Goal: Task Accomplishment & Management: Manage account settings

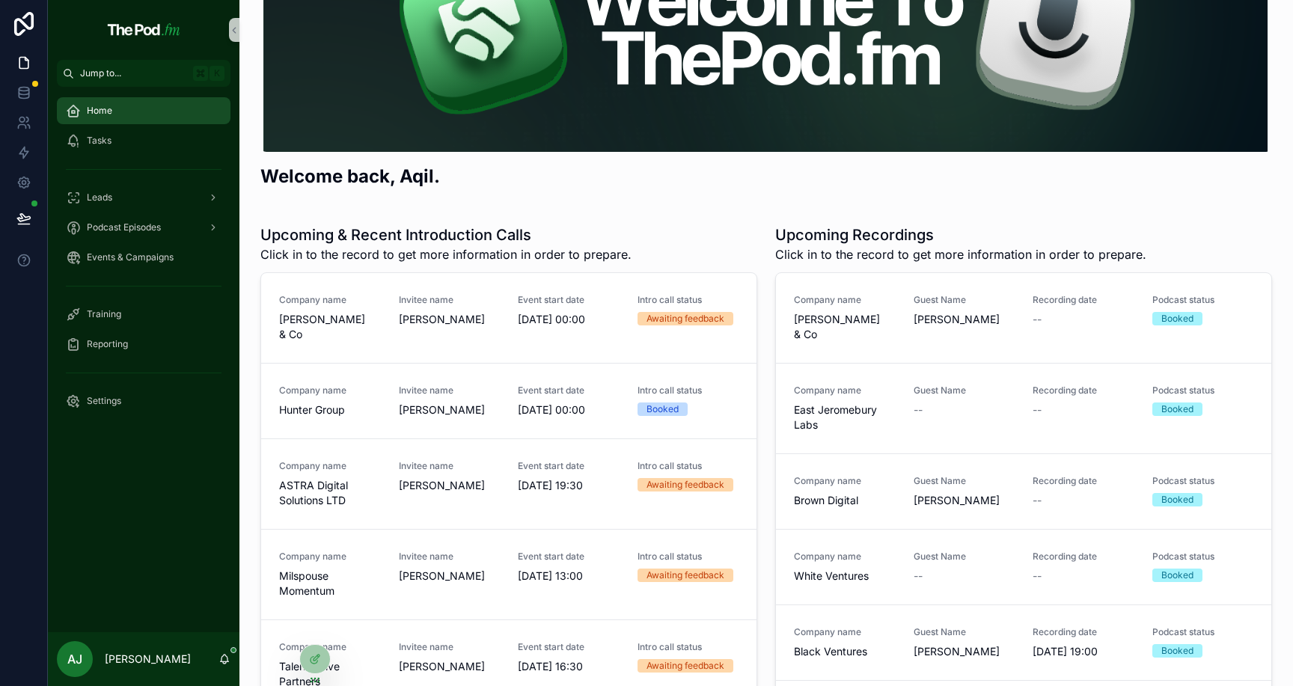
scroll to position [120, 0]
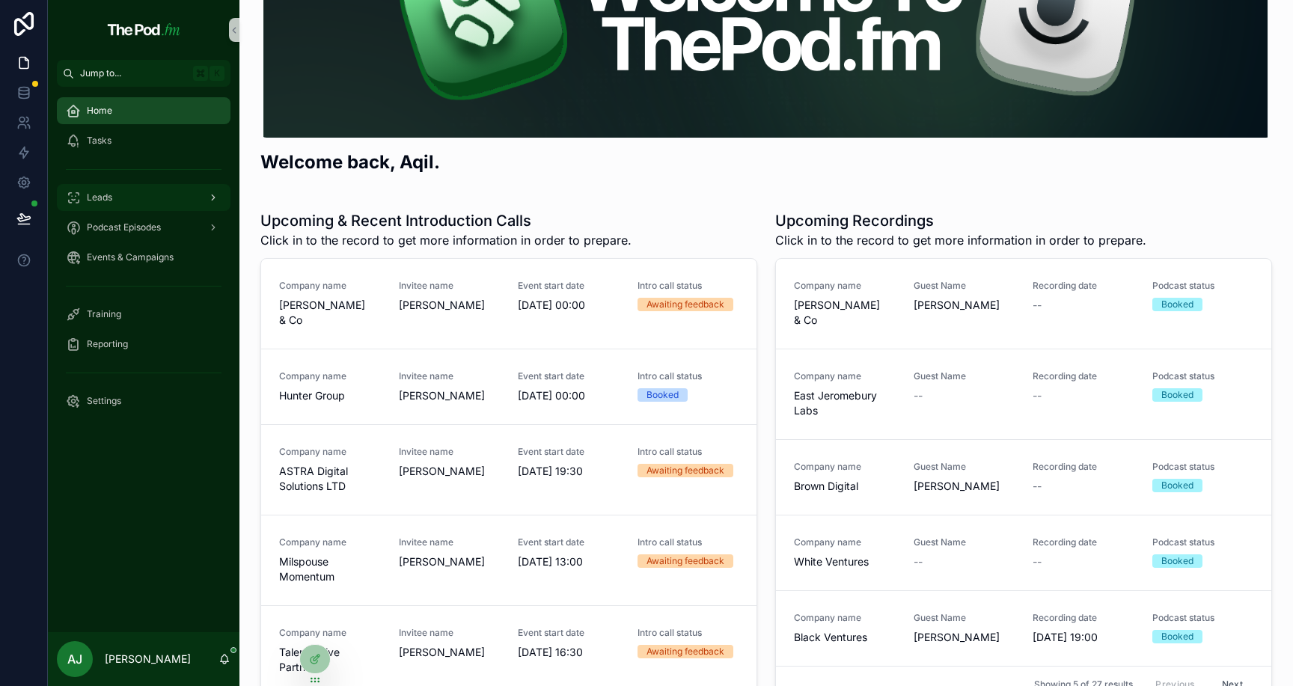
click at [159, 201] on div "Leads" at bounding box center [144, 198] width 156 height 24
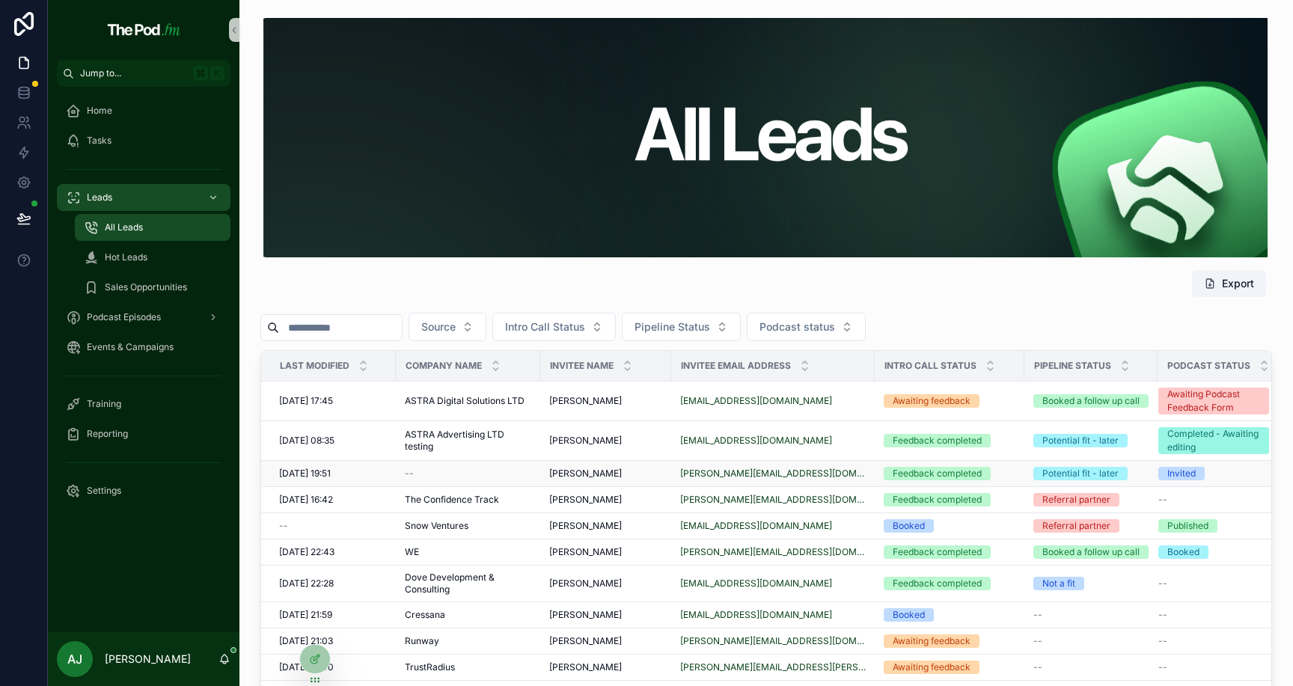
click at [595, 473] on span "[PERSON_NAME]" at bounding box center [585, 474] width 73 height 12
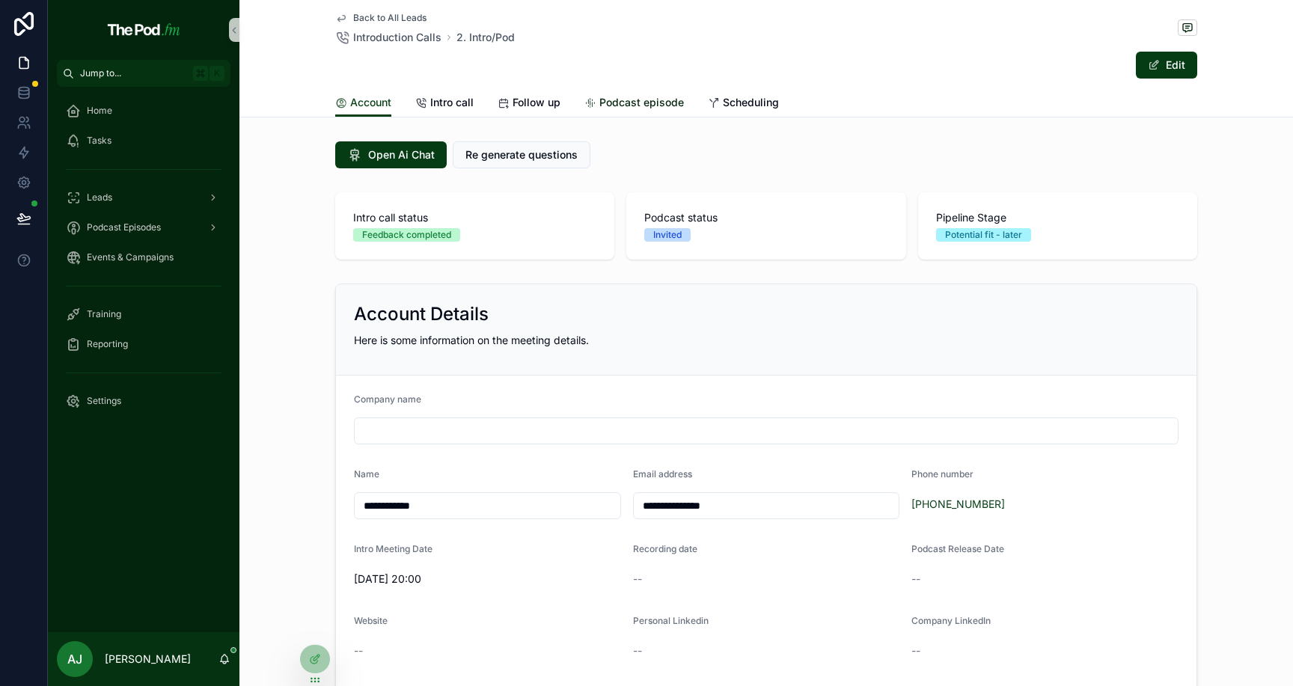
click at [623, 102] on span "Podcast episode" at bounding box center [641, 102] width 85 height 15
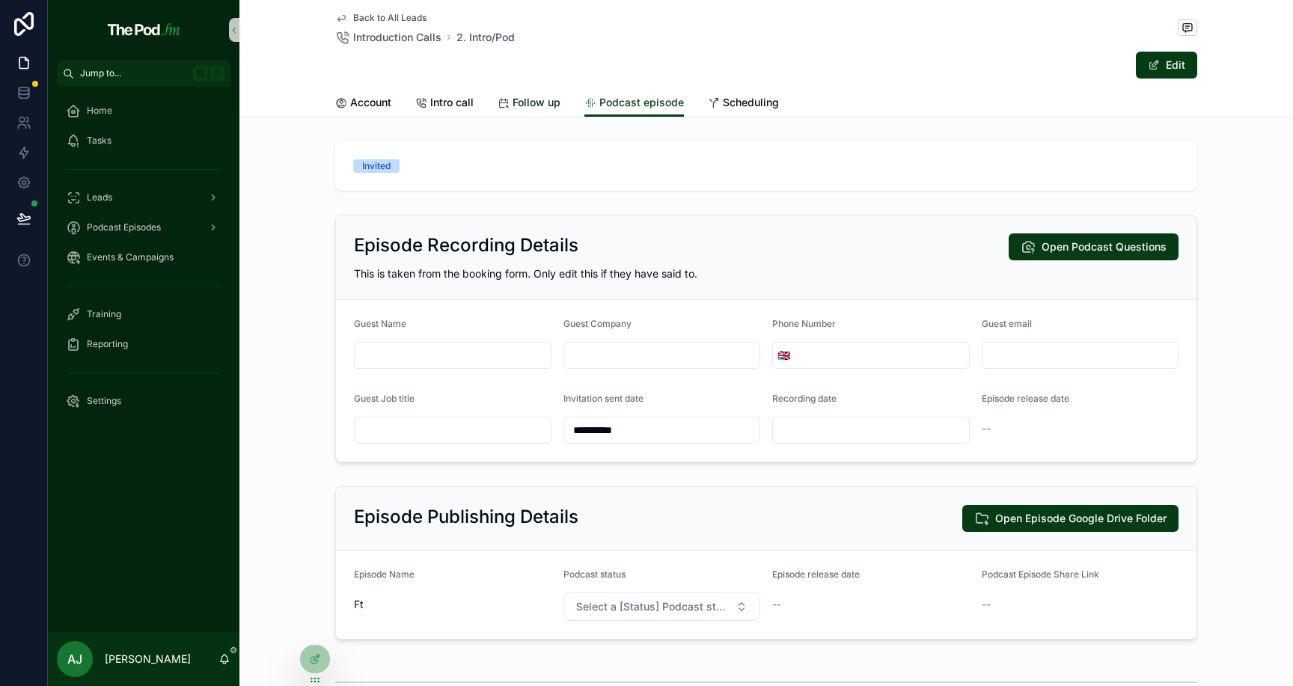
click at [527, 109] on span "Follow up" at bounding box center [537, 102] width 48 height 15
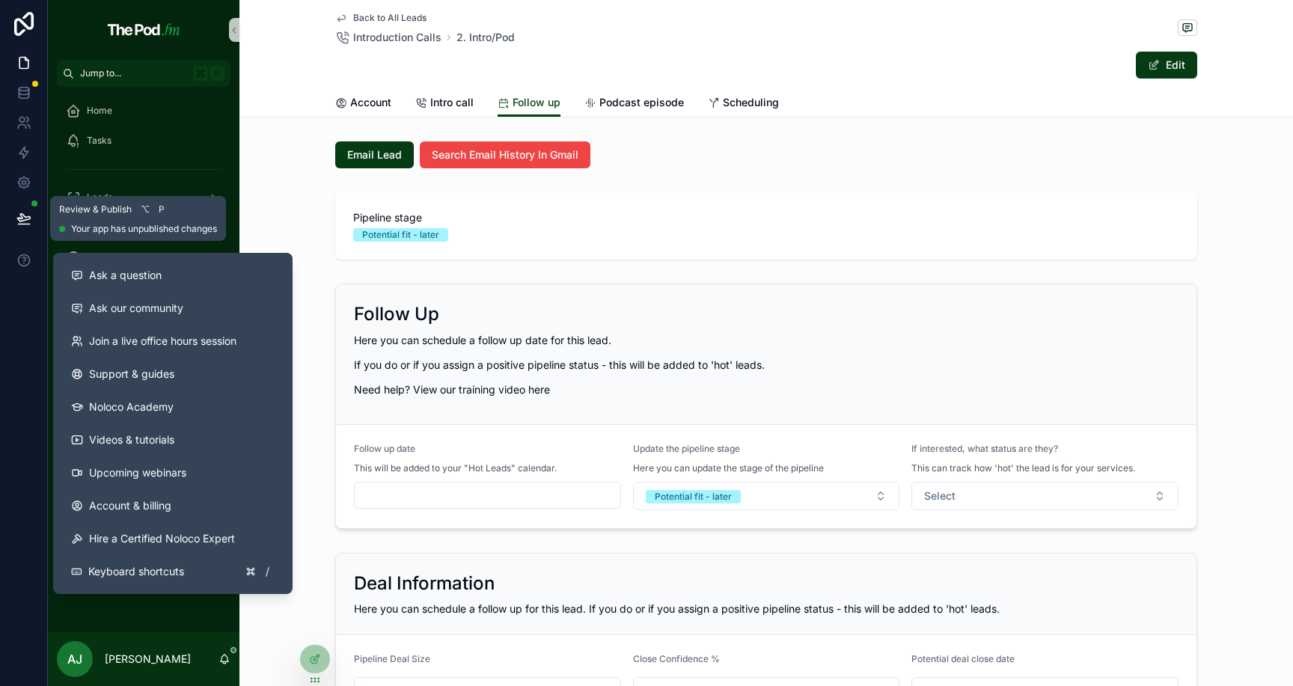
click at [31, 224] on button at bounding box center [23, 219] width 33 height 42
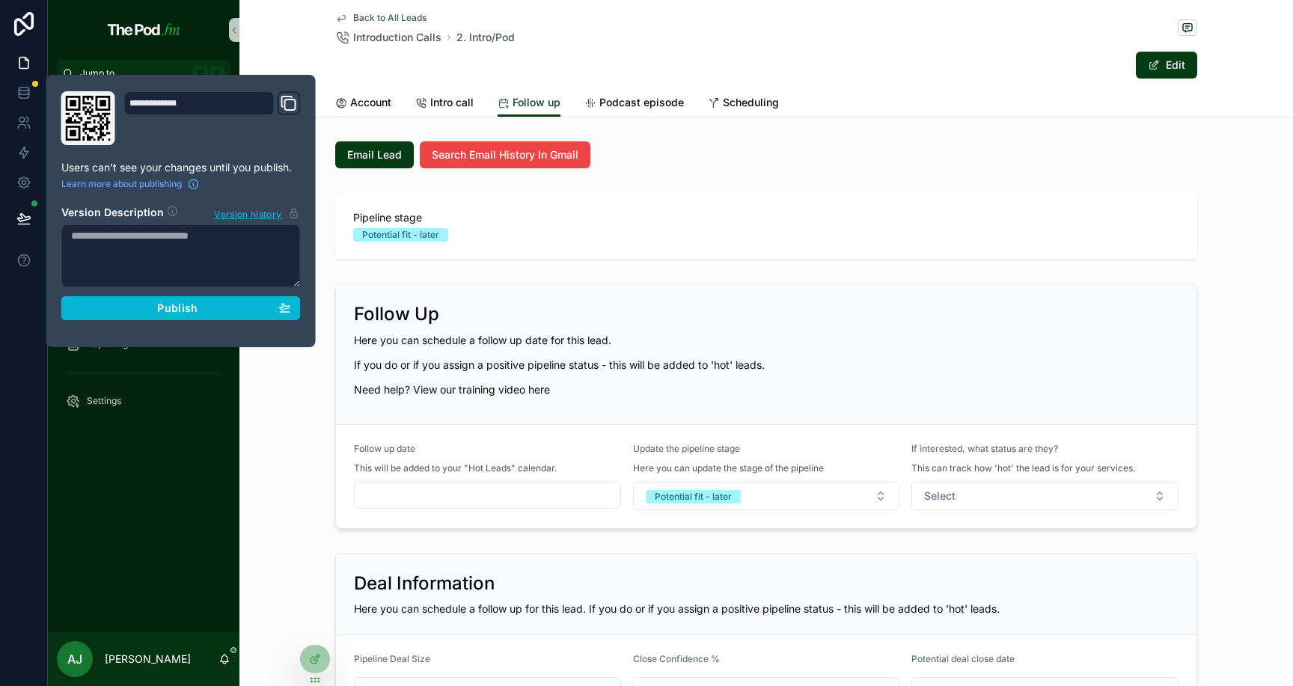
click at [192, 322] on div "**********" at bounding box center [180, 210] width 251 height 239
click at [192, 319] on button "Publish" at bounding box center [180, 308] width 239 height 24
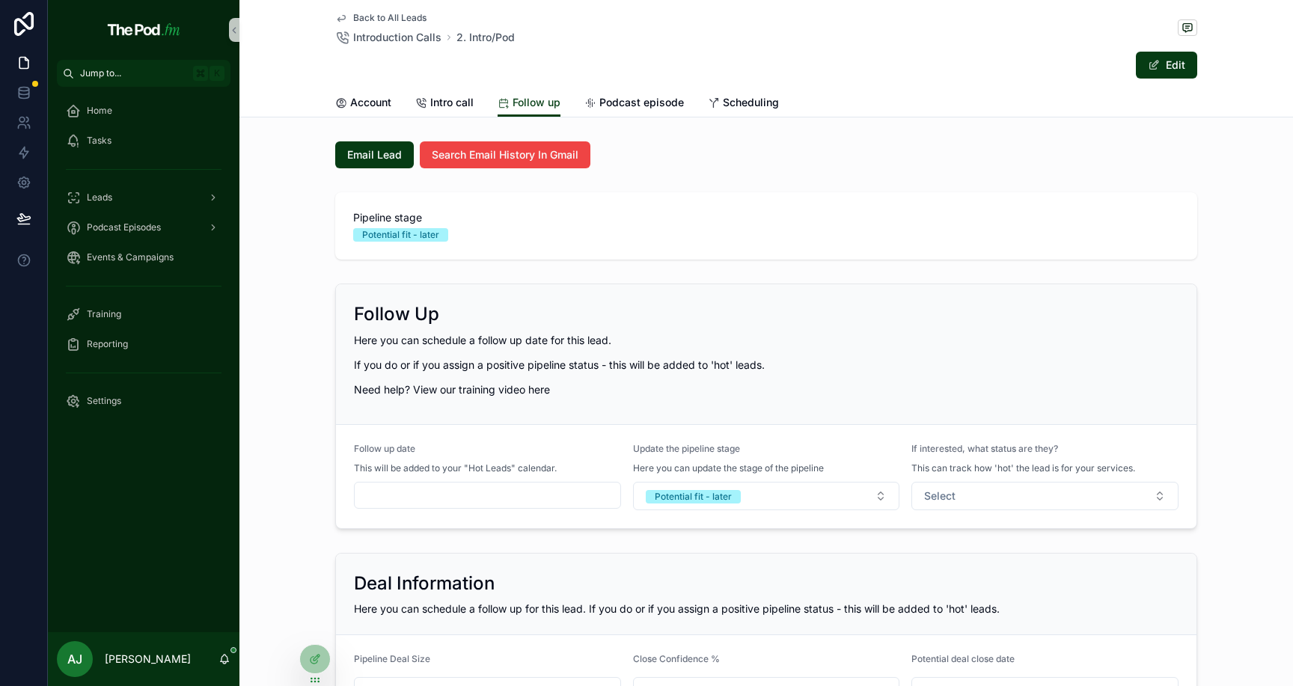
click at [853, 309] on div "Follow Up" at bounding box center [766, 314] width 825 height 24
click at [992, 486] on button "Select" at bounding box center [1045, 496] width 267 height 28
click at [976, 555] on div "Curious" at bounding box center [1046, 556] width 260 height 22
click at [1138, 522] on form "Follow up date This will be added to your "Hot Leads" calendar. Update the pipe…" at bounding box center [766, 476] width 861 height 103
click at [29, 96] on icon at bounding box center [23, 92] width 15 height 15
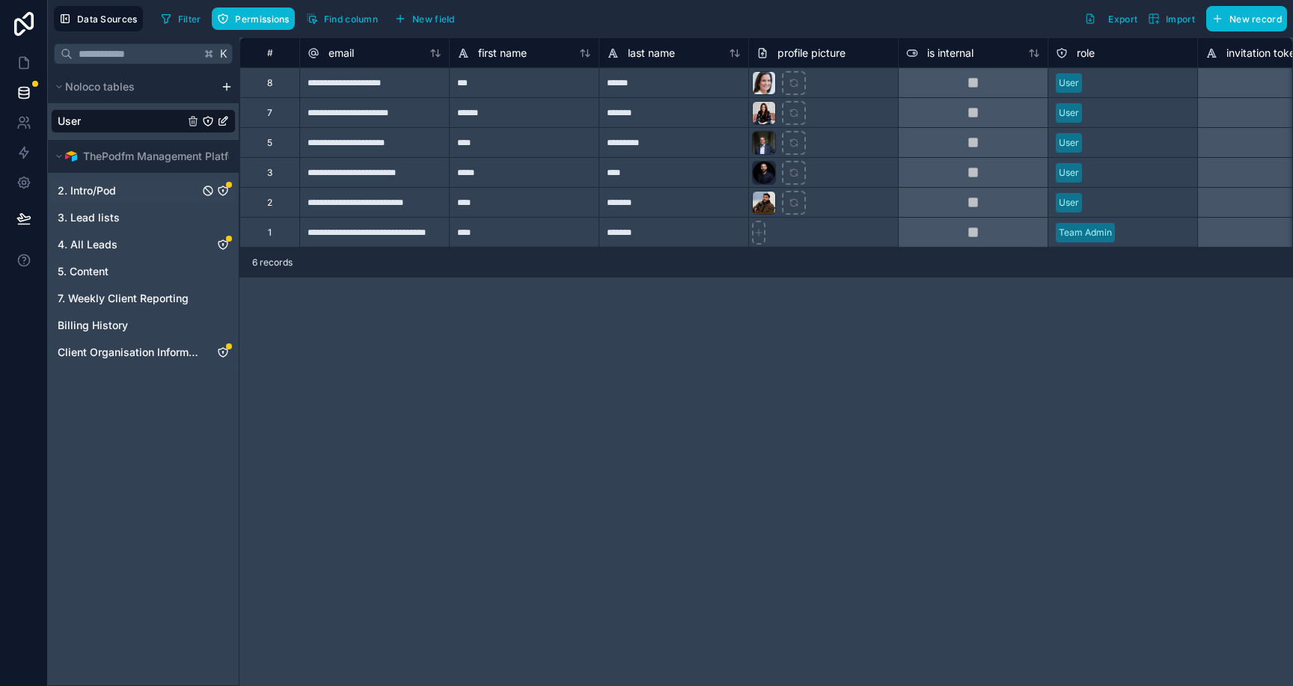
click at [227, 192] on icon "2. Intro/Pod" at bounding box center [223, 190] width 9 height 9
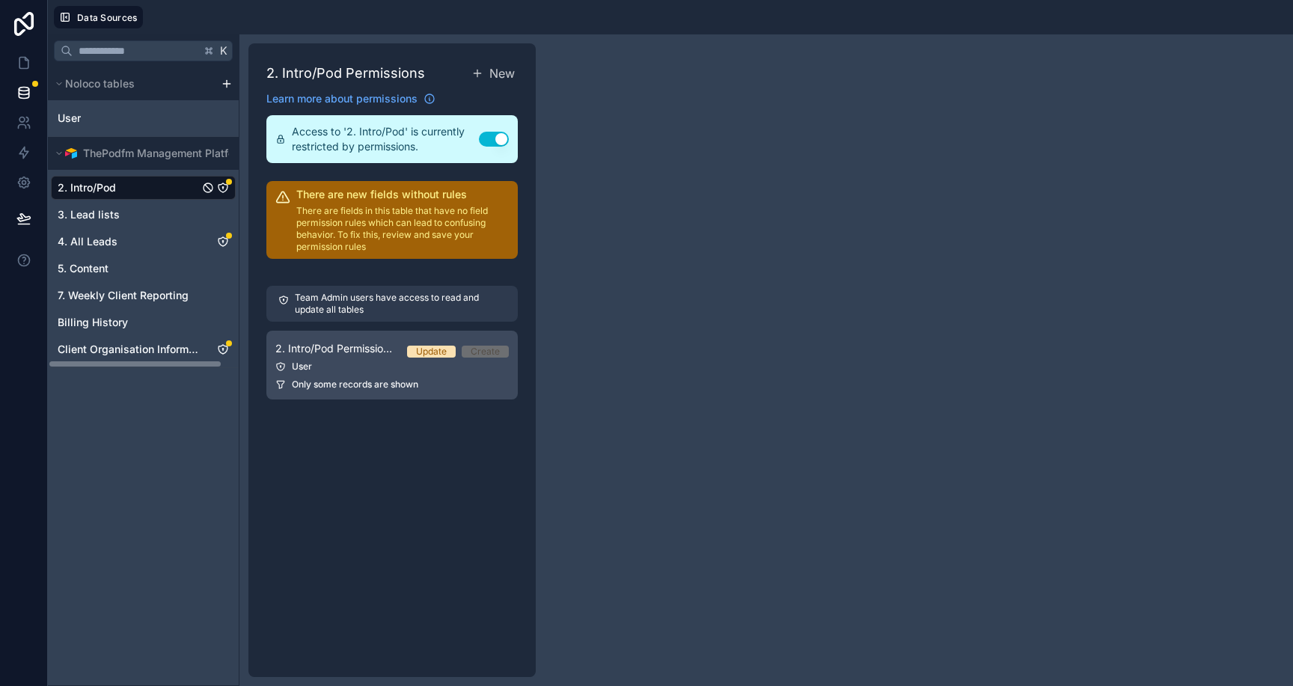
click at [403, 379] on span "Only some records are shown" at bounding box center [355, 385] width 126 height 12
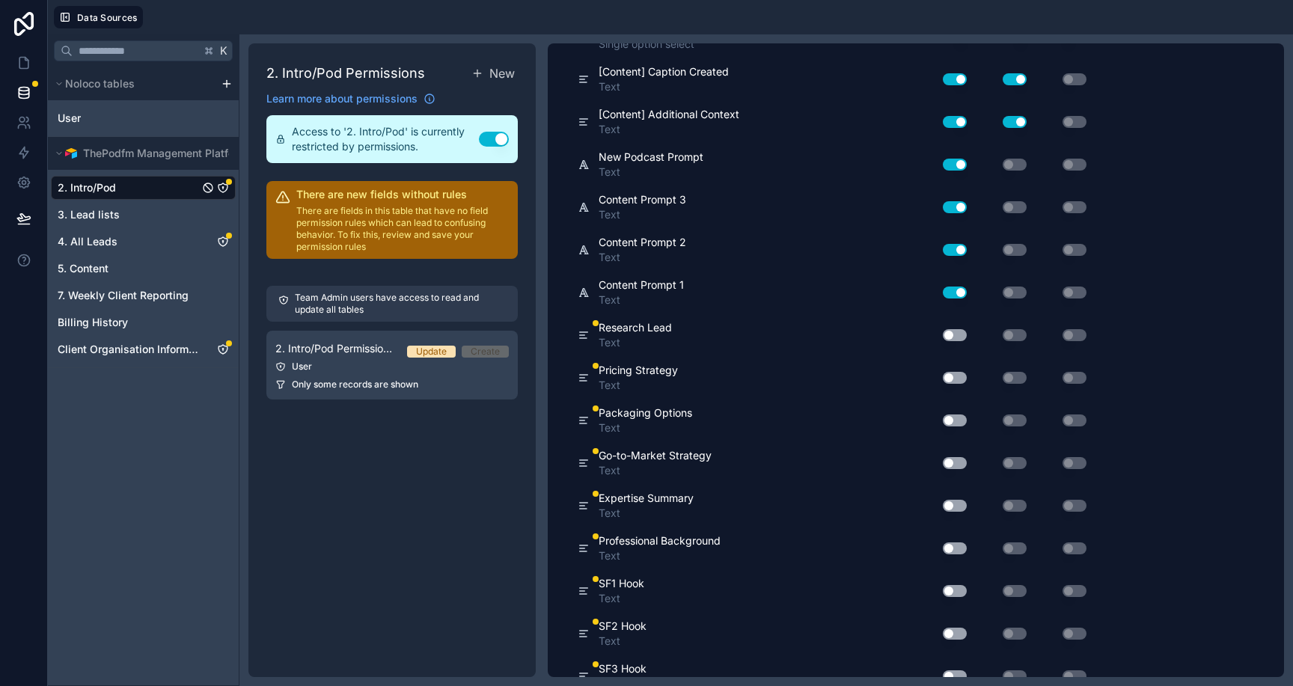
scroll to position [7266, 0]
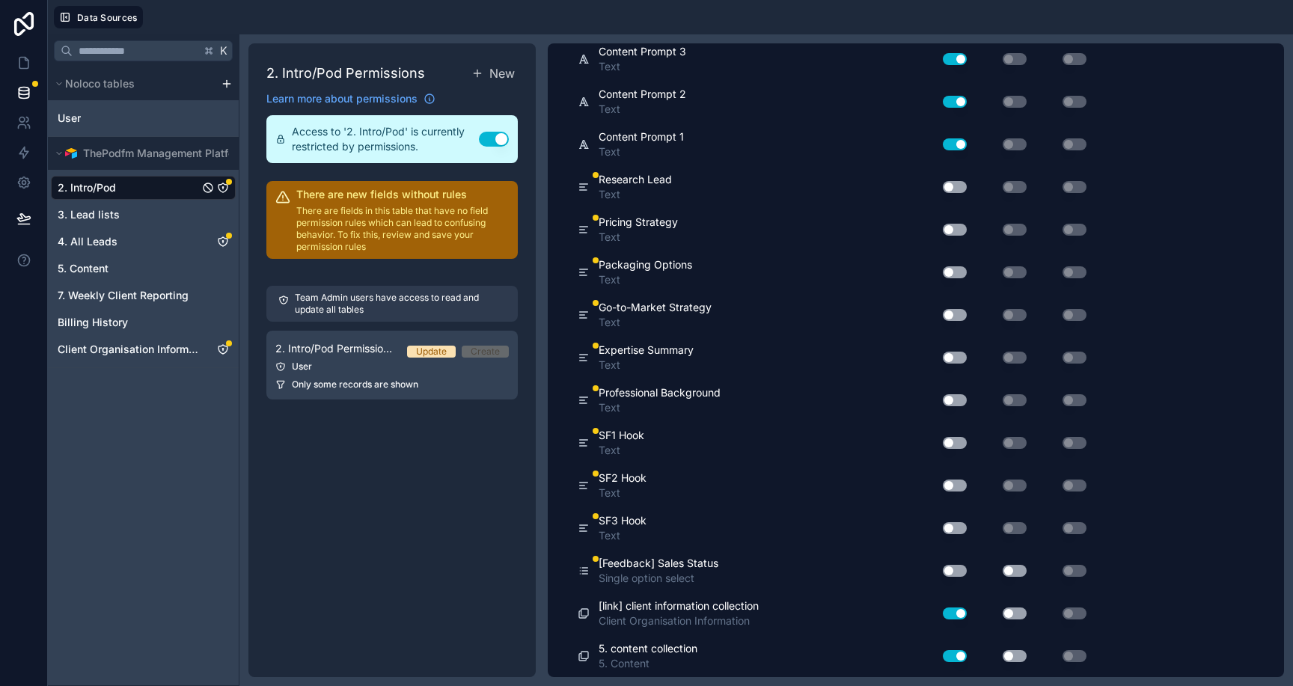
click at [955, 574] on button "Use setting" at bounding box center [955, 571] width 24 height 12
click at [1015, 565] on button "Use setting" at bounding box center [1015, 571] width 24 height 12
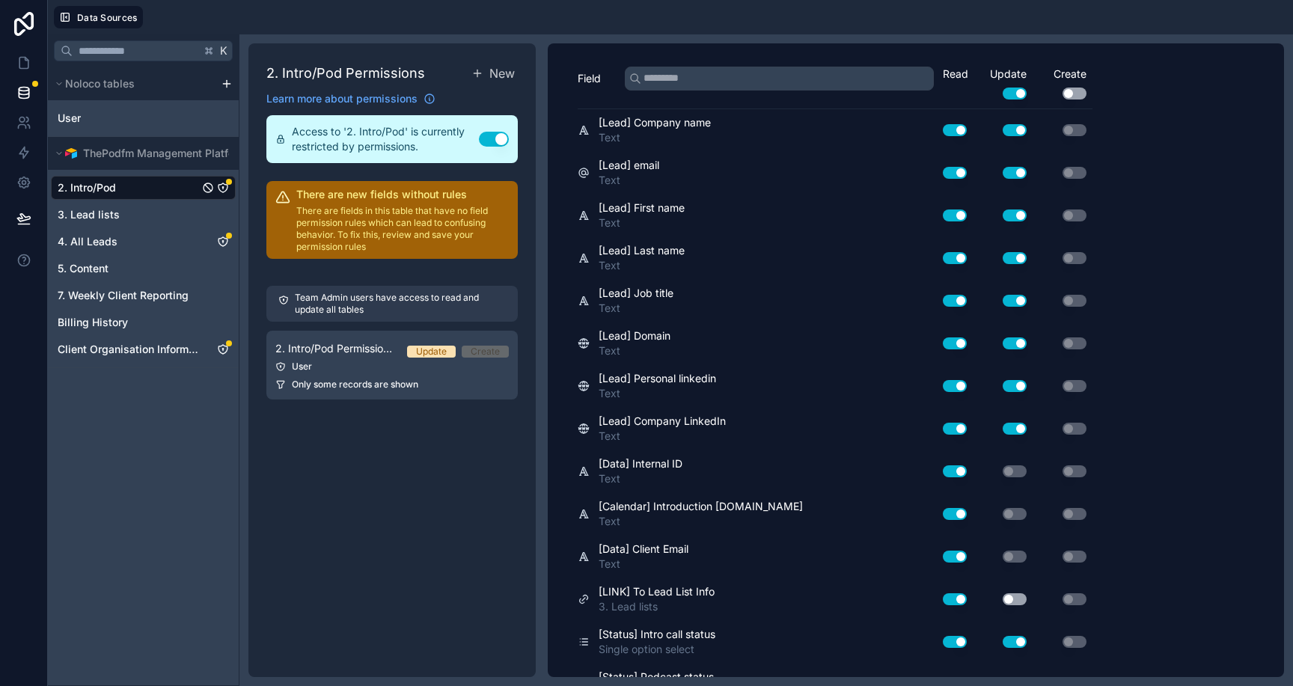
scroll to position [0, 0]
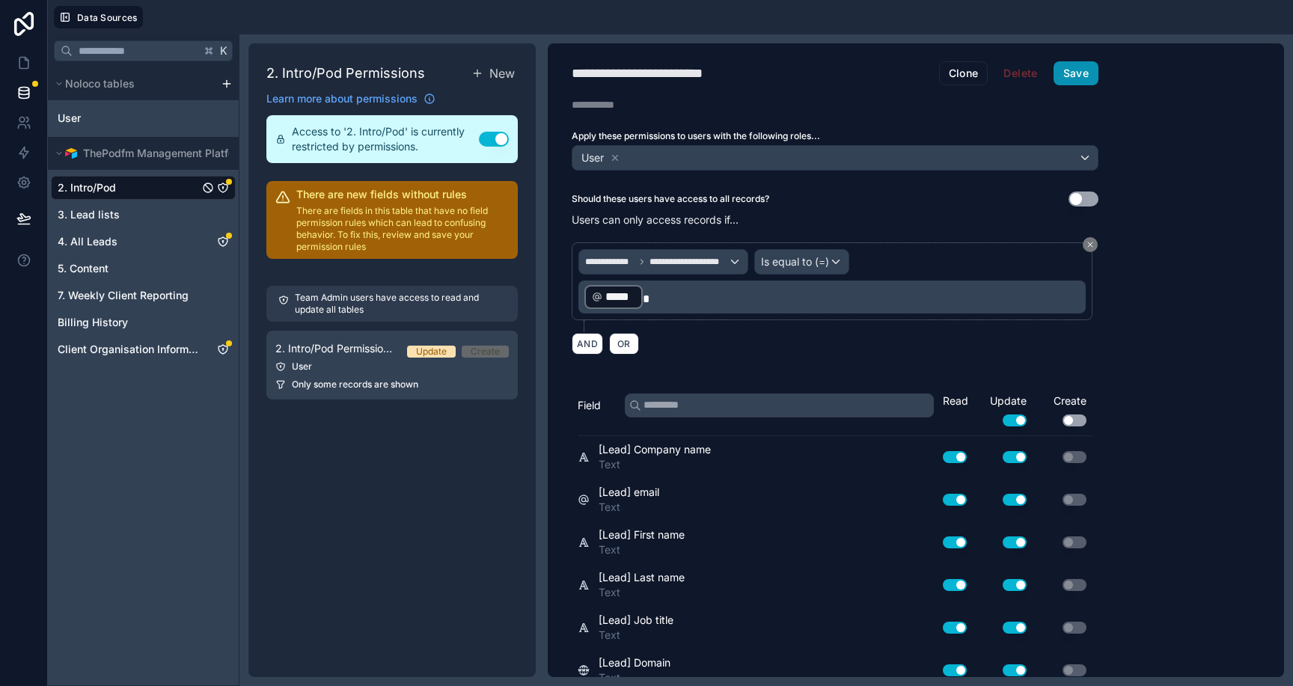
click at [1079, 79] on button "Save" at bounding box center [1076, 73] width 45 height 24
click at [25, 220] on icon at bounding box center [23, 217] width 13 height 7
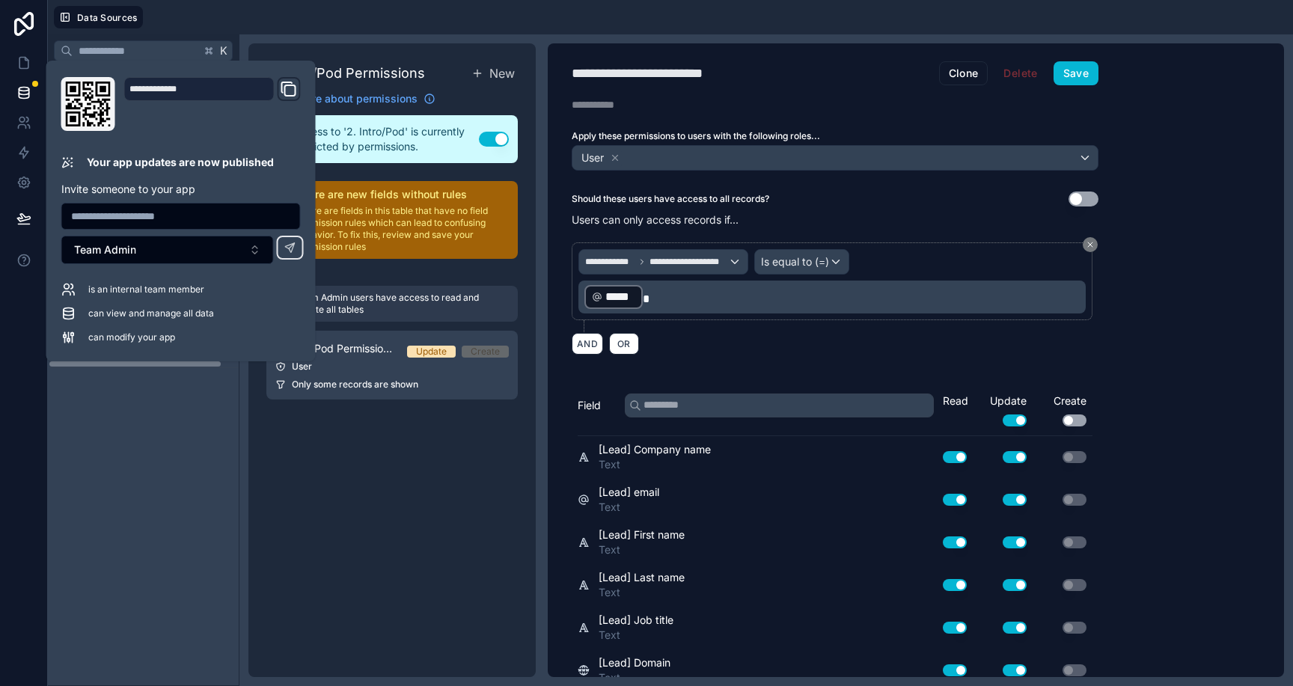
click at [138, 435] on div "K Noloco tables User ThePodfm Management Platform 2. Intro/Pod 3. Lead lists 4.…" at bounding box center [144, 360] width 192 height 652
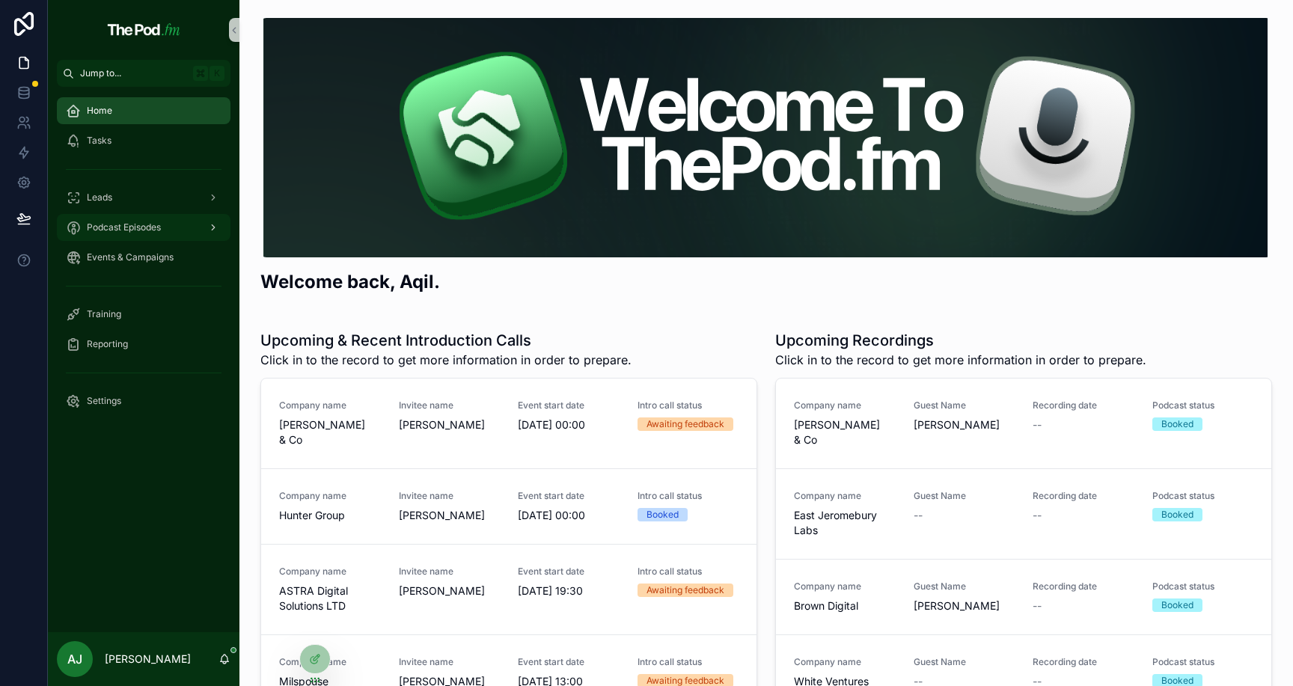
click at [165, 225] on div "Podcast Episodes" at bounding box center [144, 228] width 156 height 24
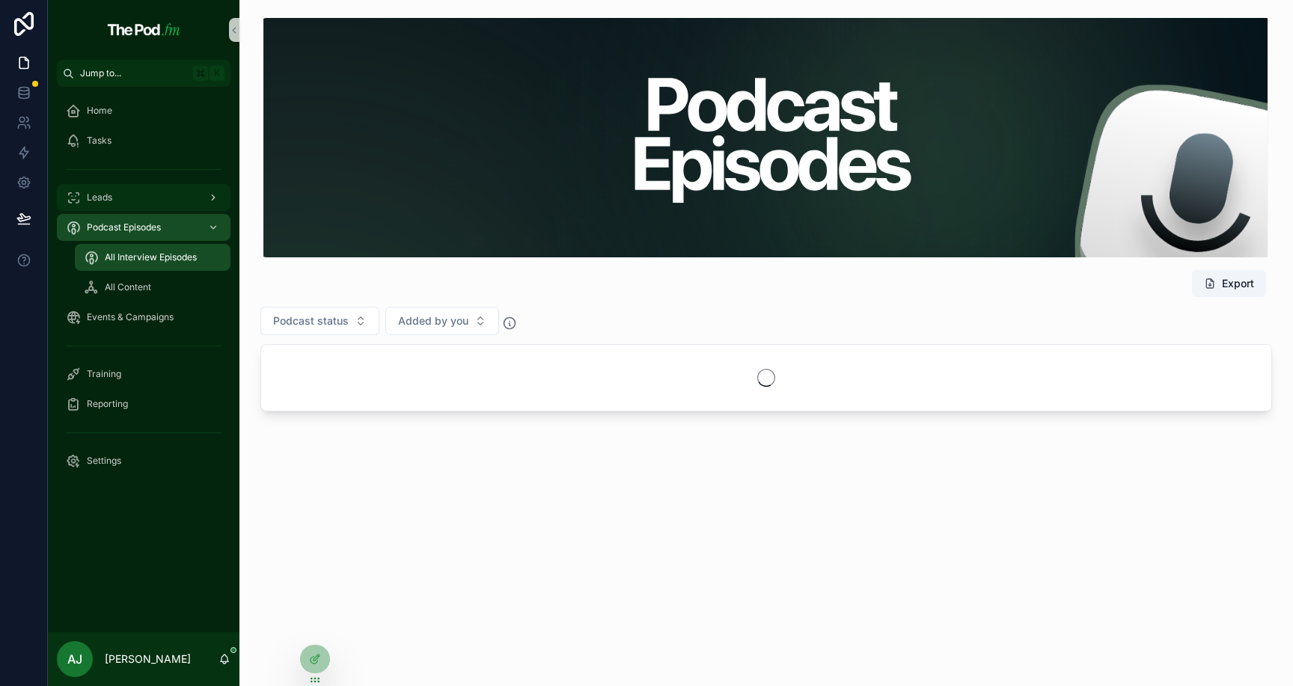
click at [168, 196] on div "Leads" at bounding box center [144, 198] width 156 height 24
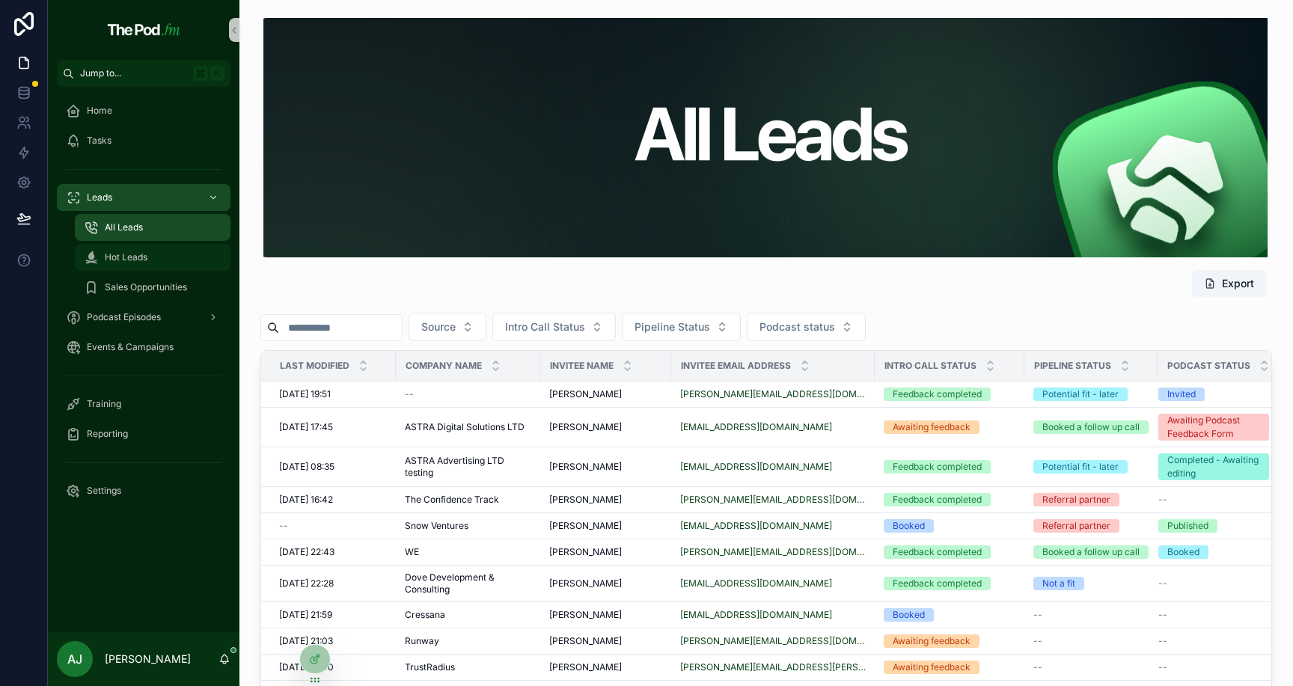
click at [166, 259] on div "Hot Leads" at bounding box center [153, 257] width 138 height 24
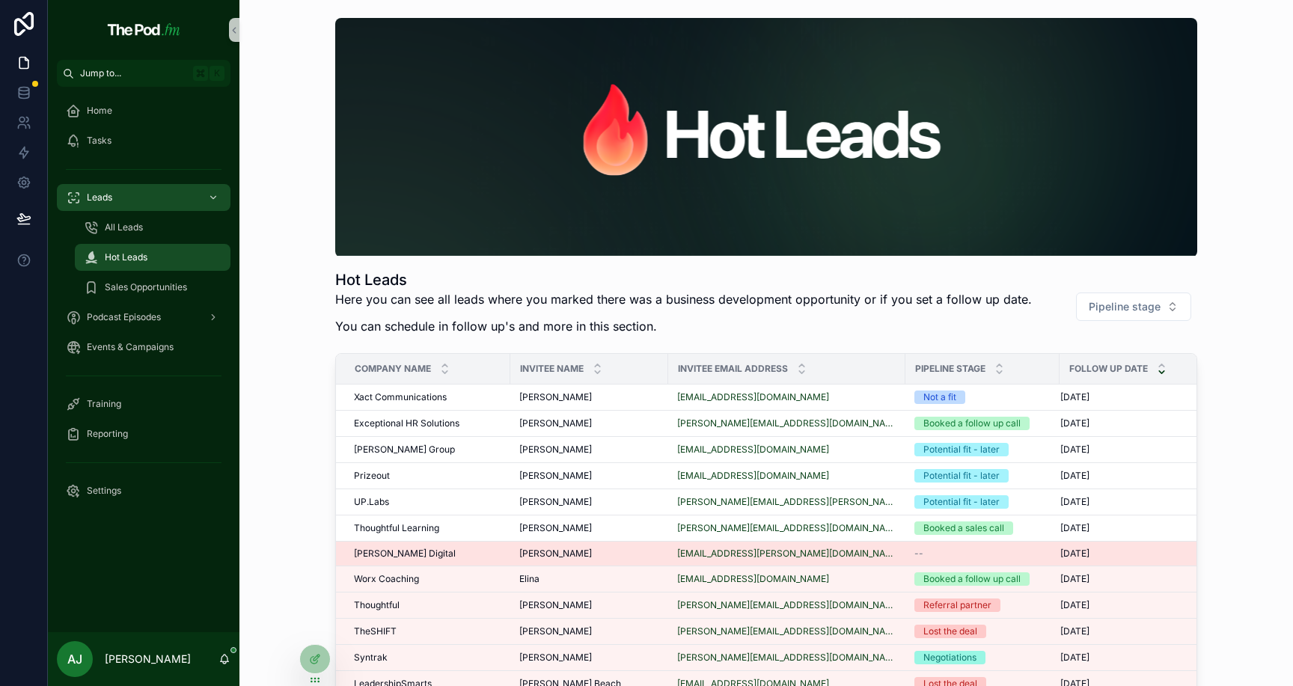
scroll to position [0, 10]
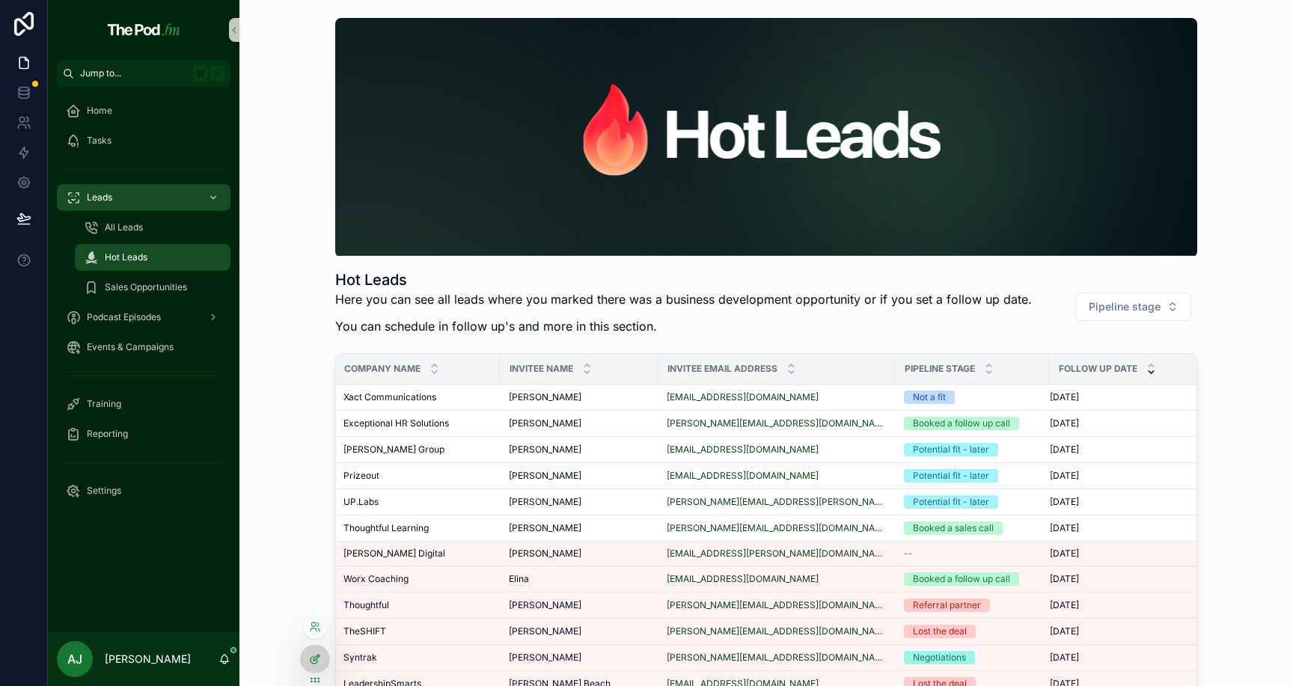
click at [311, 659] on icon at bounding box center [315, 659] width 12 height 12
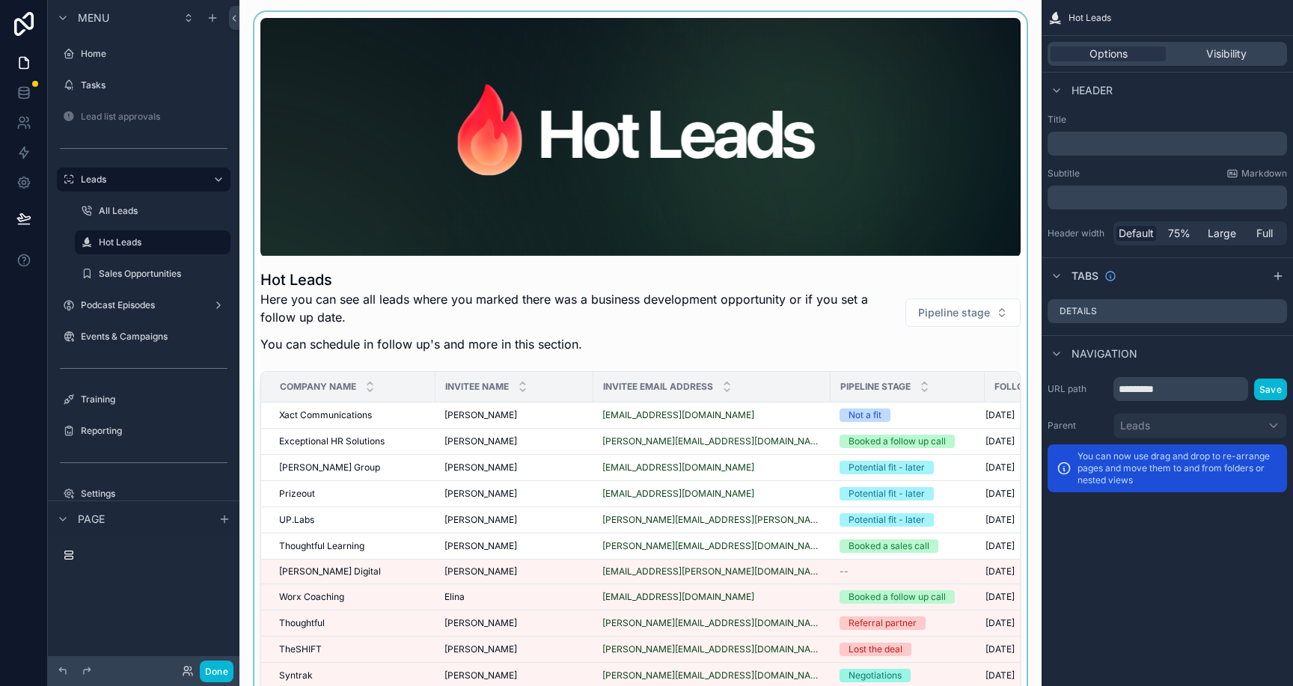
click at [788, 376] on div "Invitee email address" at bounding box center [712, 387] width 236 height 28
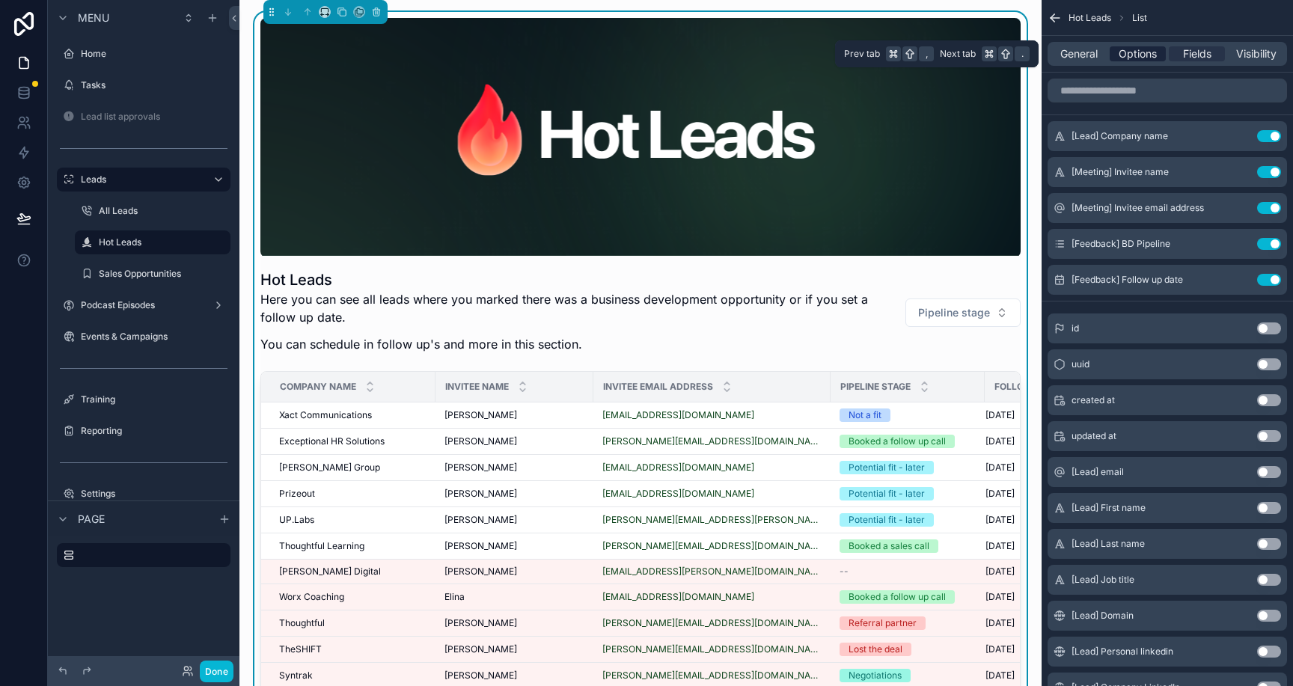
click at [1135, 58] on span "Options" at bounding box center [1138, 53] width 38 height 15
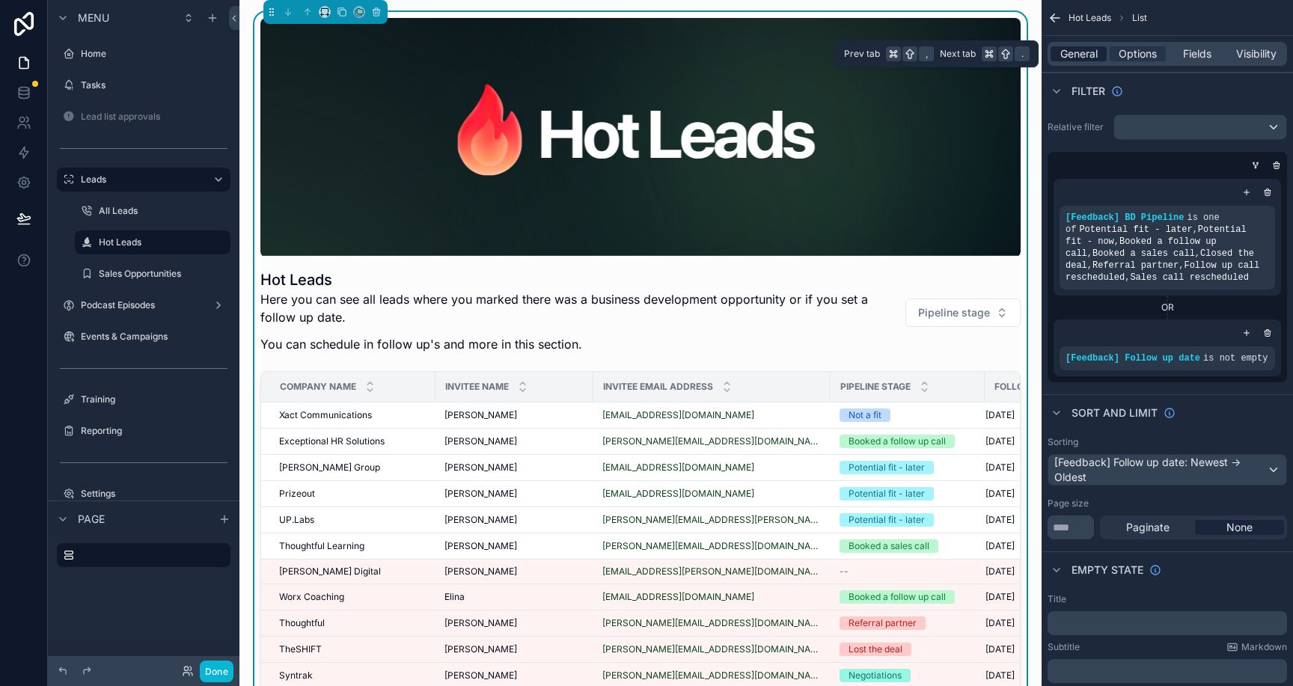
click at [1085, 58] on span "General" at bounding box center [1078, 53] width 37 height 15
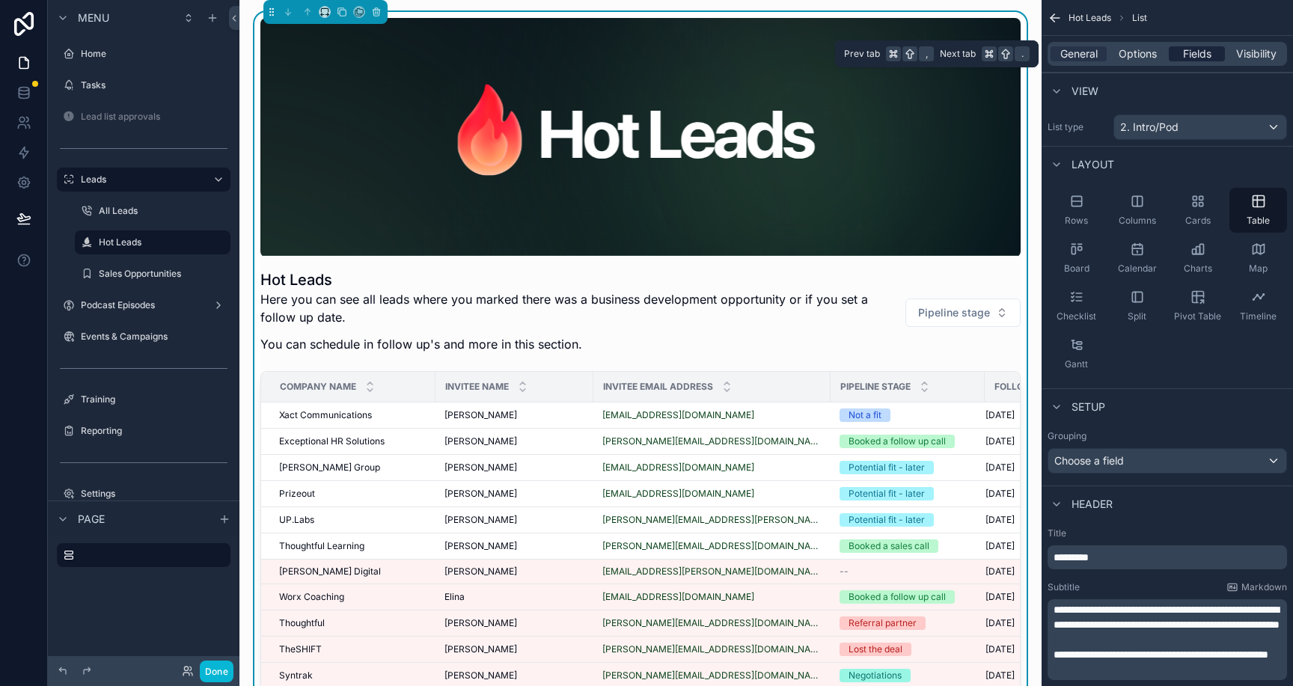
click at [1200, 57] on span "Fields" at bounding box center [1197, 53] width 28 height 15
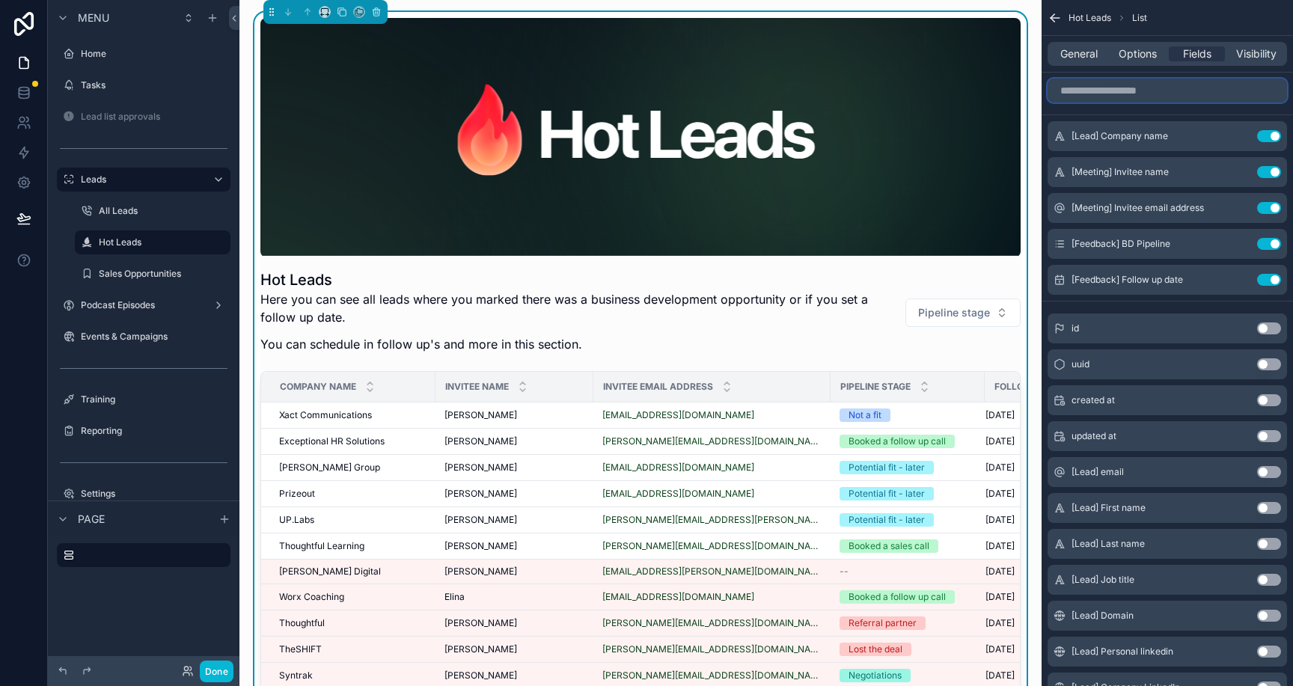
click at [1174, 91] on input "scrollable content" at bounding box center [1167, 91] width 239 height 24
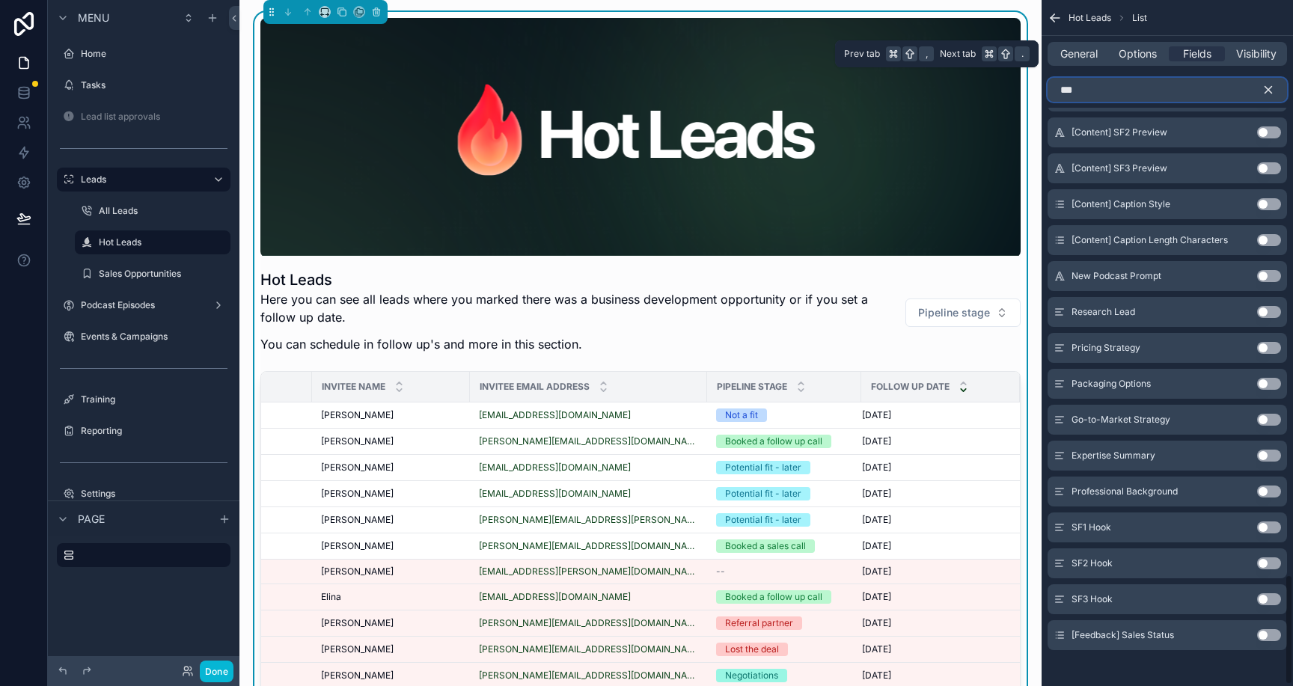
scroll to position [0, 0]
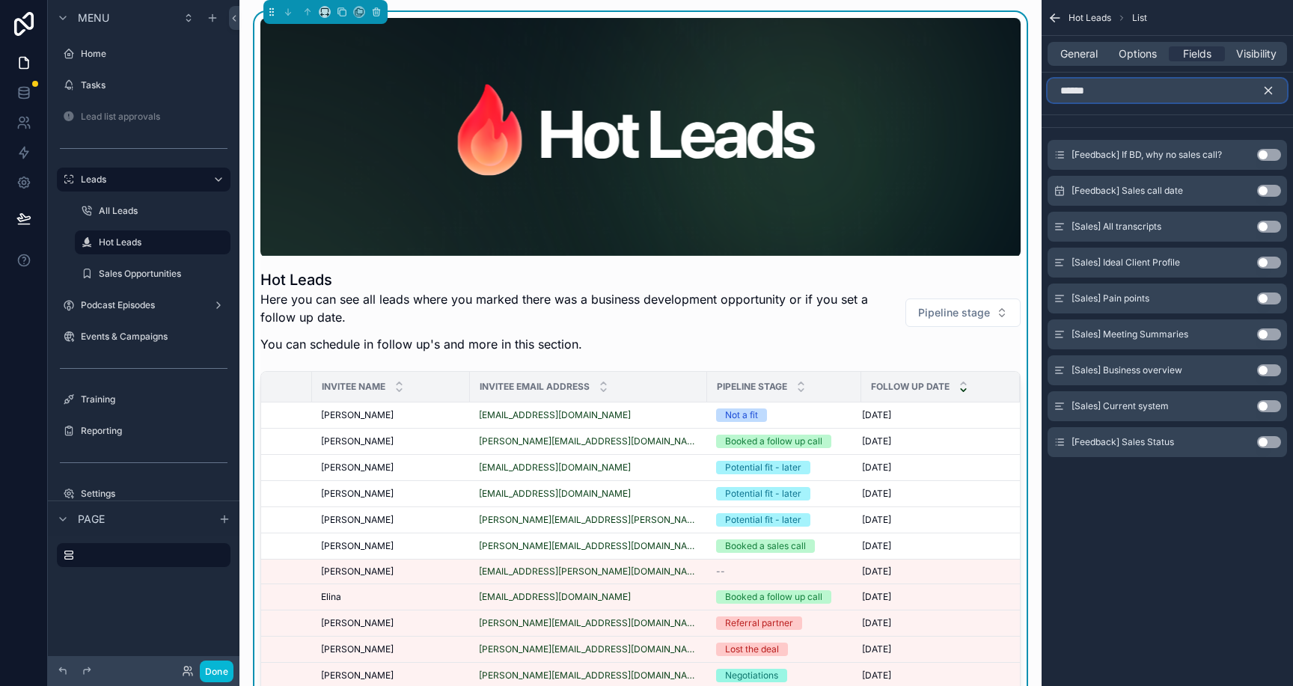
type input "*****"
click at [1271, 442] on button "Use setting" at bounding box center [1269, 442] width 24 height 12
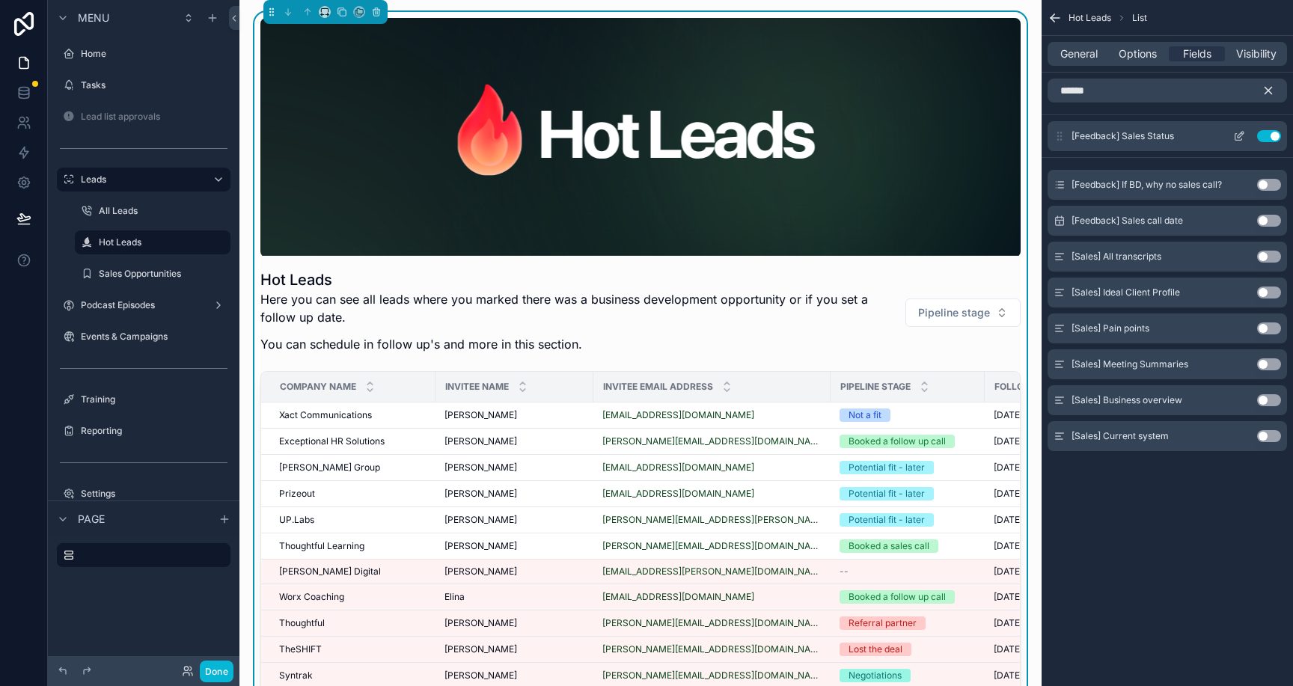
click at [1238, 131] on icon "scrollable content" at bounding box center [1239, 136] width 12 height 12
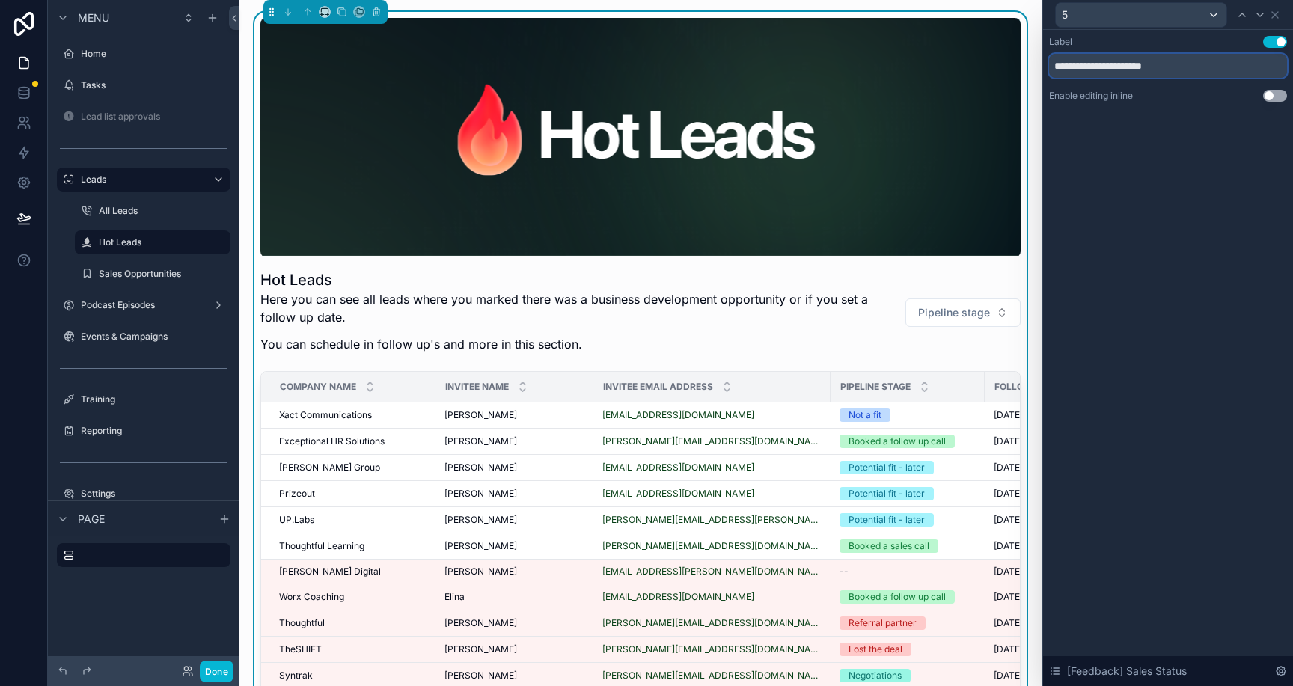
drag, startPoint x: 1118, startPoint y: 67, endPoint x: 1058, endPoint y: 67, distance: 59.9
click at [1058, 67] on input "**********" at bounding box center [1168, 66] width 238 height 24
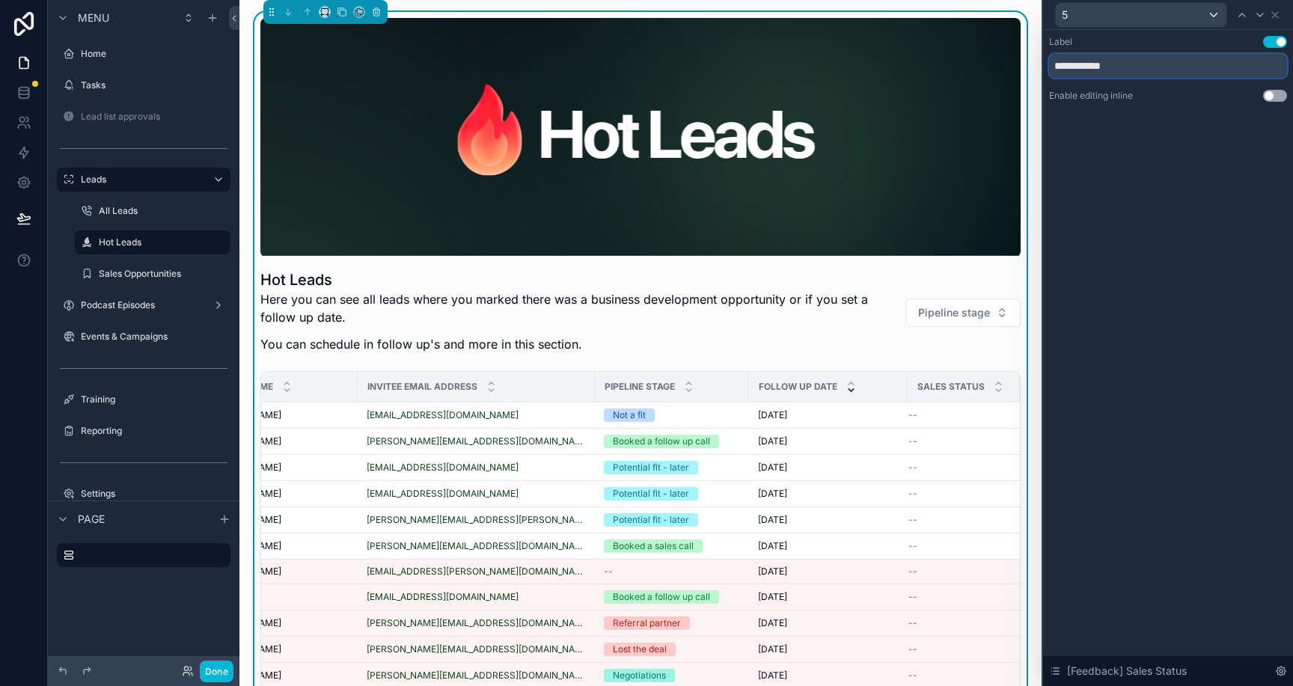
type input "**********"
click at [1283, 13] on div "5" at bounding box center [1168, 14] width 238 height 29
click at [1280, 13] on icon at bounding box center [1275, 15] width 12 height 12
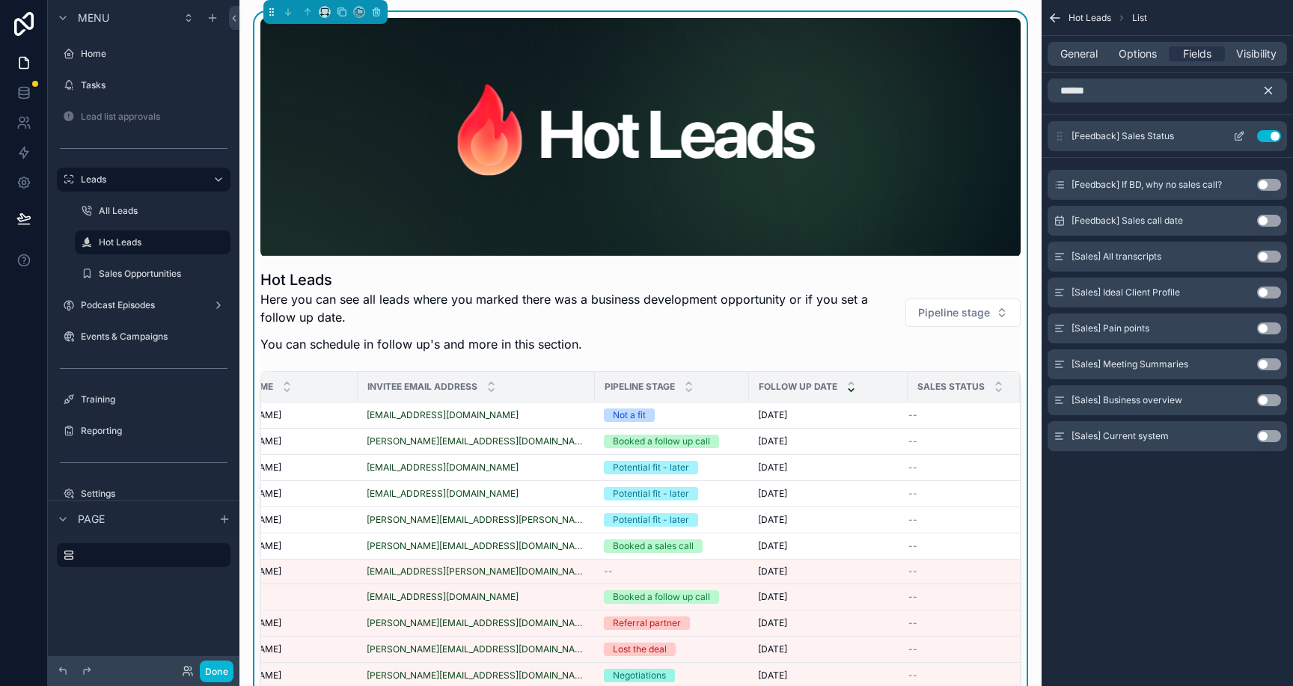
click at [1240, 127] on div "[Feedback] Sales Status Use setting" at bounding box center [1167, 136] width 239 height 30
click at [1239, 138] on icon "scrollable content" at bounding box center [1239, 136] width 12 height 12
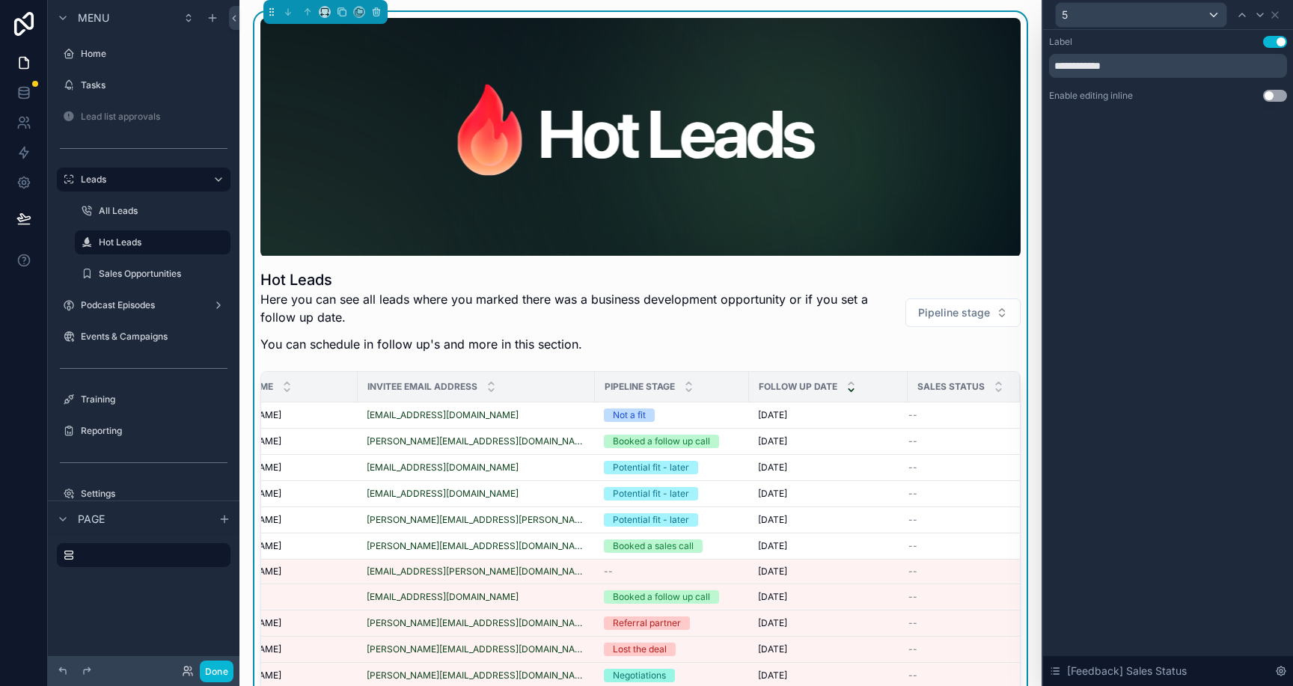
click at [1273, 97] on button "Use setting" at bounding box center [1275, 96] width 24 height 12
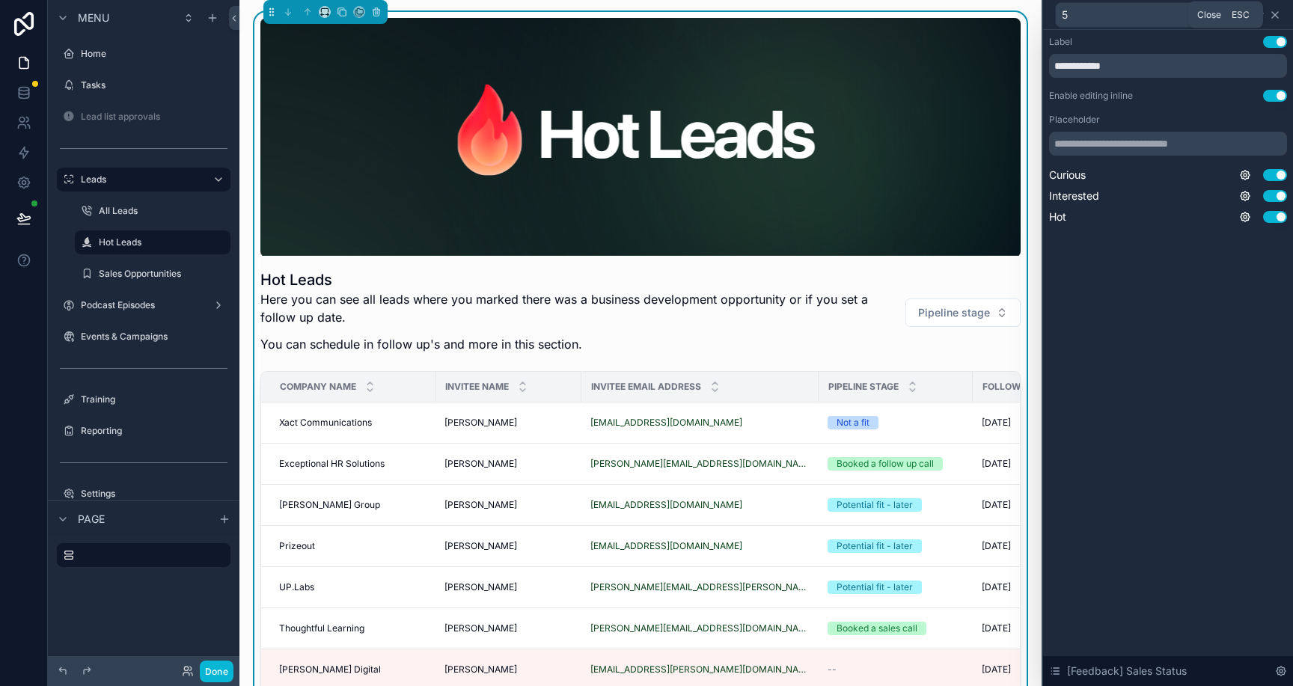
click at [1279, 13] on icon at bounding box center [1275, 15] width 12 height 12
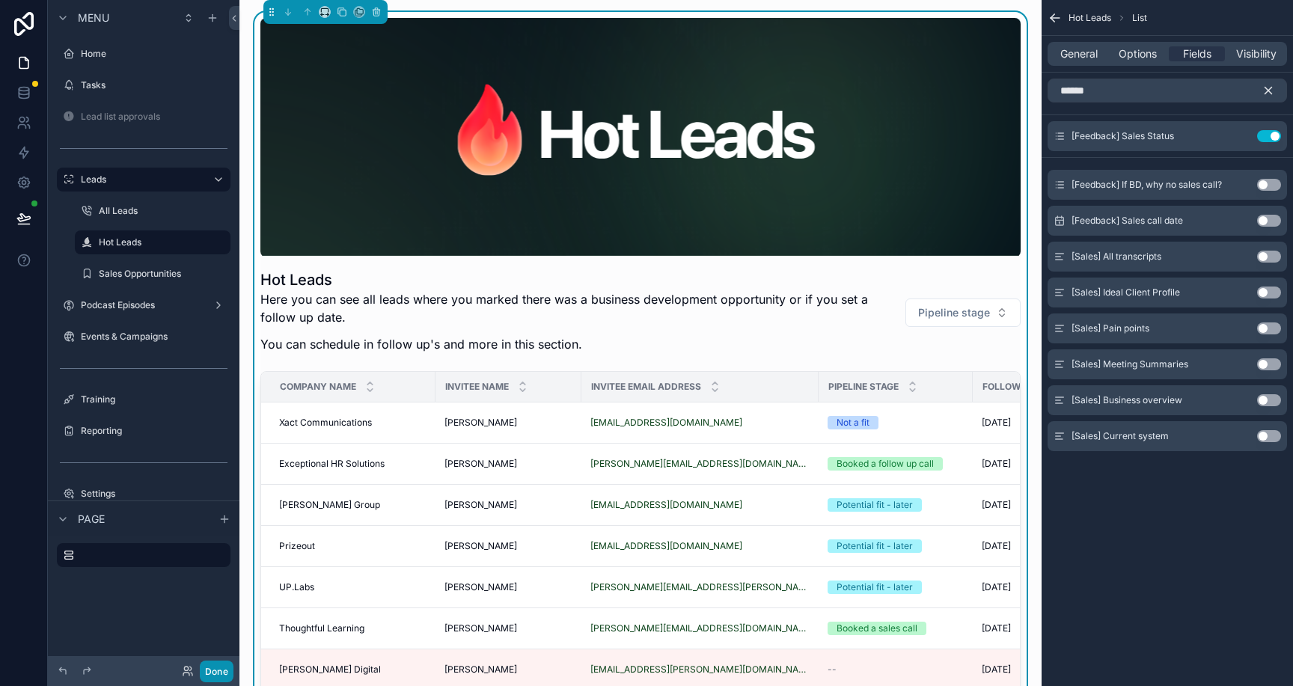
click at [222, 670] on button "Done" at bounding box center [217, 672] width 34 height 22
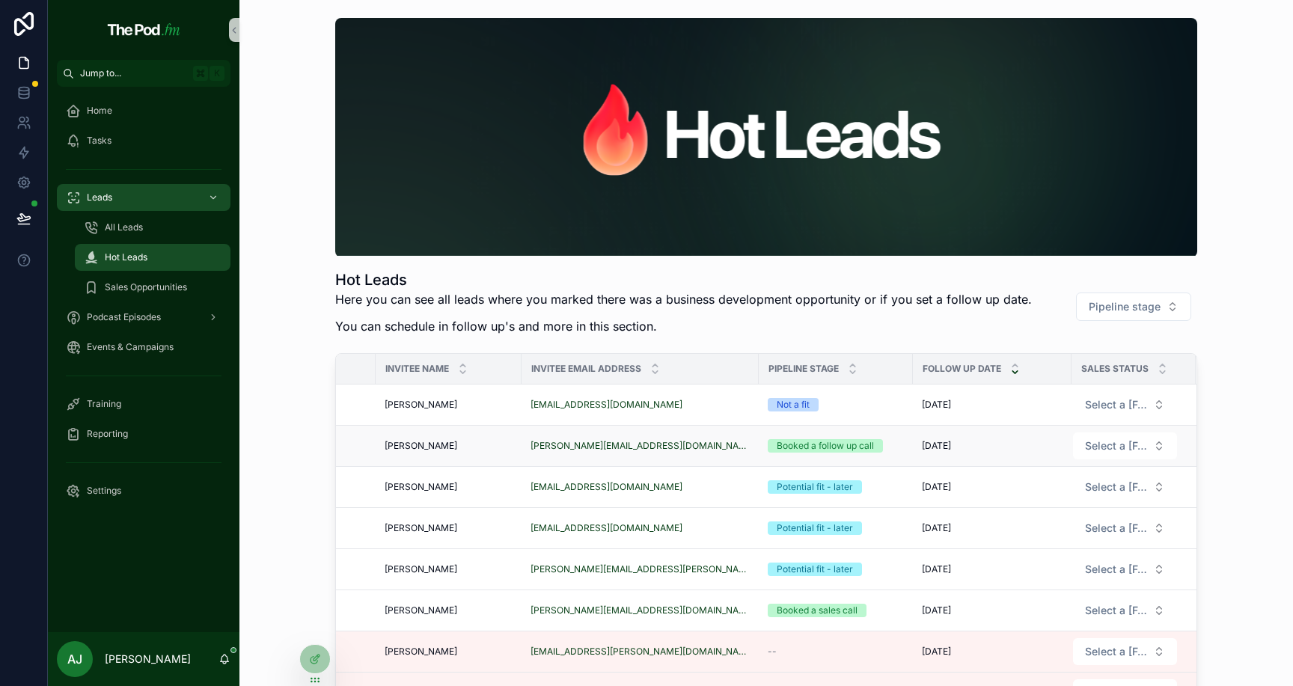
scroll to position [0, 0]
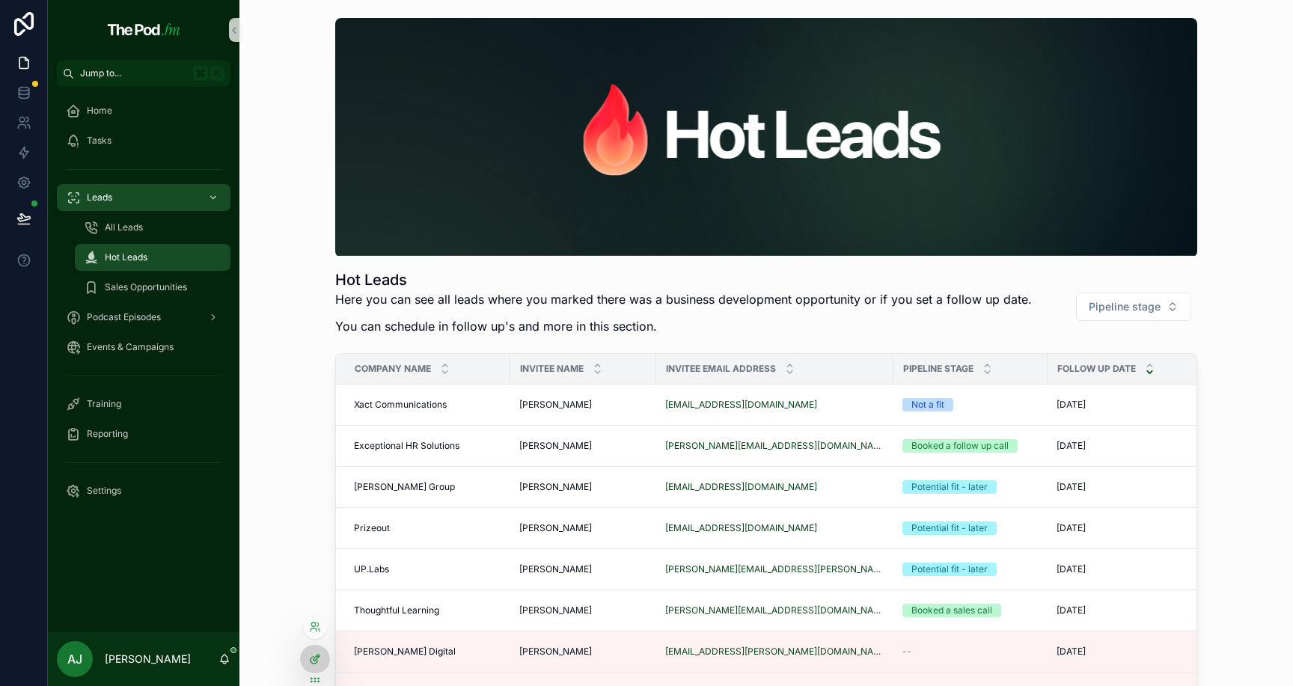
click at [317, 655] on icon at bounding box center [317, 658] width 6 height 6
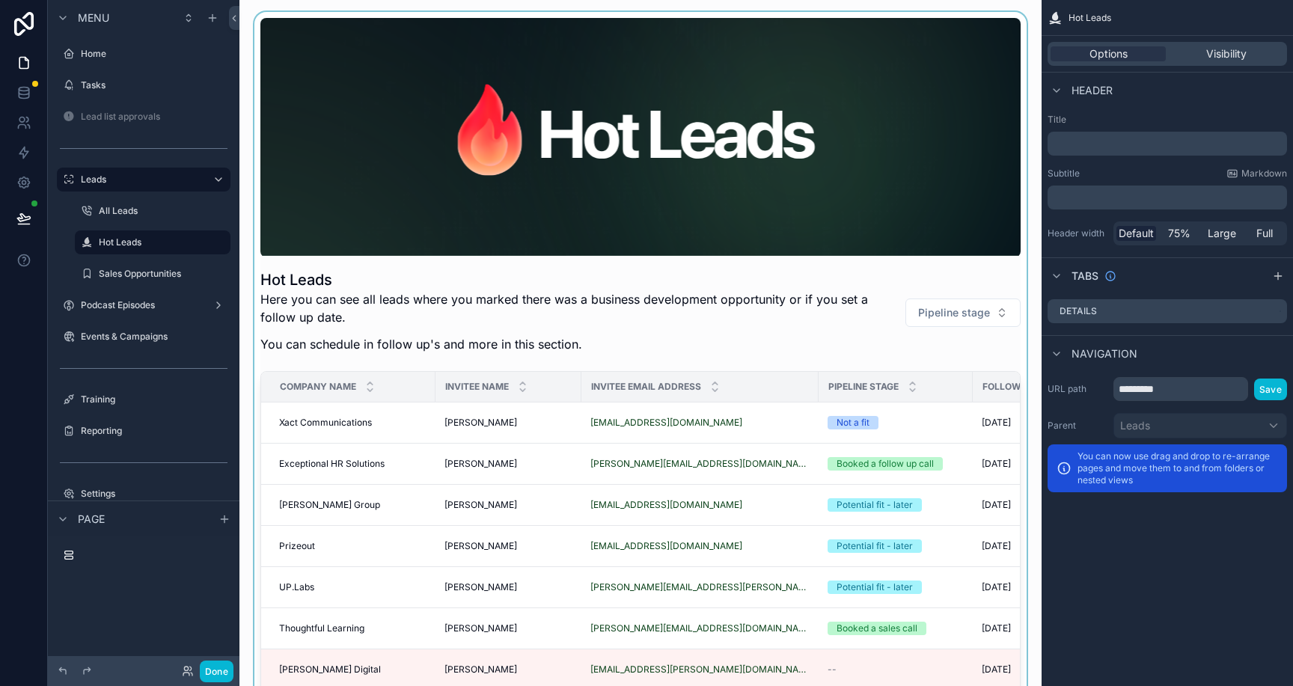
click at [772, 370] on div "scrollable content" at bounding box center [640, 453] width 778 height 882
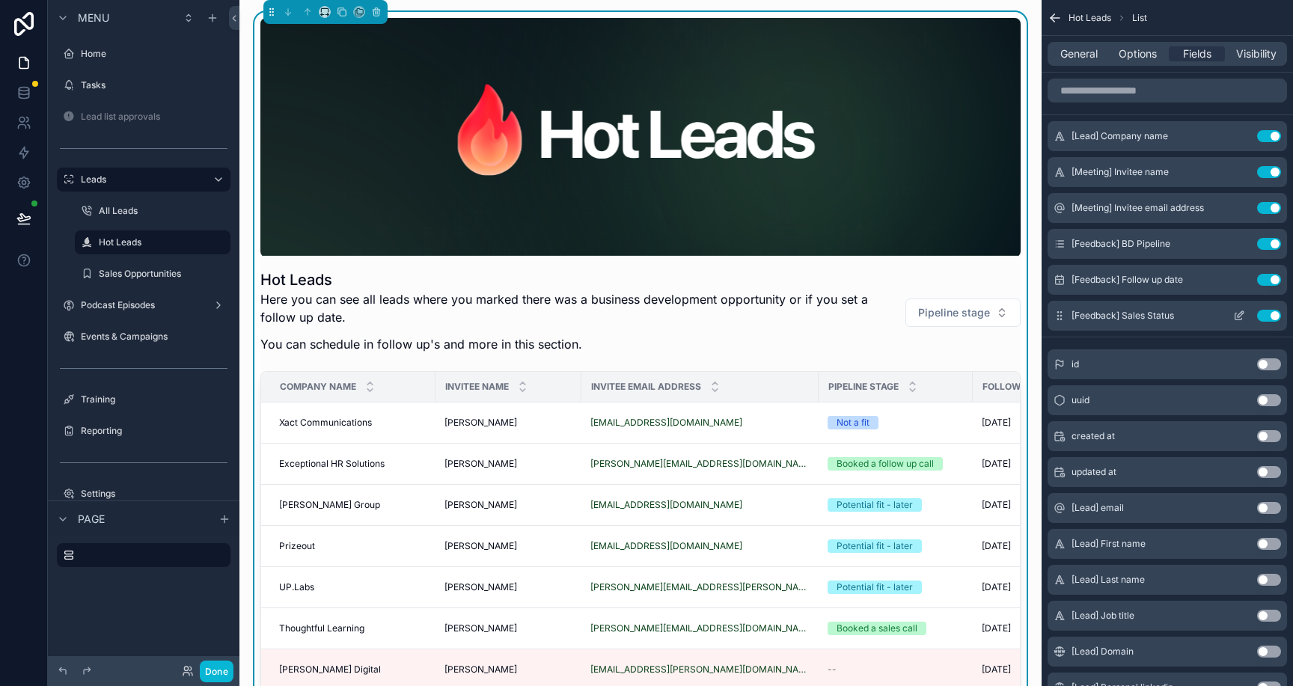
click at [1244, 317] on icon "scrollable content" at bounding box center [1239, 316] width 12 height 12
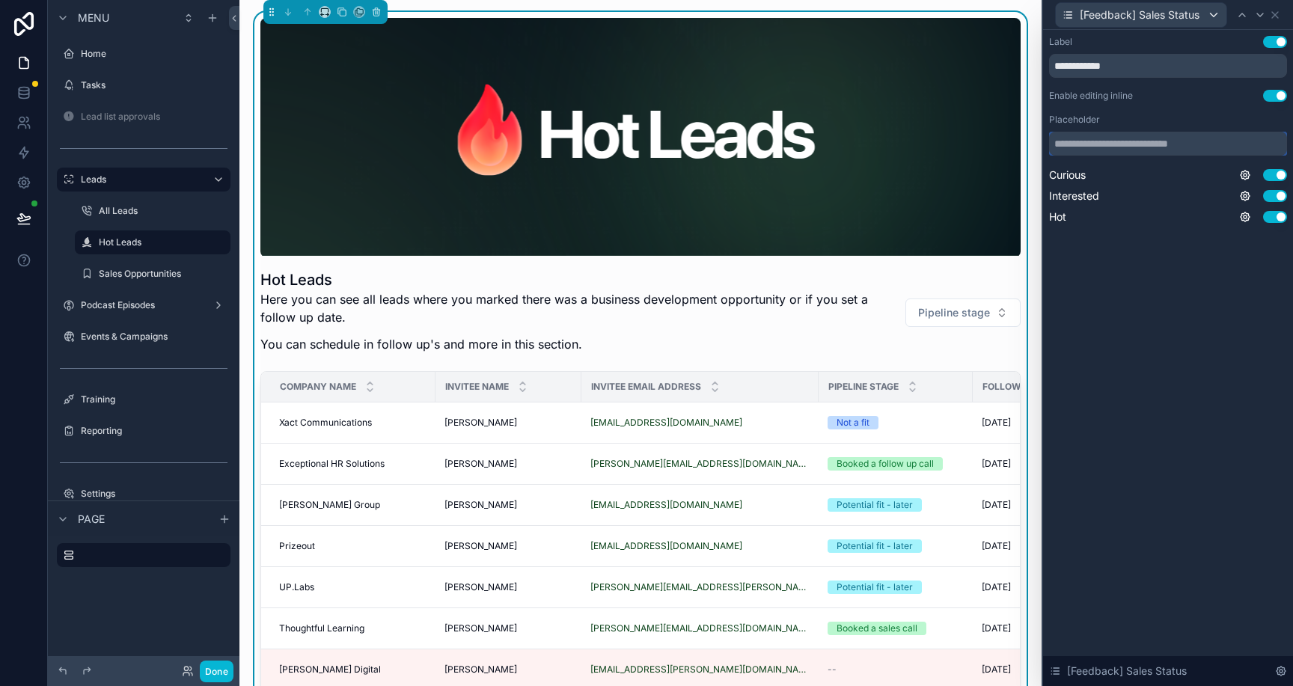
click at [1212, 144] on input "text" at bounding box center [1168, 144] width 238 height 24
type input "**********"
click at [1138, 439] on div "**********" at bounding box center [1168, 358] width 250 height 656
click at [911, 352] on div "Hot Leads Here you can see all leads where you marked there was a business deve…" at bounding box center [640, 309] width 760 height 105
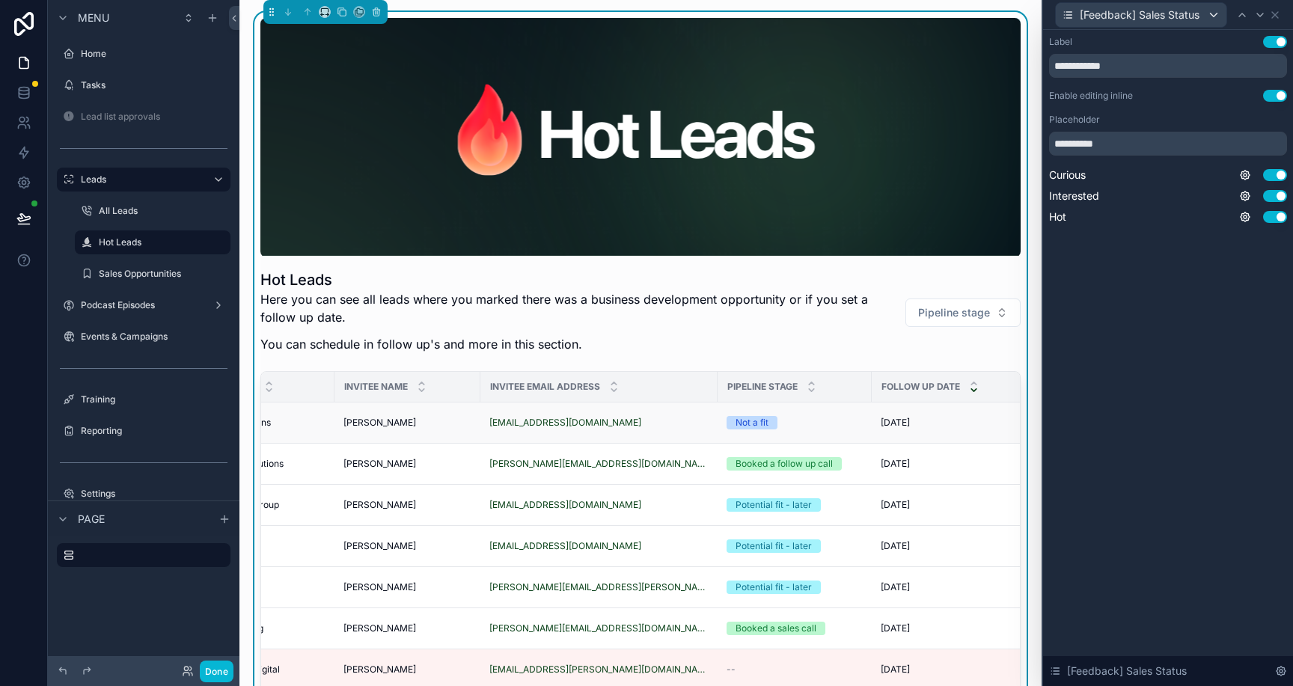
scroll to position [0, 238]
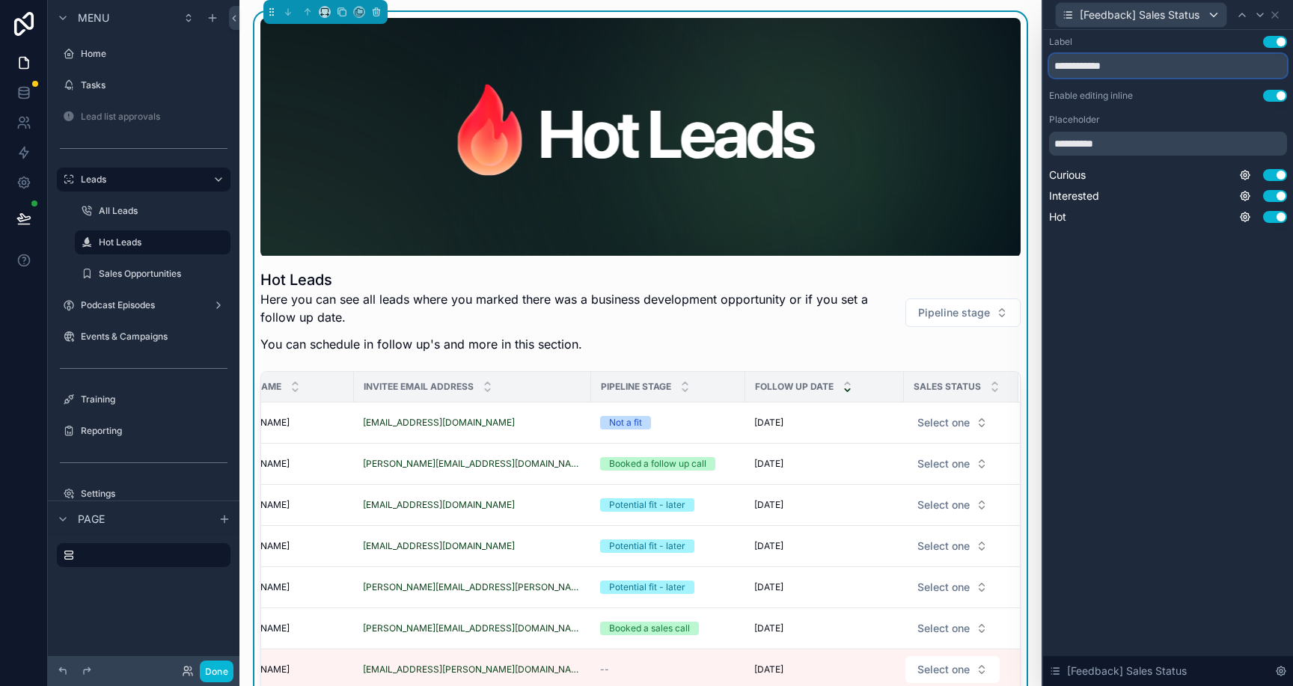
click at [1087, 69] on input "**********" at bounding box center [1168, 66] width 238 height 24
type input "**********"
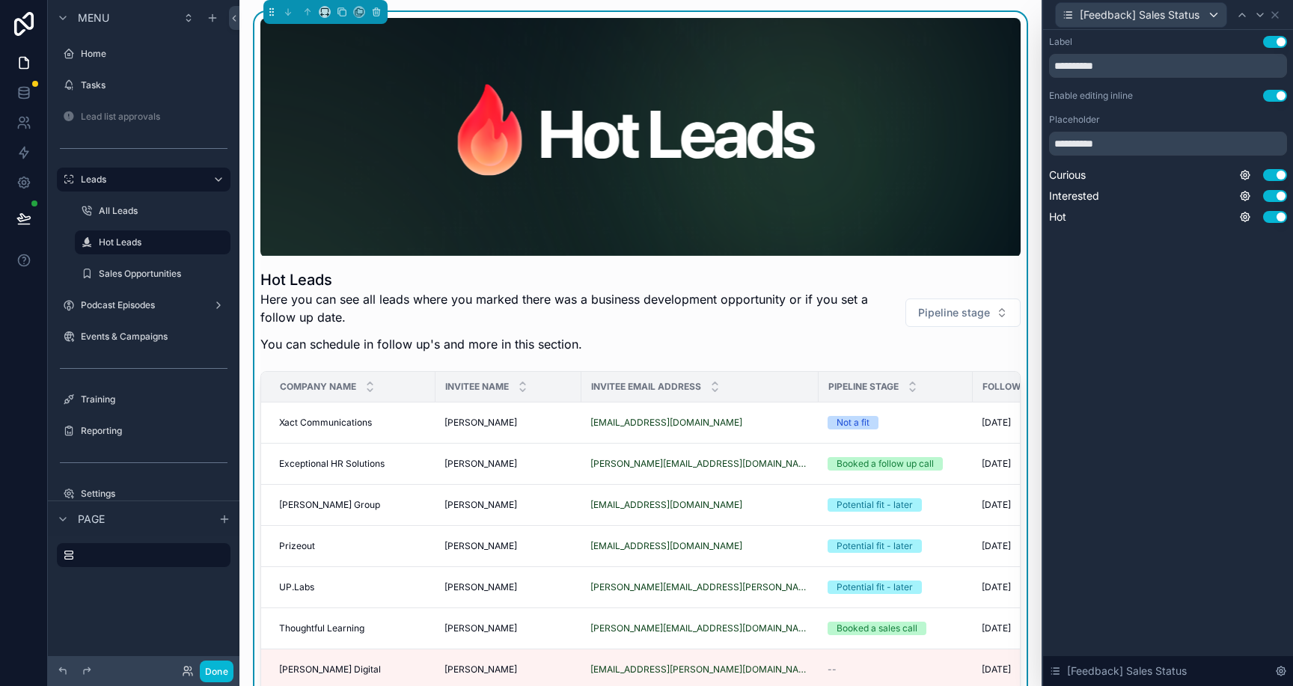
click at [1101, 430] on div "**********" at bounding box center [1168, 358] width 250 height 656
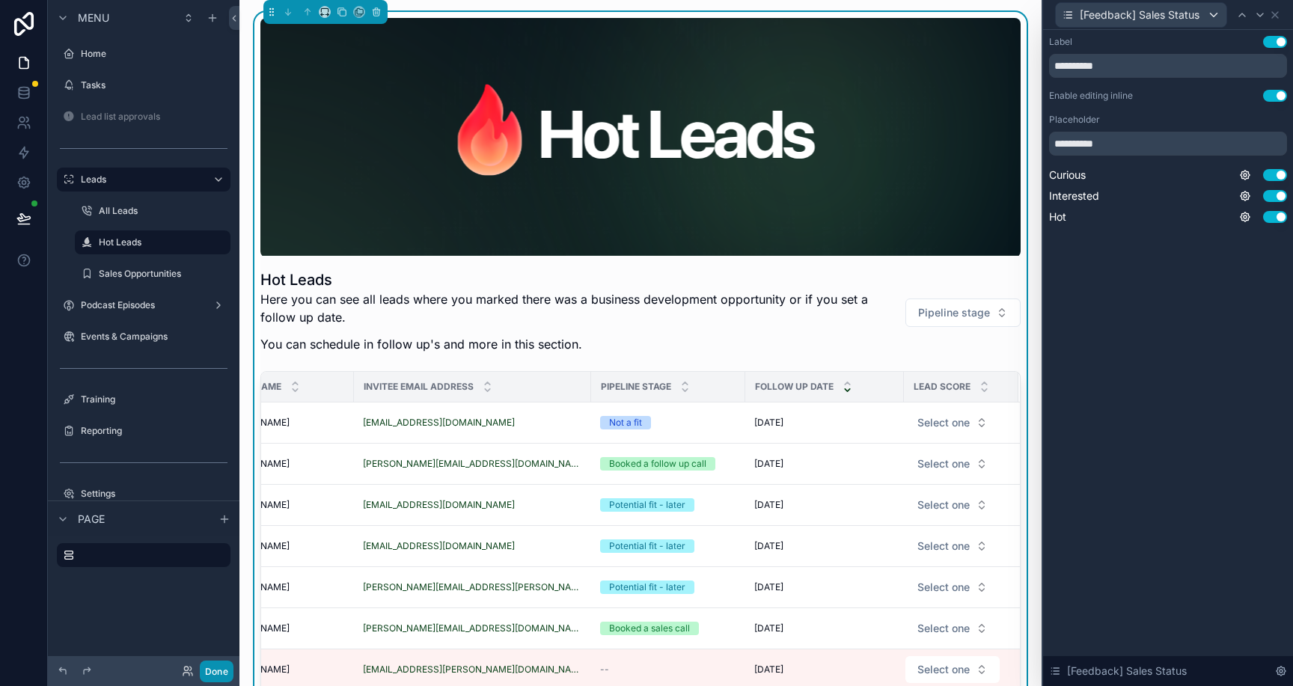
click at [219, 664] on button "Done" at bounding box center [217, 672] width 34 height 22
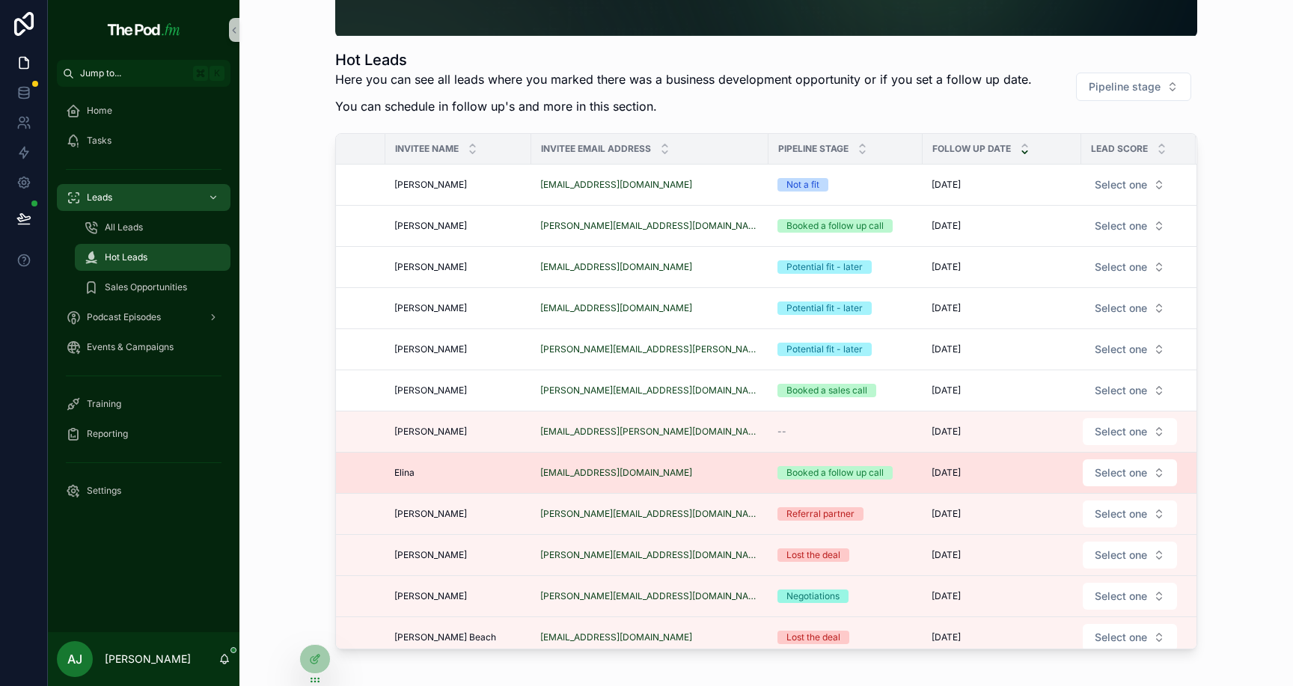
scroll to position [0, 0]
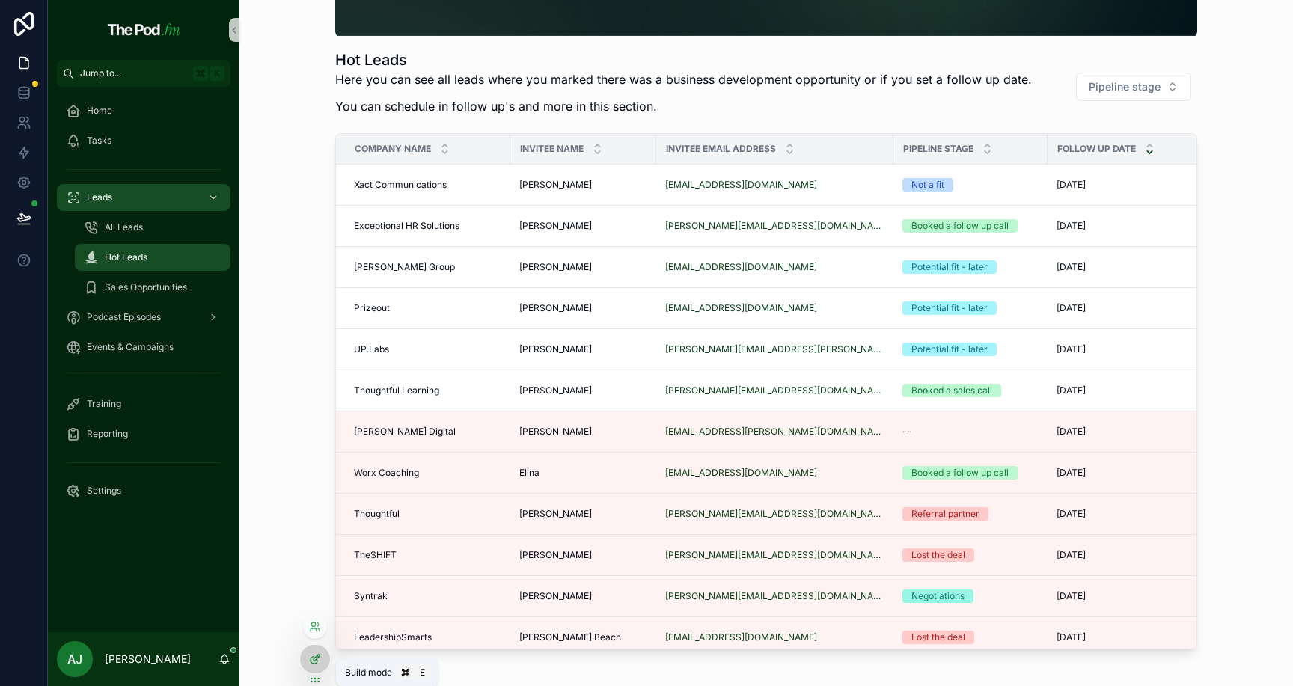
click at [311, 659] on icon at bounding box center [315, 659] width 12 height 12
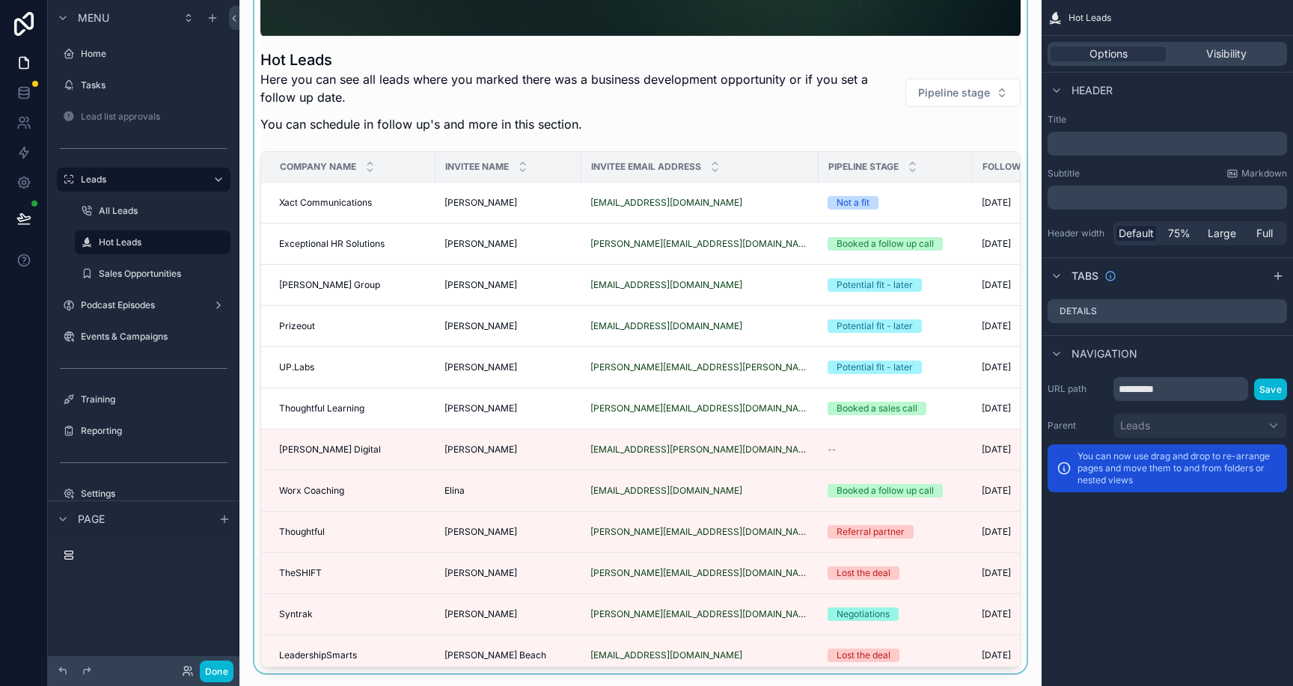
click at [873, 142] on div "scrollable content" at bounding box center [640, 233] width 778 height 882
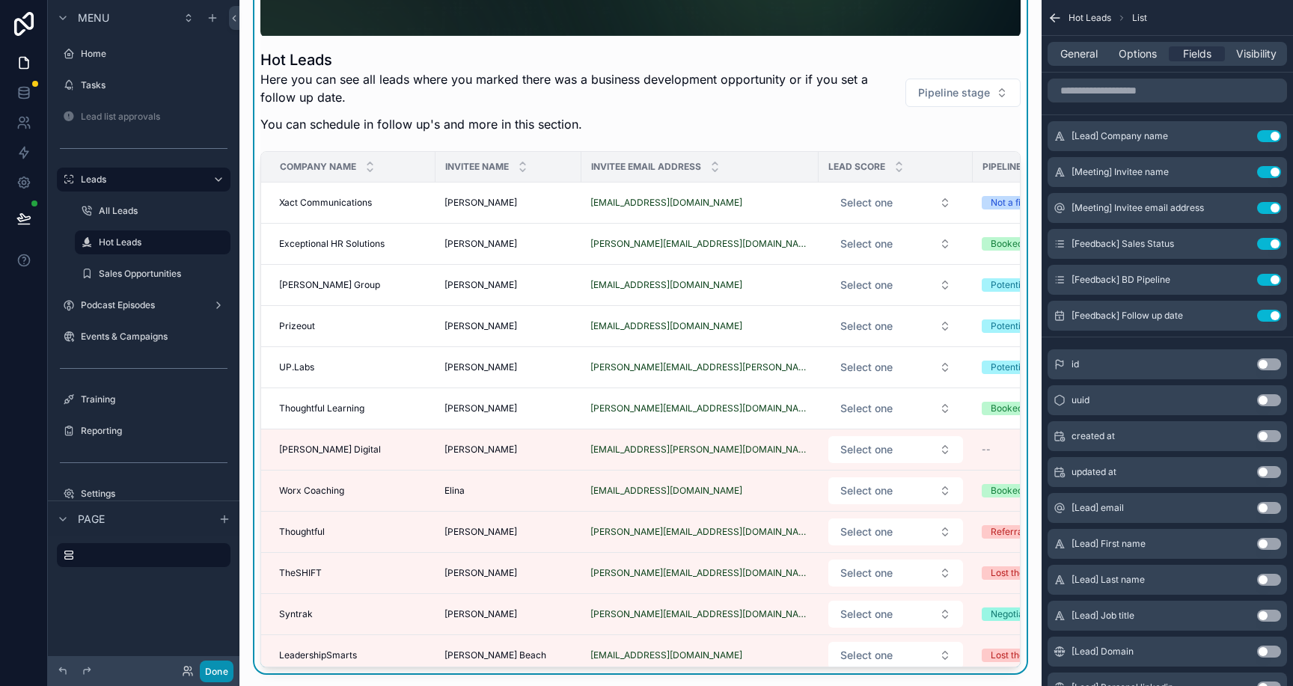
click at [220, 673] on button "Done" at bounding box center [217, 672] width 34 height 22
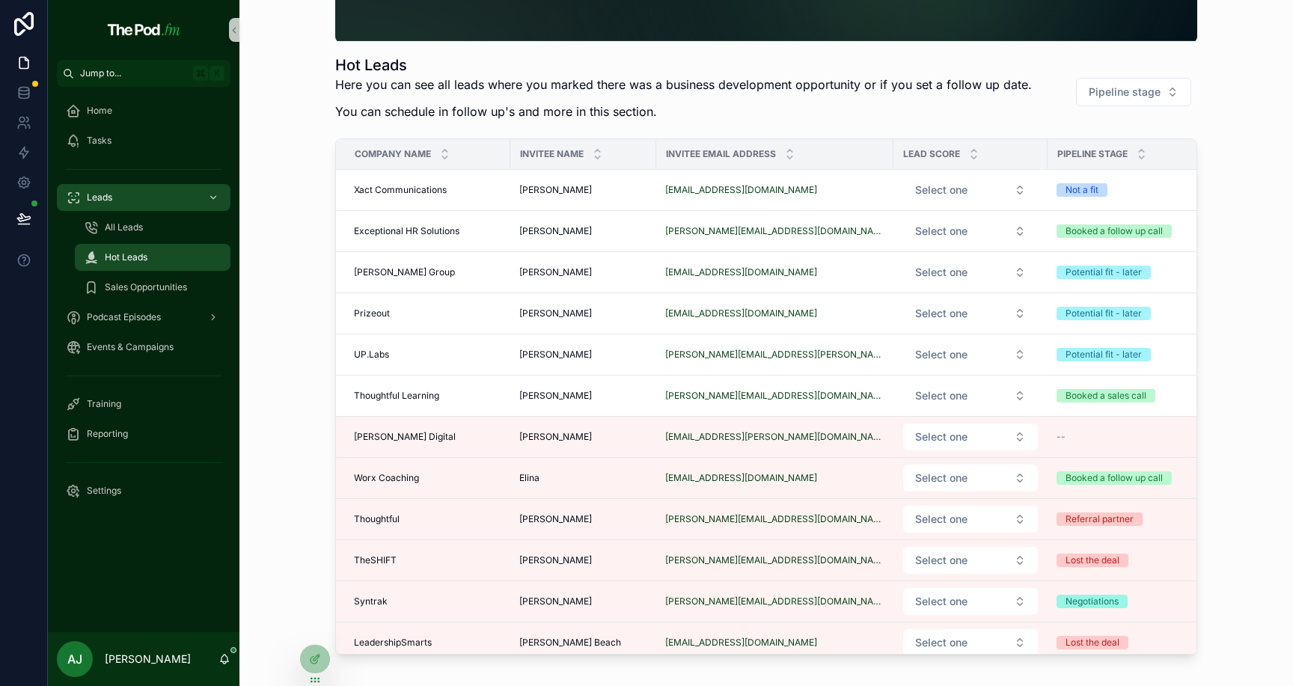
scroll to position [210, 0]
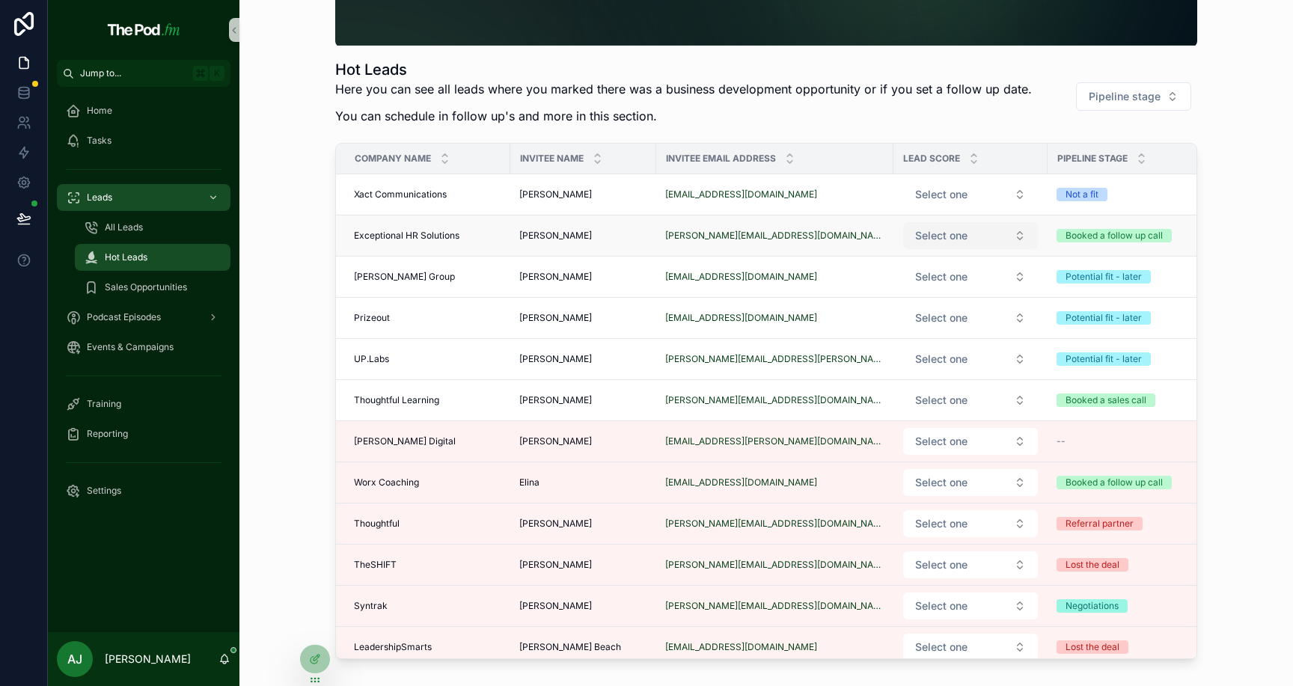
click at [962, 242] on button "Select one" at bounding box center [970, 235] width 135 height 27
click at [919, 295] on span "Curious" at bounding box center [895, 294] width 51 height 13
click at [932, 284] on button "Select one" at bounding box center [970, 276] width 135 height 27
click at [966, 271] on button "Select one" at bounding box center [970, 276] width 135 height 27
click at [934, 363] on div "Interested" at bounding box center [954, 358] width 180 height 22
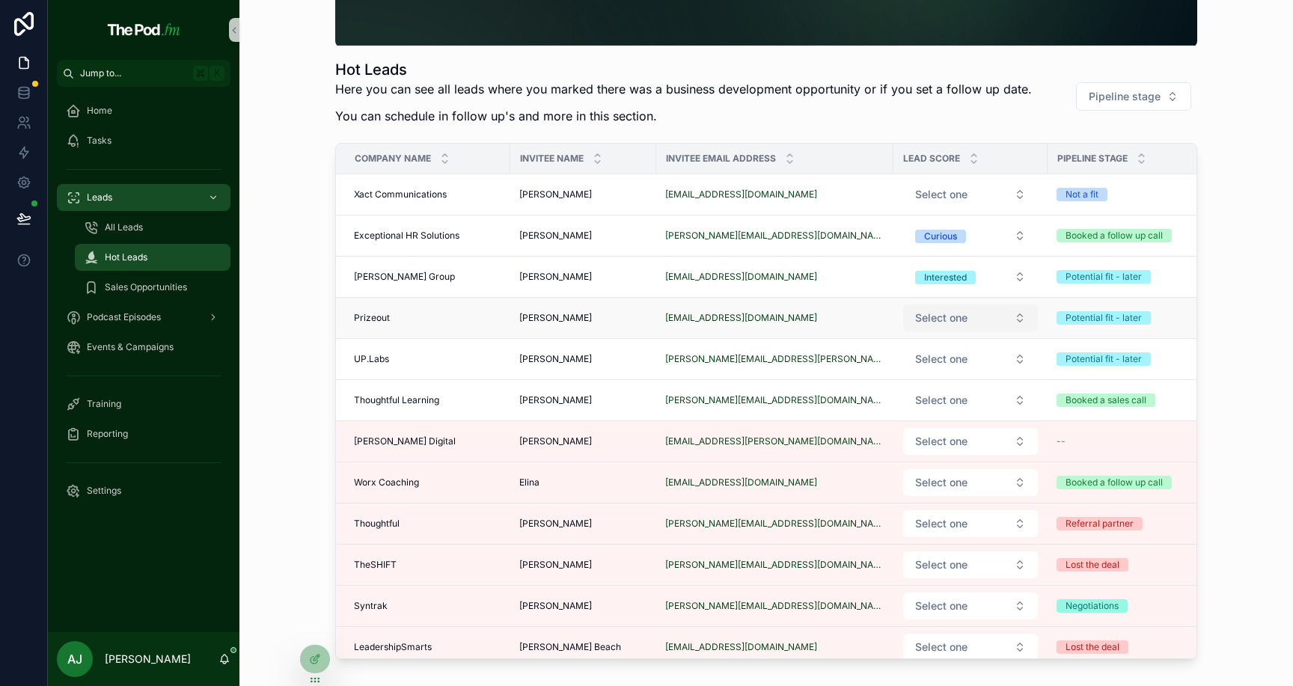
click at [958, 314] on button "Select one" at bounding box center [970, 318] width 135 height 27
click at [1278, 346] on div "Hot Leads Here you can see all leads where you marked there was a business deve…" at bounding box center [766, 275] width 1054 height 971
click at [318, 655] on icon at bounding box center [317, 658] width 6 height 6
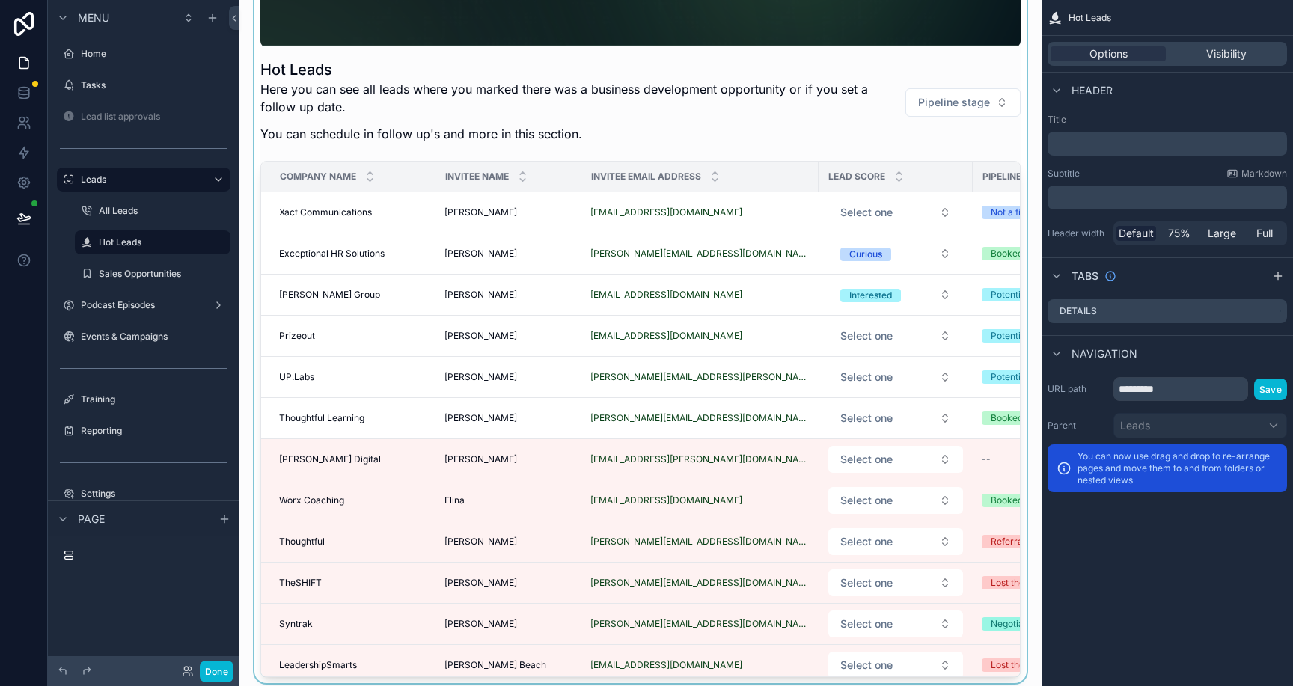
click at [917, 147] on div "scrollable content" at bounding box center [640, 243] width 778 height 882
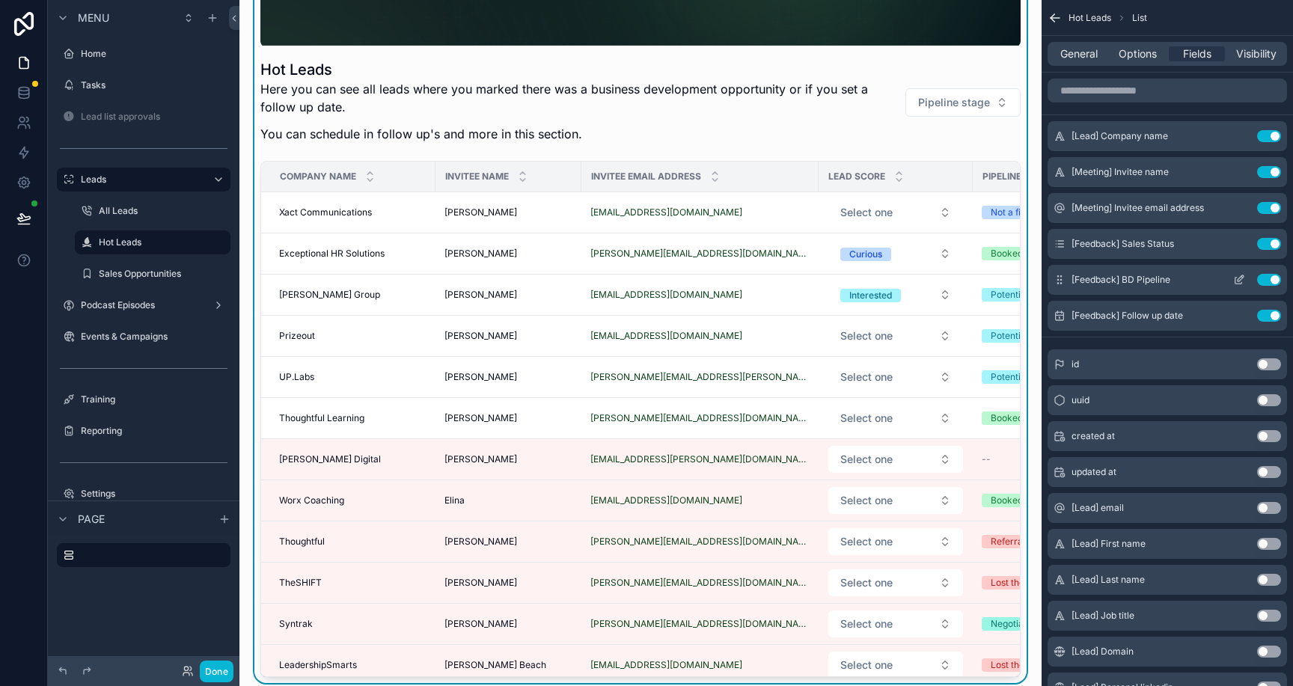
click at [1233, 279] on icon "scrollable content" at bounding box center [1239, 280] width 12 height 12
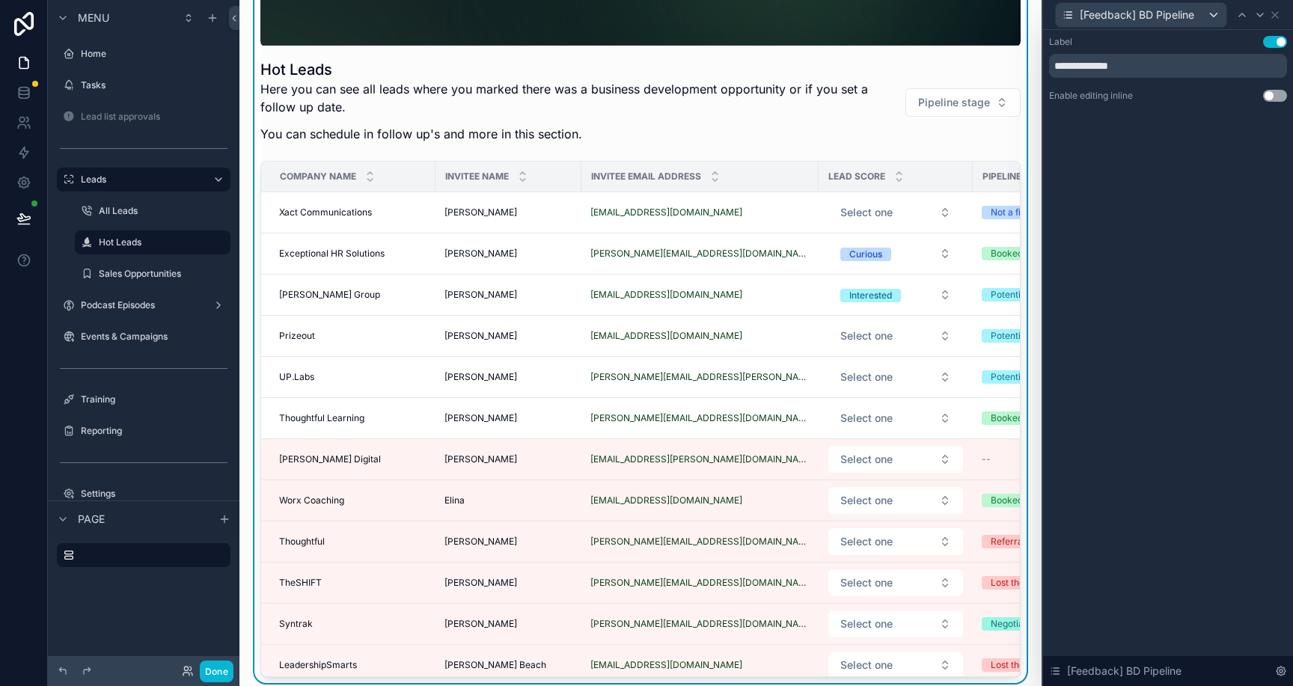
click at [1271, 92] on button "Use setting" at bounding box center [1275, 96] width 24 height 12
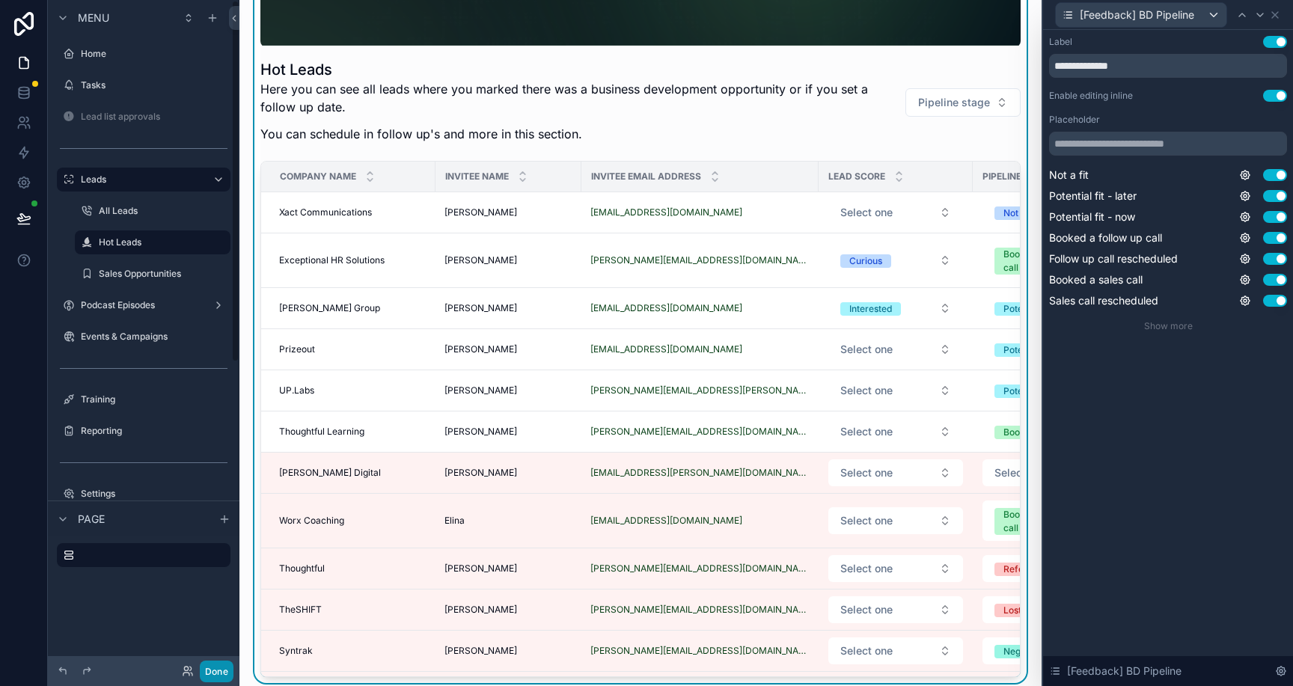
click at [220, 674] on button "Done" at bounding box center [217, 672] width 34 height 22
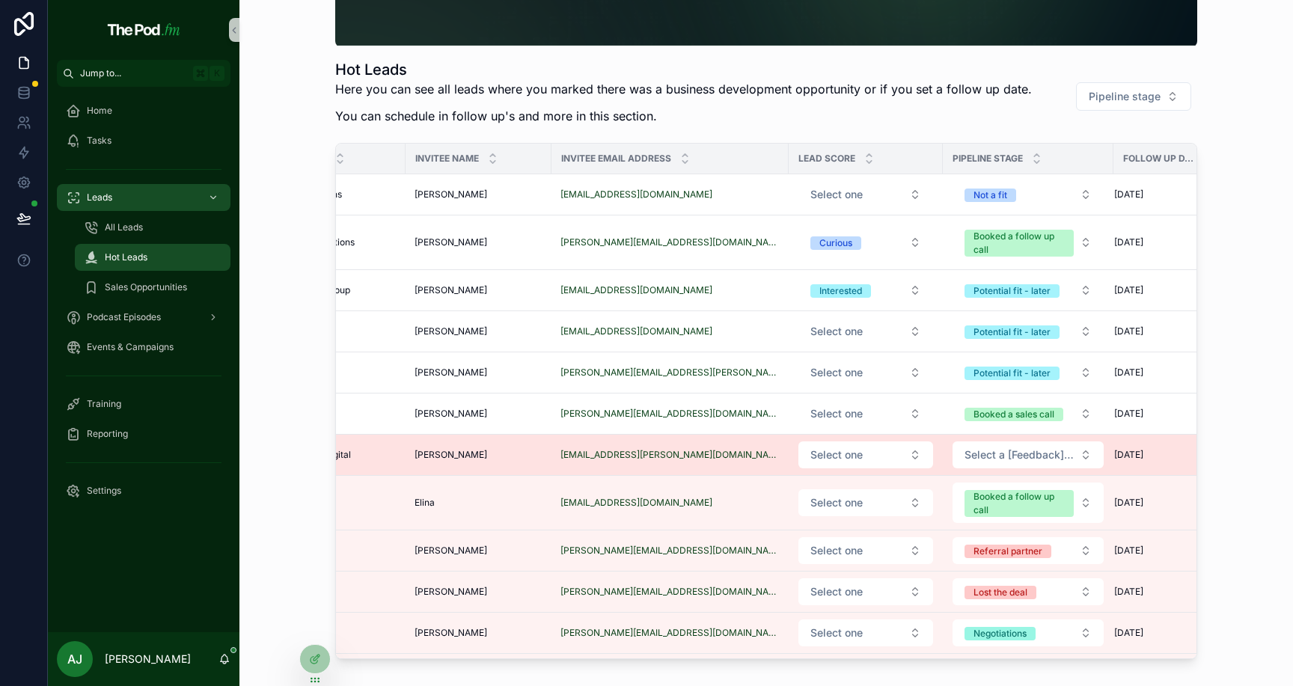
scroll to position [0, 135]
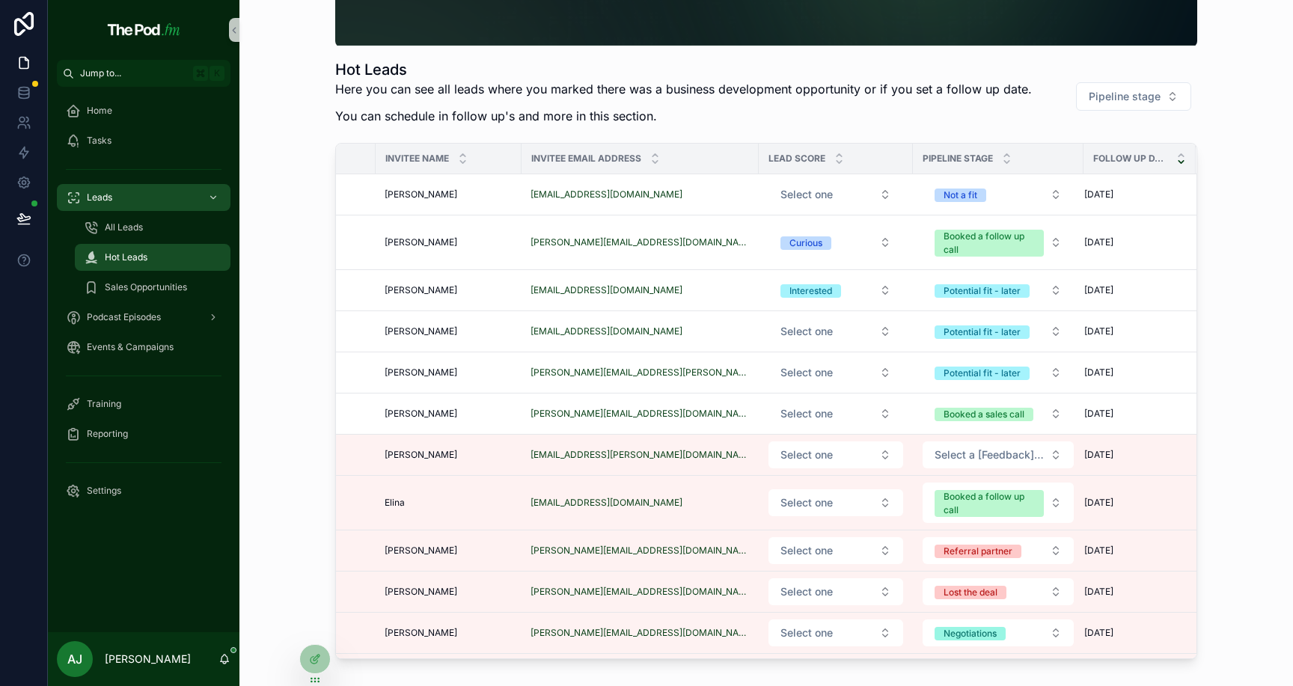
click at [1084, 159] on div "Follow up date" at bounding box center [1139, 158] width 111 height 28
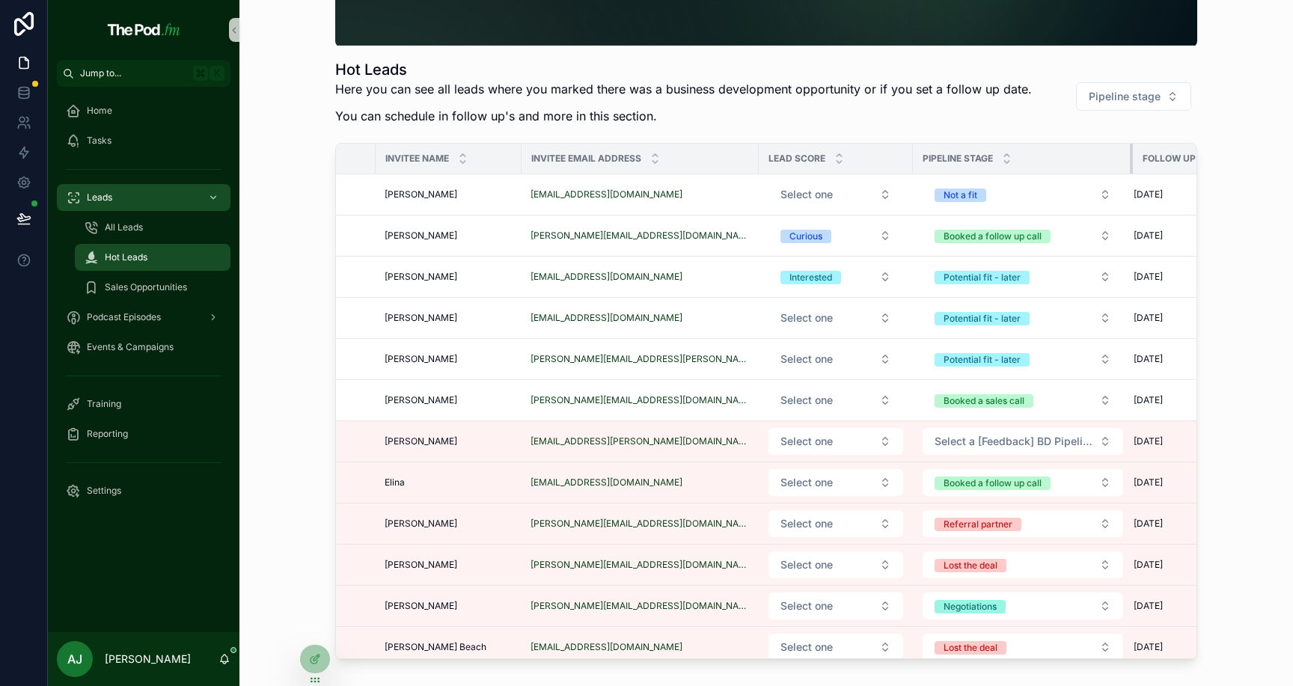
drag, startPoint x: 1064, startPoint y: 158, endPoint x: 1108, endPoint y: 169, distance: 44.8
click at [1130, 168] on div "scrollable content" at bounding box center [1133, 159] width 6 height 30
click at [317, 650] on div at bounding box center [315, 659] width 30 height 28
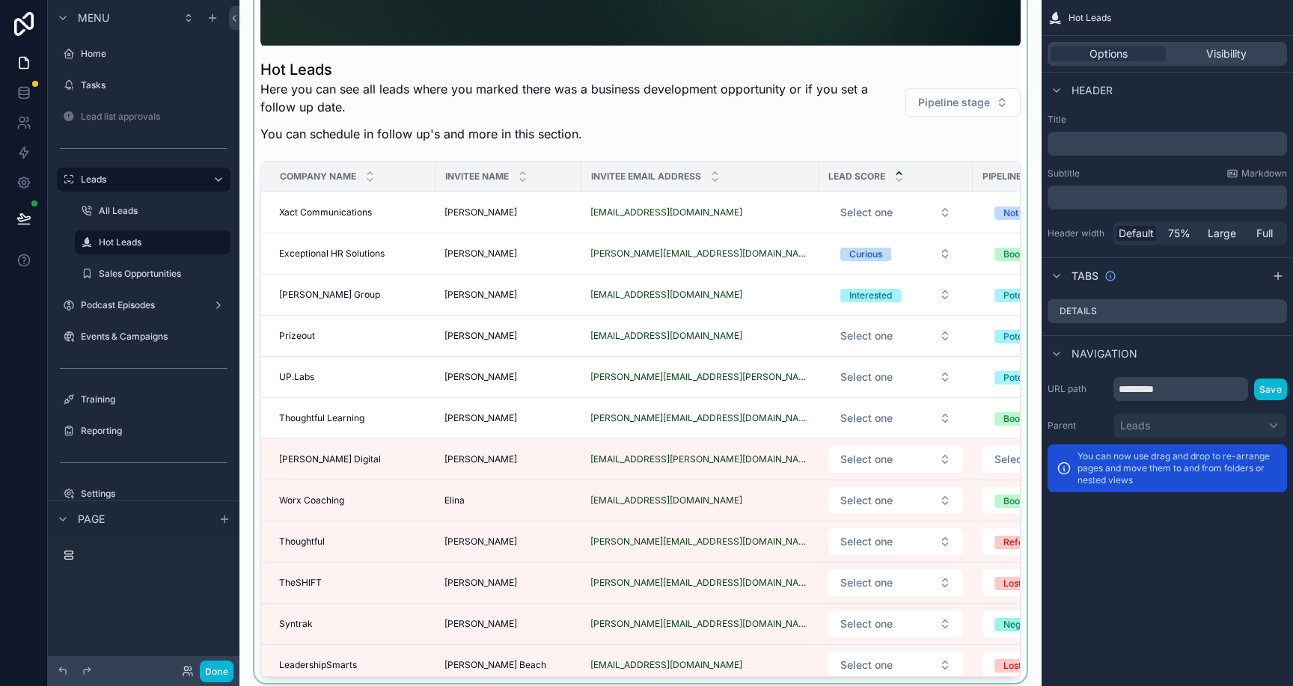
click at [894, 173] on icon "scrollable content" at bounding box center [899, 173] width 10 height 10
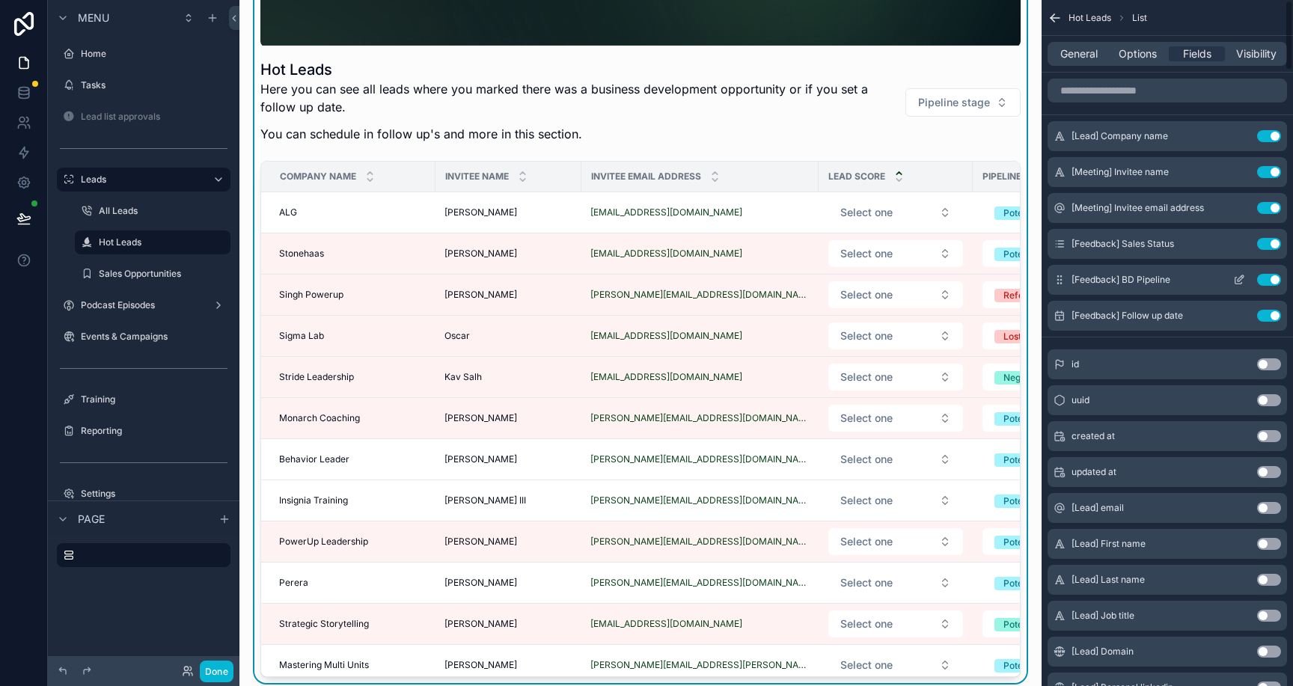
click at [1236, 275] on icon "scrollable content" at bounding box center [1239, 280] width 12 height 12
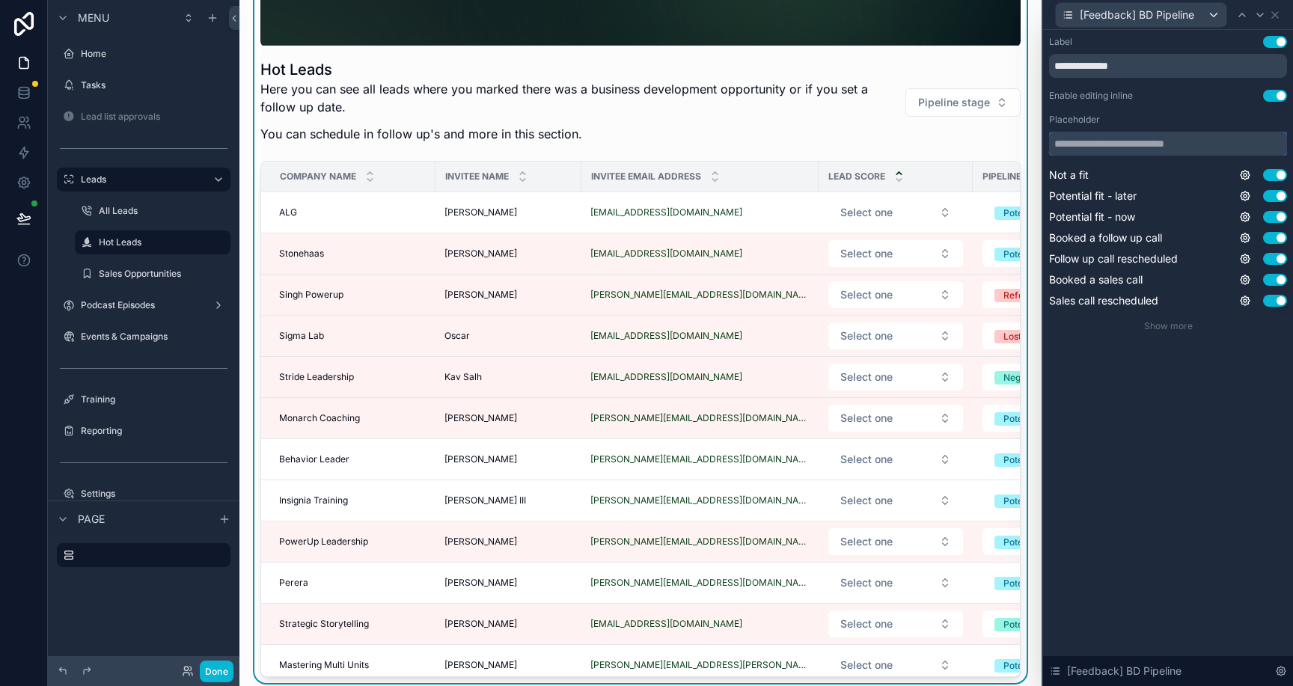
click at [1210, 144] on input "text" at bounding box center [1168, 144] width 238 height 24
type input "**********"
click at [1143, 482] on div "**********" at bounding box center [1168, 358] width 250 height 656
click at [213, 664] on button "Done" at bounding box center [217, 672] width 34 height 22
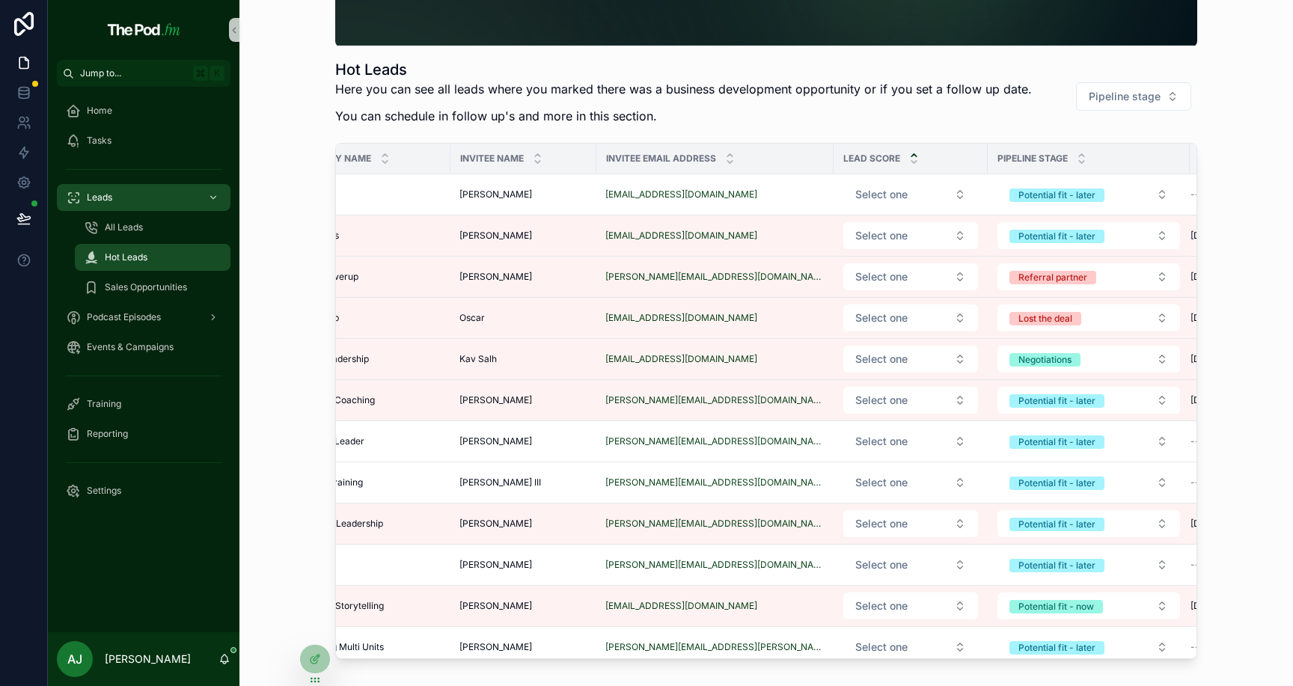
scroll to position [0, 166]
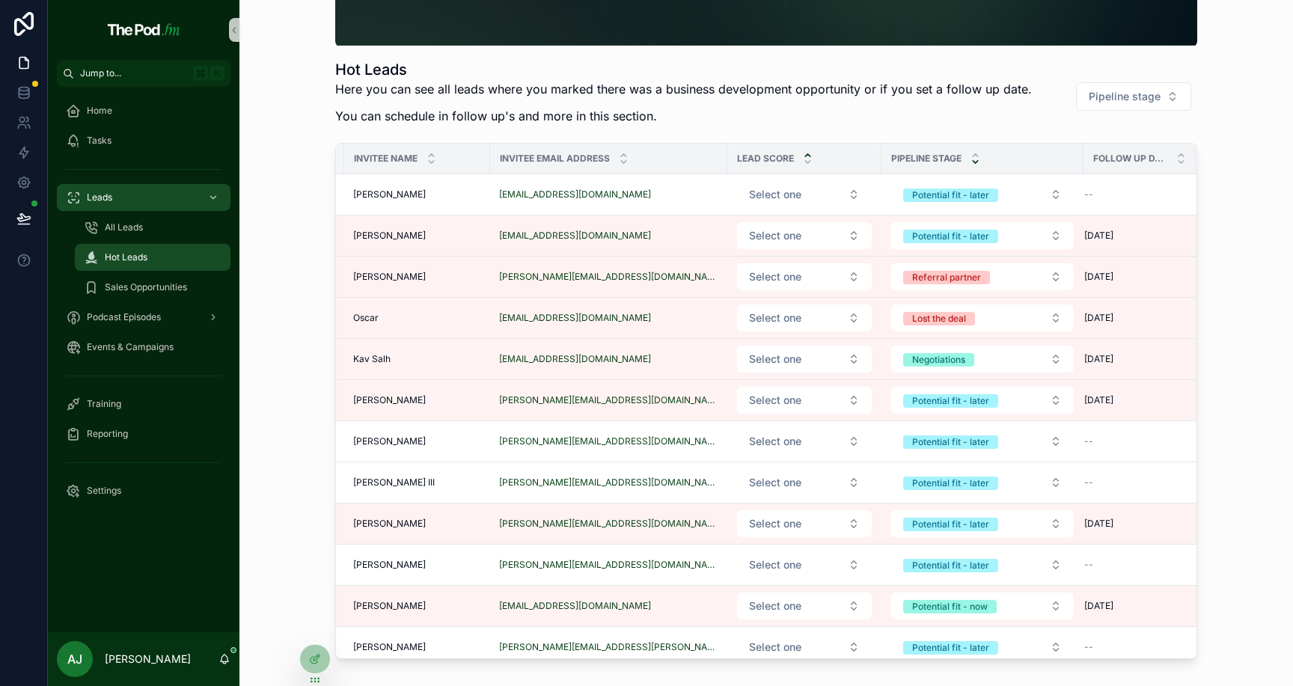
click at [971, 164] on icon "scrollable content" at bounding box center [976, 162] width 10 height 10
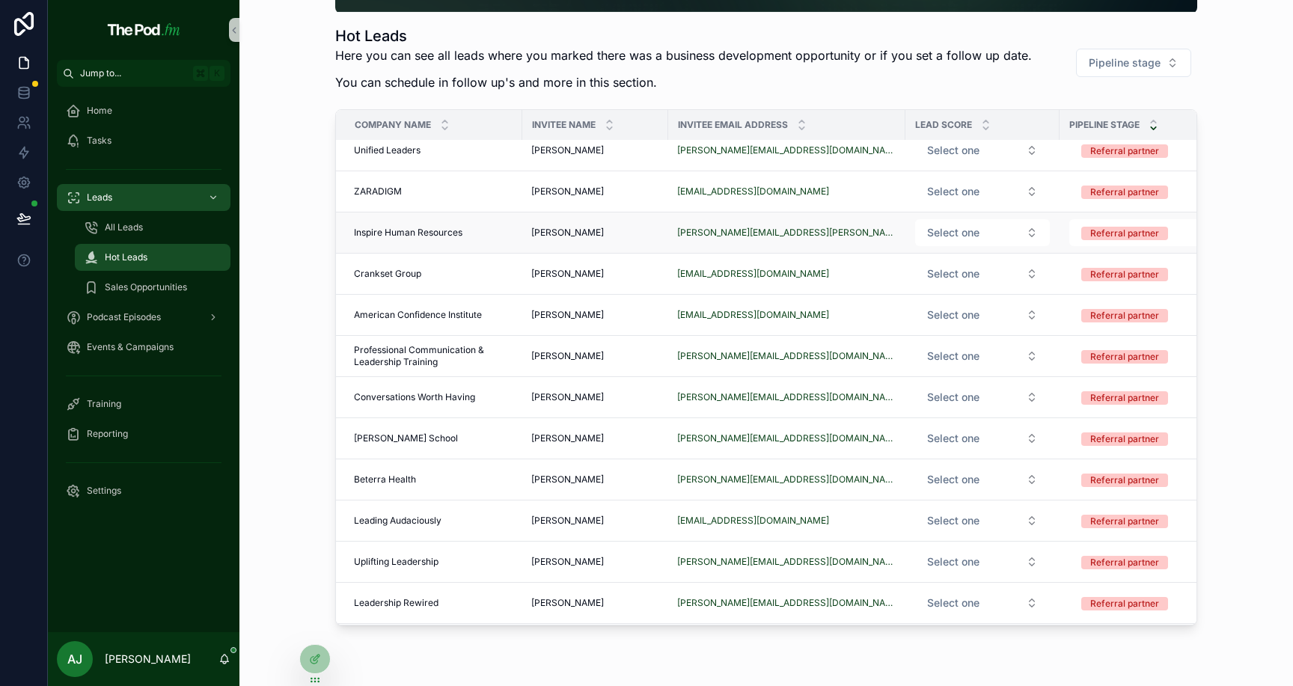
scroll to position [761, 0]
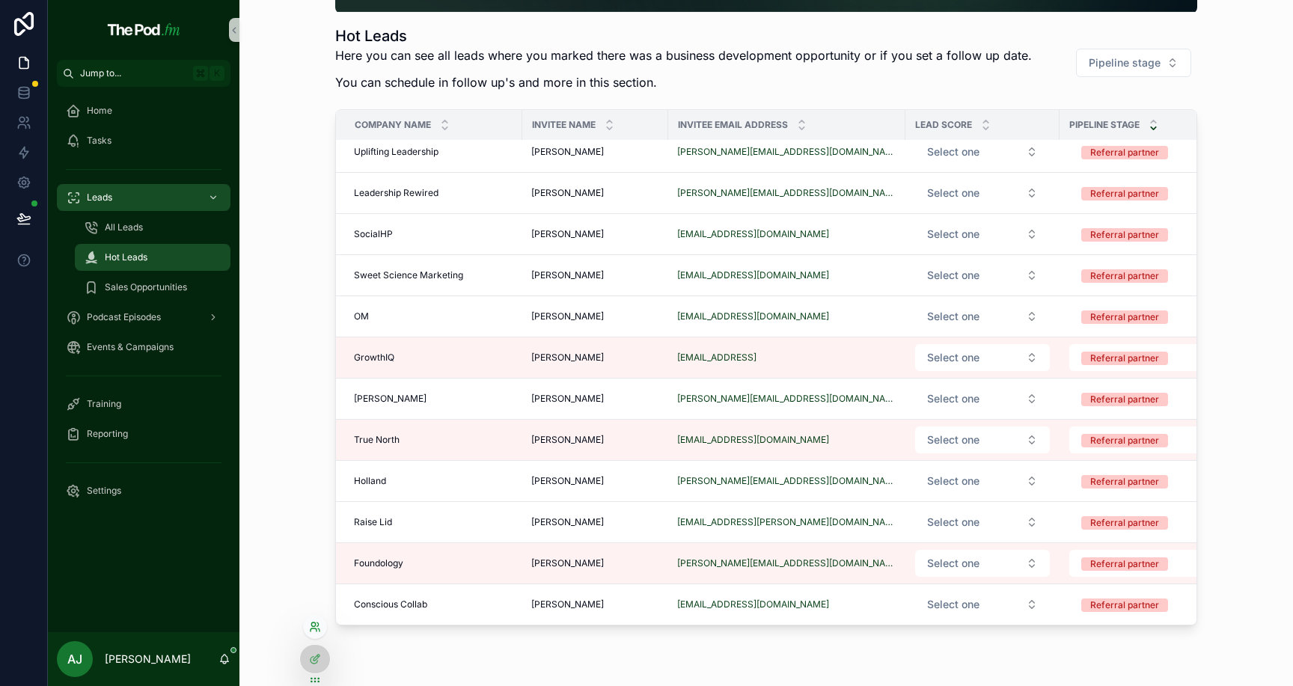
click at [319, 627] on icon at bounding box center [315, 627] width 12 height 12
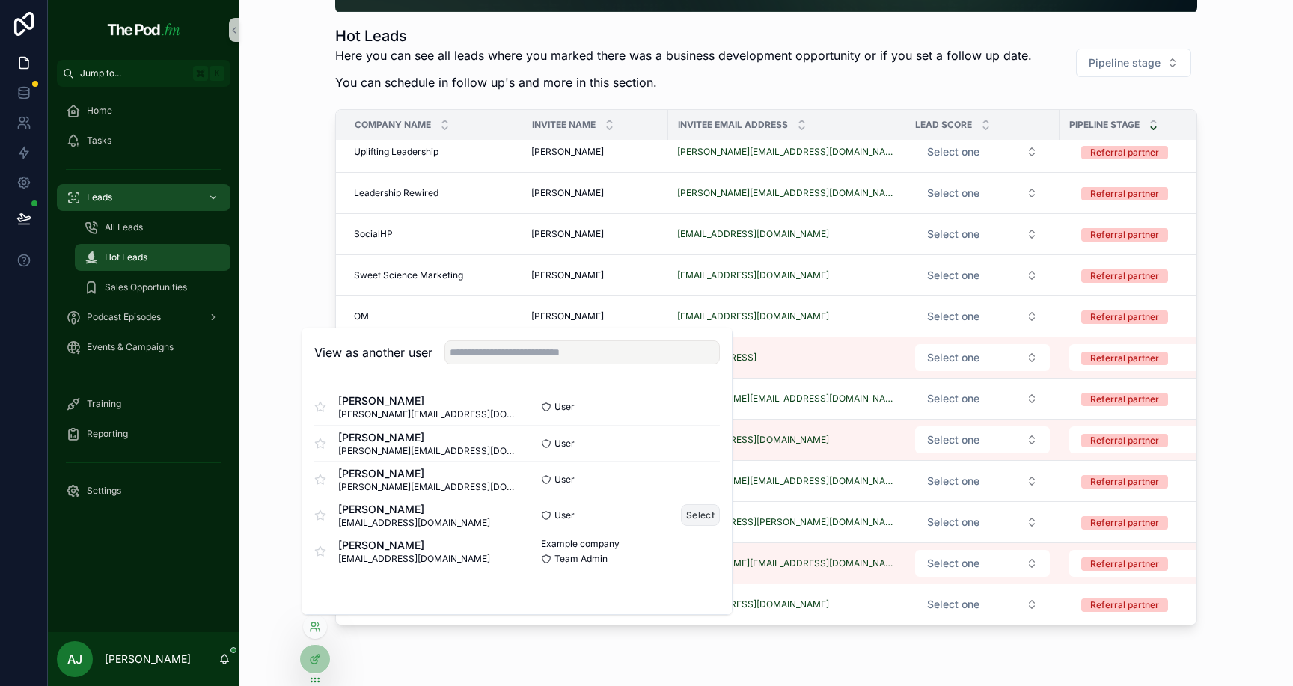
click at [693, 516] on button "Select" at bounding box center [700, 515] width 39 height 22
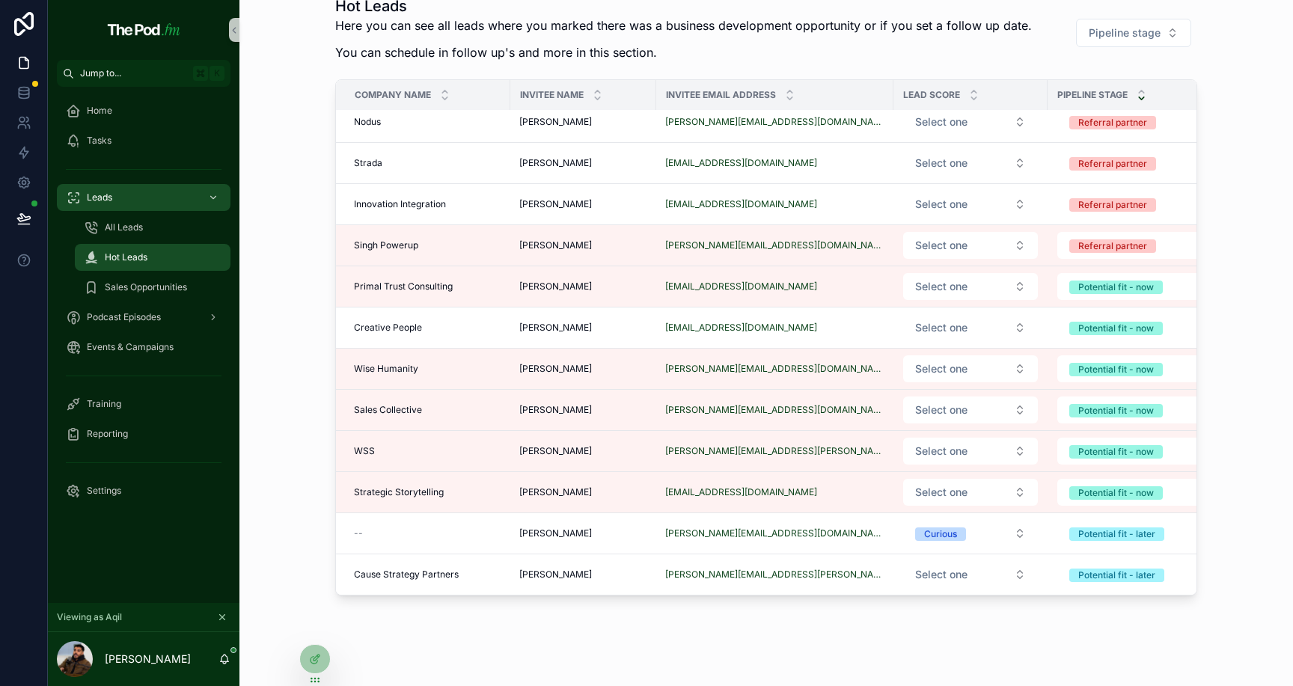
scroll to position [309, 0]
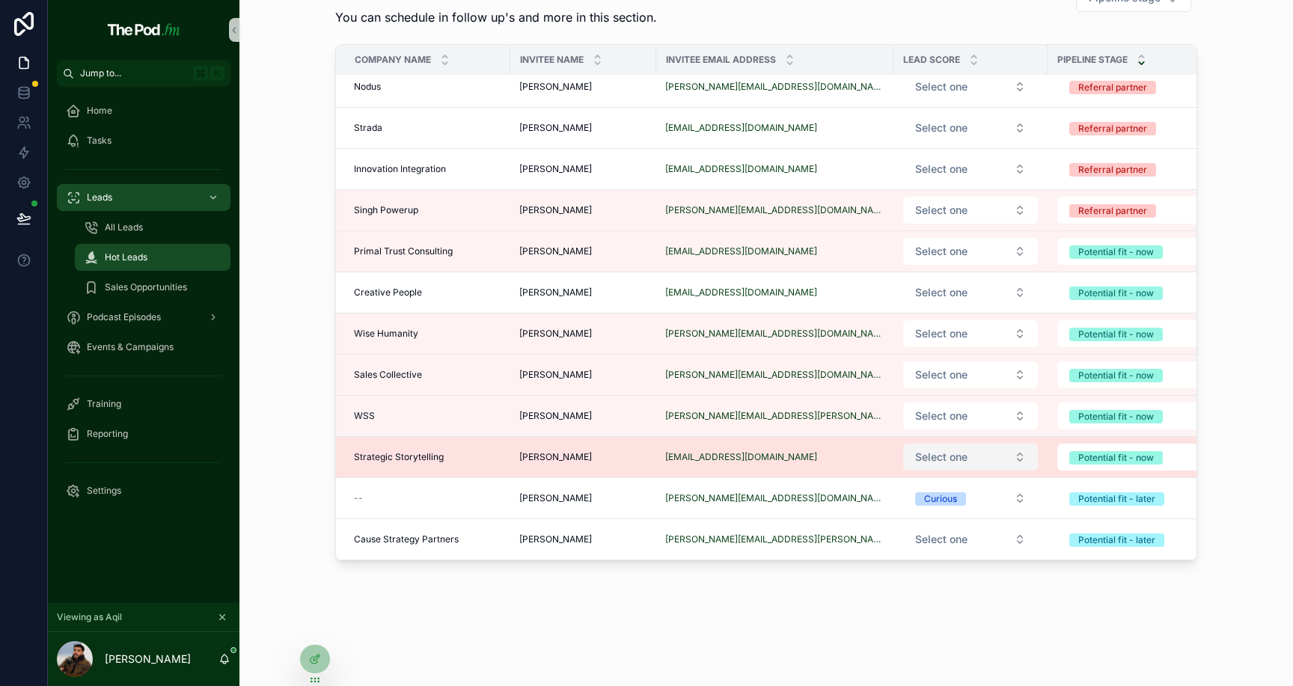
click at [967, 445] on button "Select one" at bounding box center [970, 457] width 135 height 27
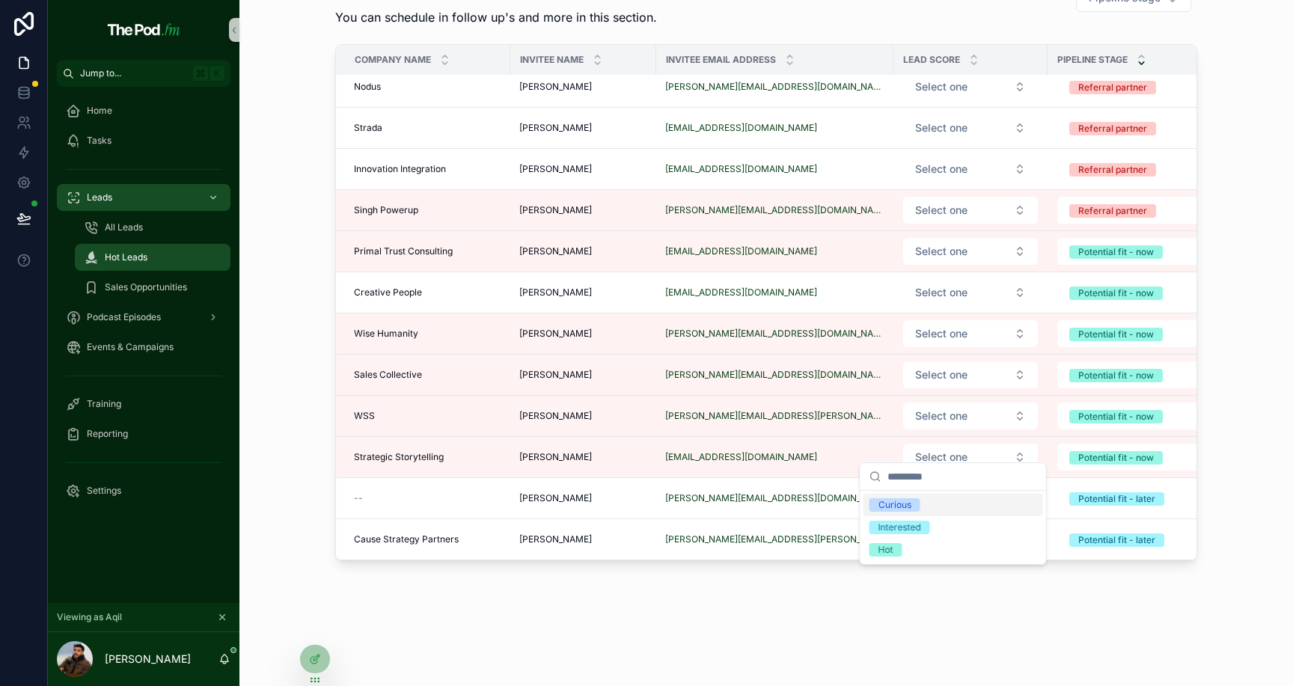
click at [932, 504] on div "Curious" at bounding box center [954, 505] width 180 height 22
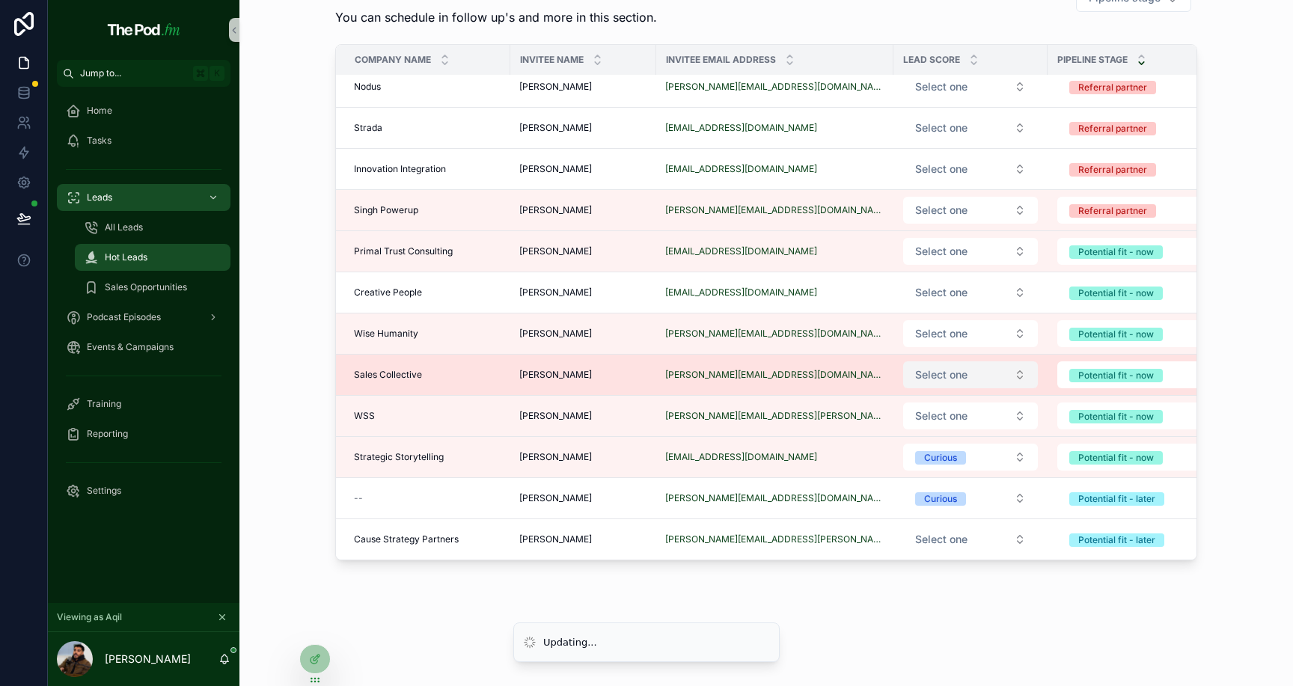
click at [947, 367] on span "Select one" at bounding box center [941, 374] width 52 height 15
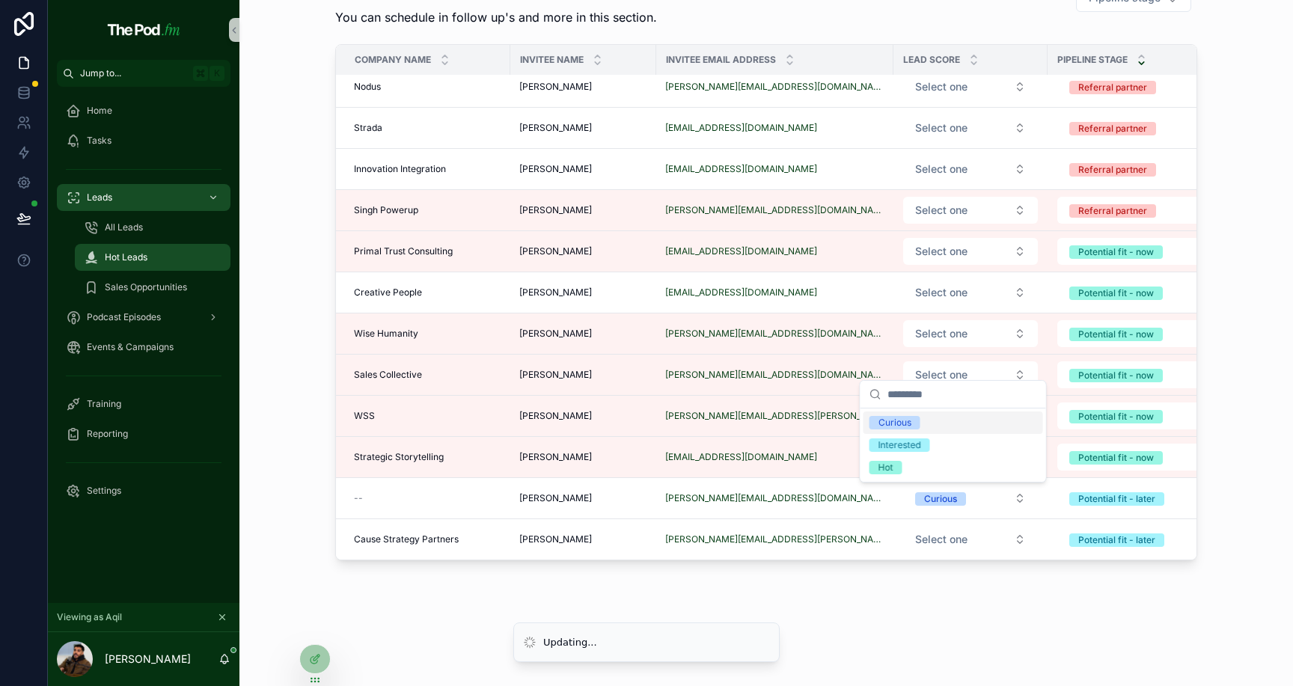
click at [914, 422] on span "Curious" at bounding box center [895, 422] width 51 height 13
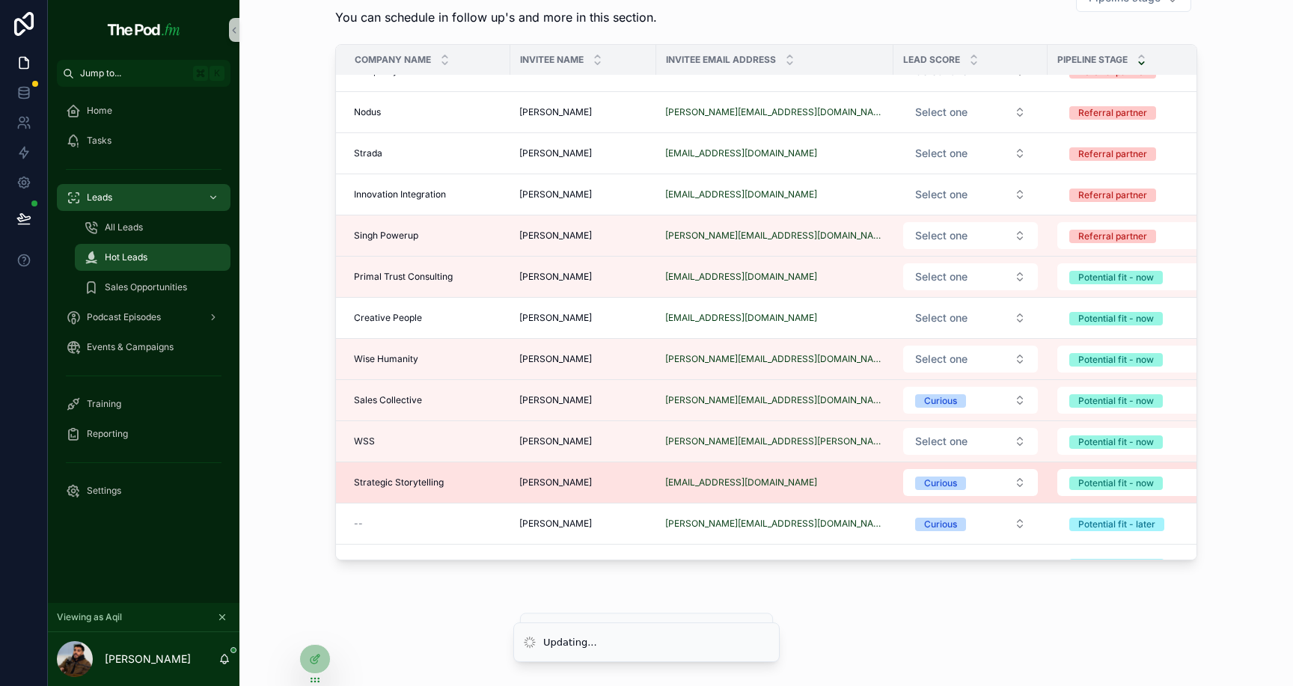
scroll to position [724, 0]
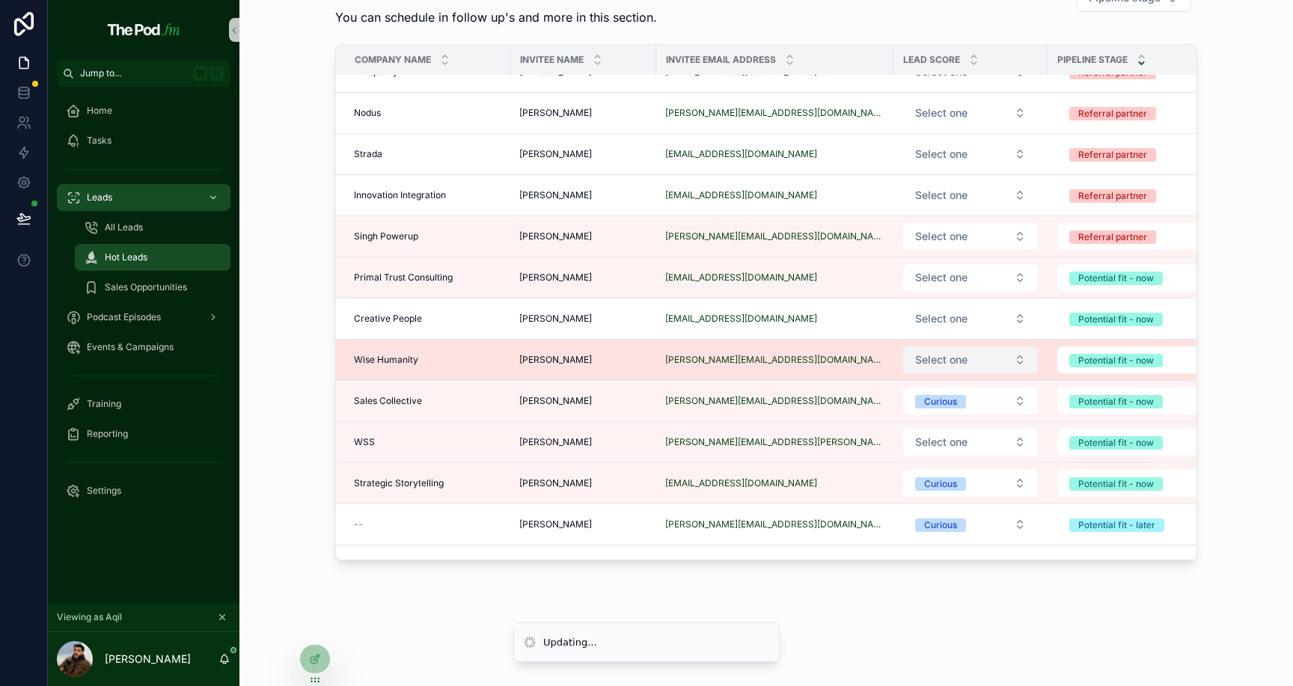
click at [926, 361] on span "Select one" at bounding box center [941, 359] width 52 height 15
click at [937, 363] on span "Select one" at bounding box center [941, 359] width 52 height 15
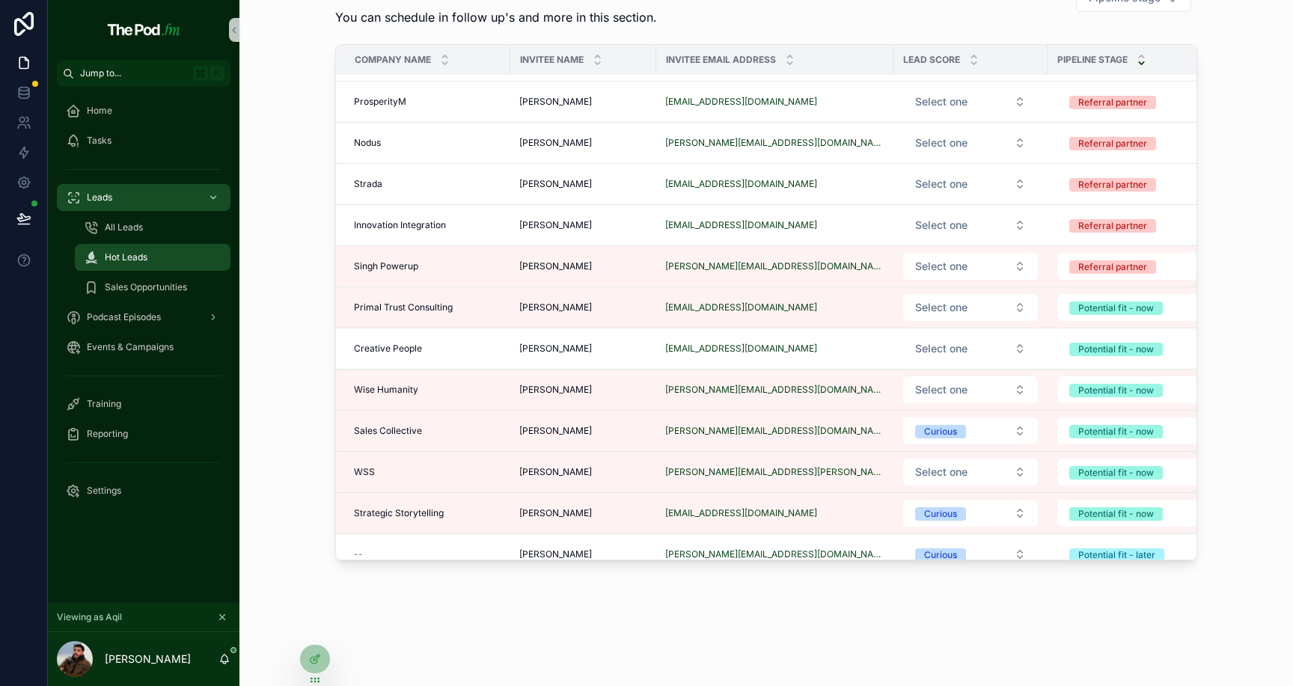
scroll to position [645, 0]
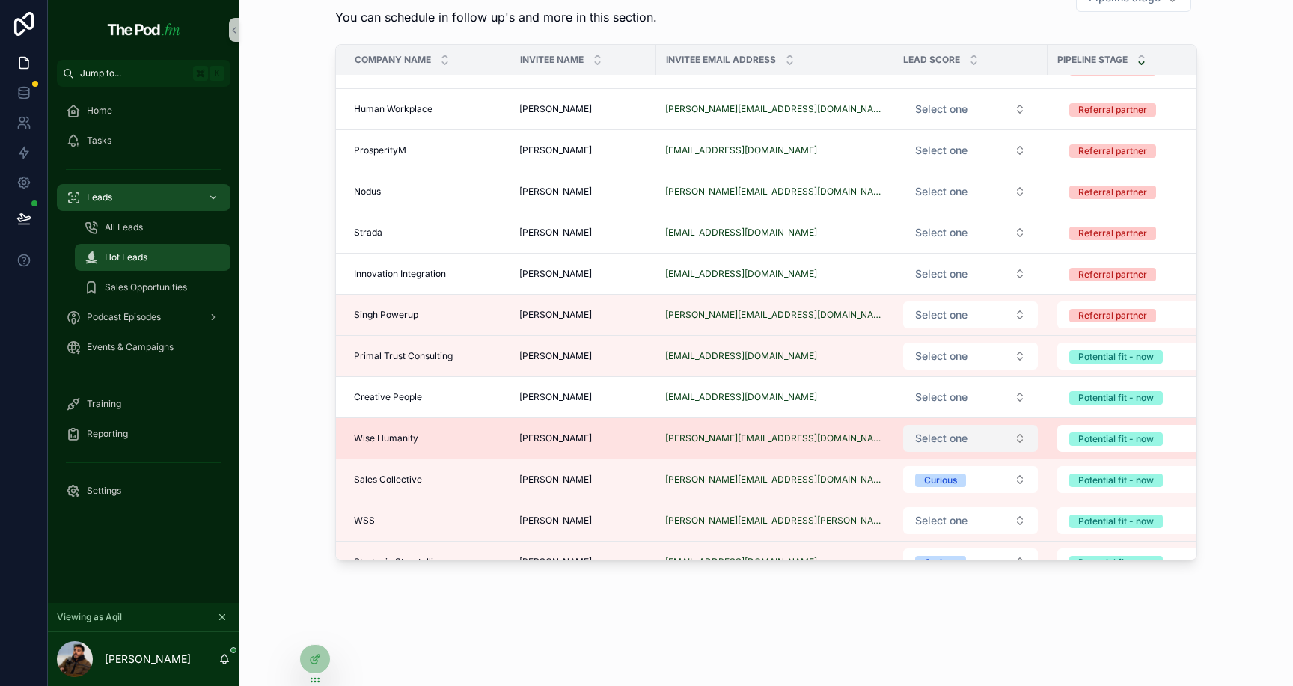
click at [939, 436] on span "Select one" at bounding box center [941, 438] width 52 height 15
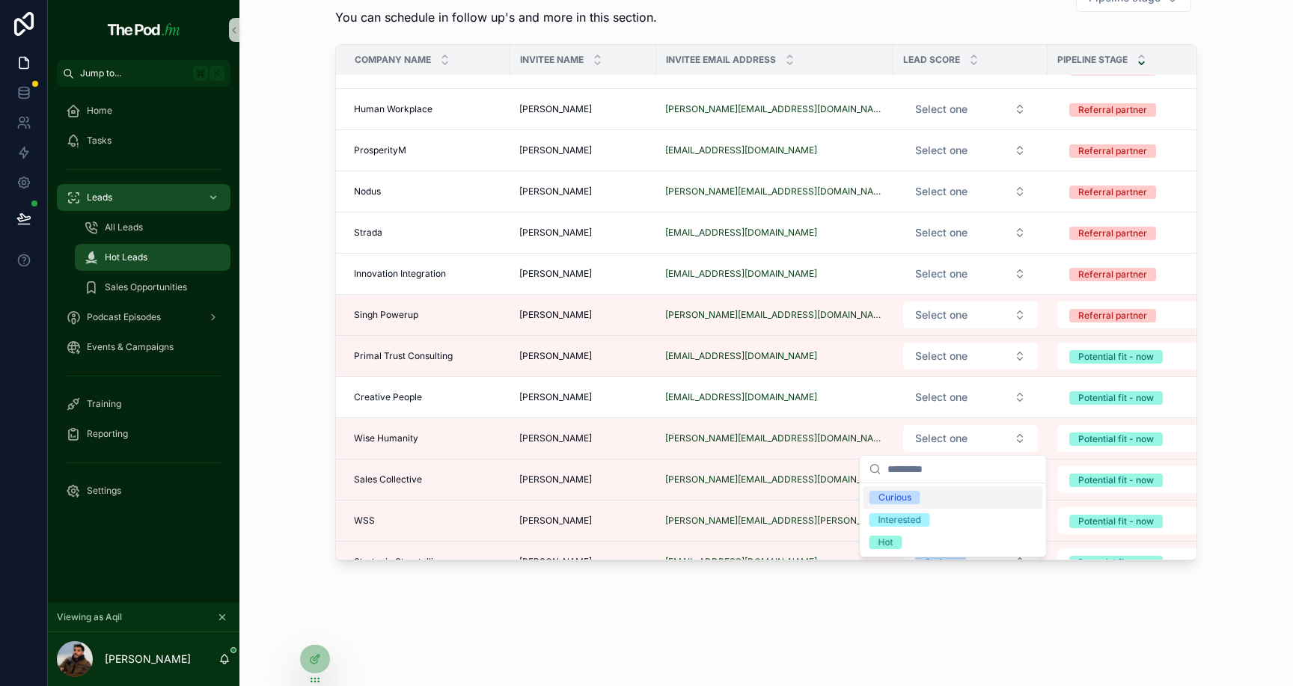
click at [908, 496] on div "Curious" at bounding box center [895, 497] width 33 height 13
click at [919, 585] on div "Hot Leads Here you can see all leads where you marked there was a business deve…" at bounding box center [766, 176] width 1054 height 971
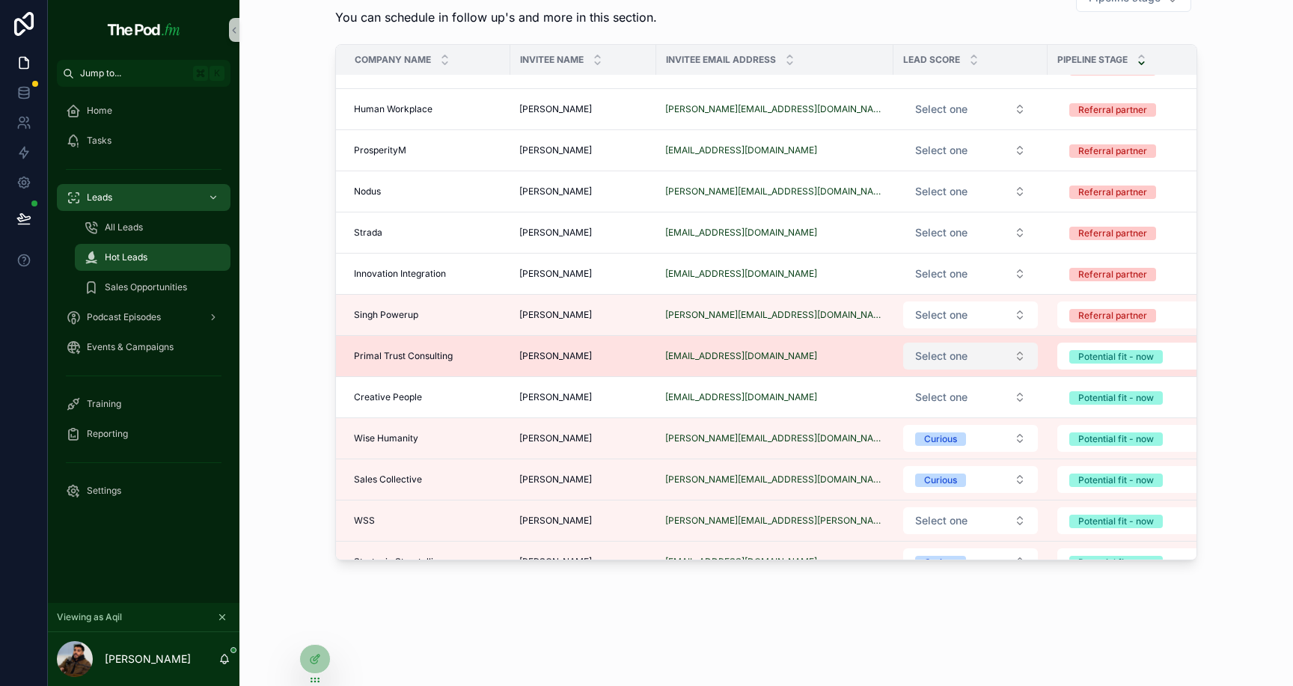
click at [947, 359] on span "Select one" at bounding box center [941, 356] width 52 height 15
click at [927, 354] on span "Select one" at bounding box center [941, 356] width 52 height 15
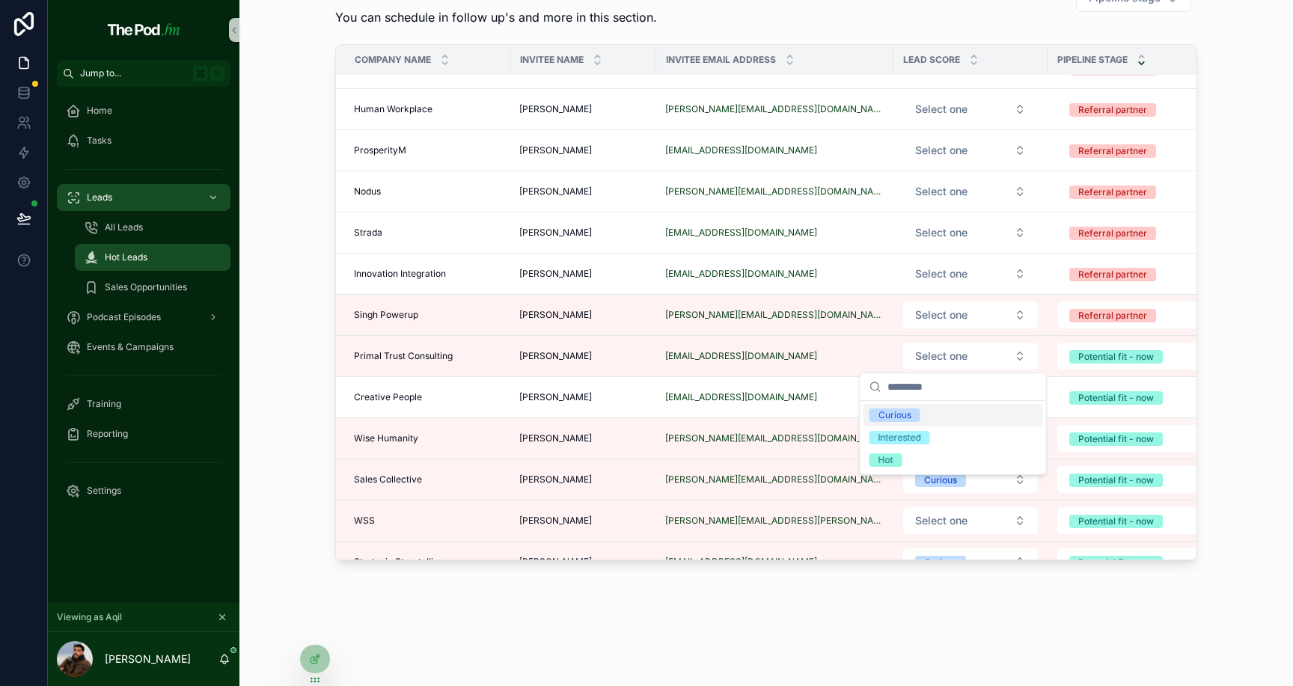
click at [902, 414] on div "Curious" at bounding box center [895, 415] width 33 height 13
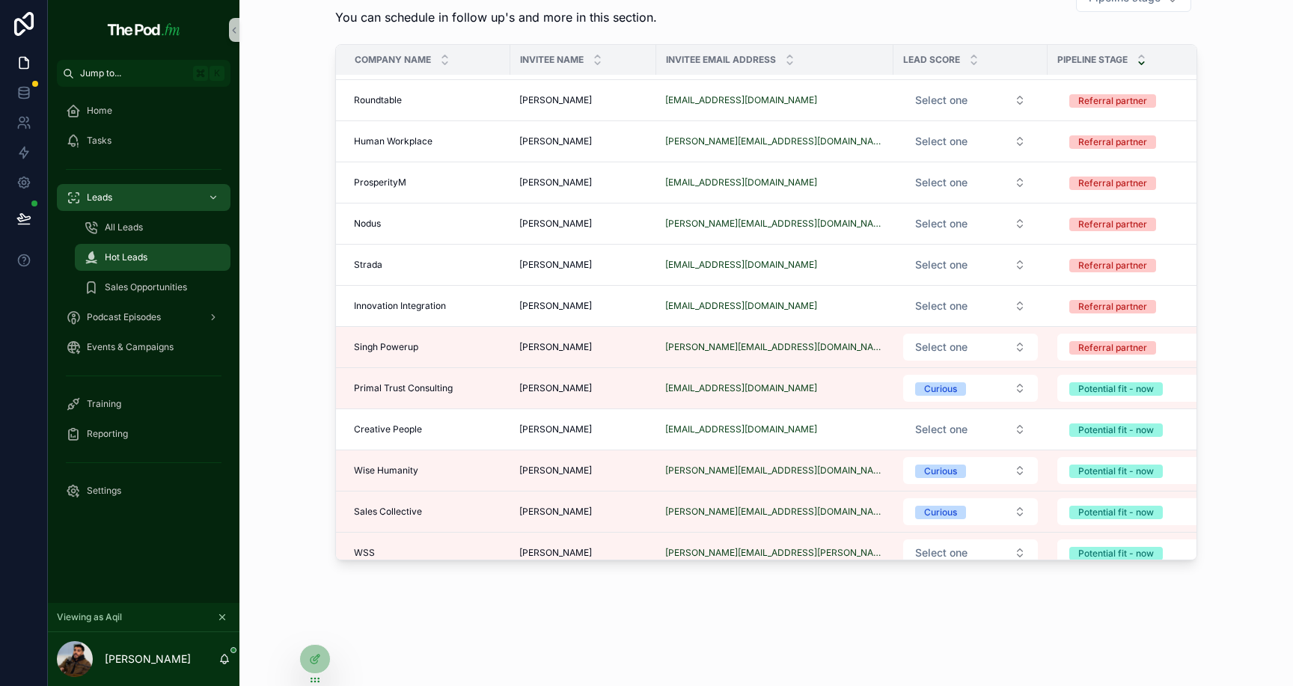
scroll to position [611, 0]
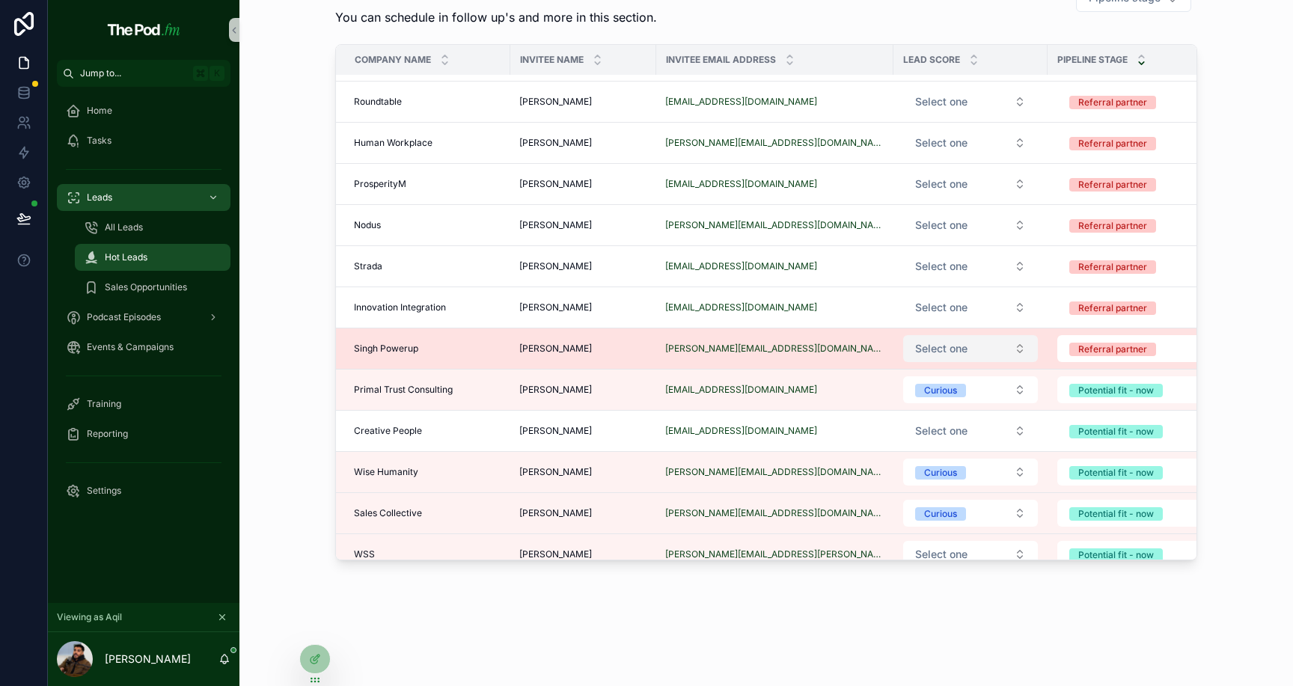
click at [946, 342] on span "Select one" at bounding box center [941, 348] width 52 height 15
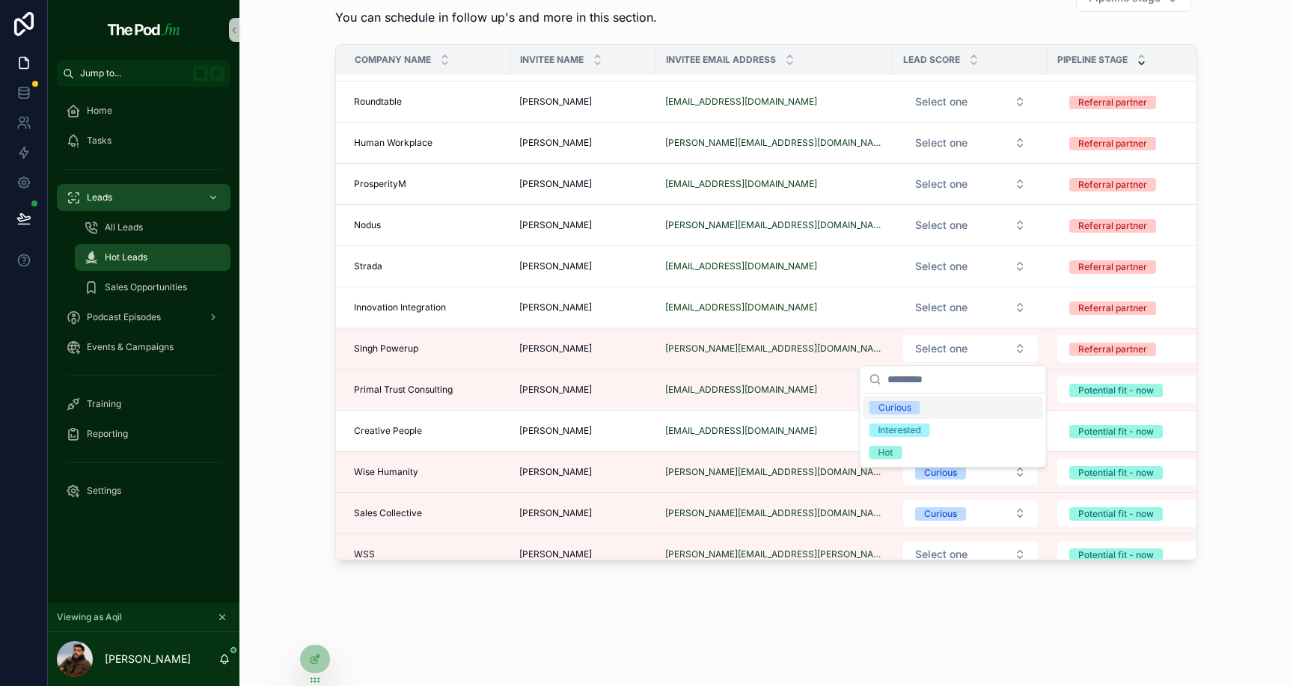
click at [909, 404] on div "Curious" at bounding box center [895, 407] width 33 height 13
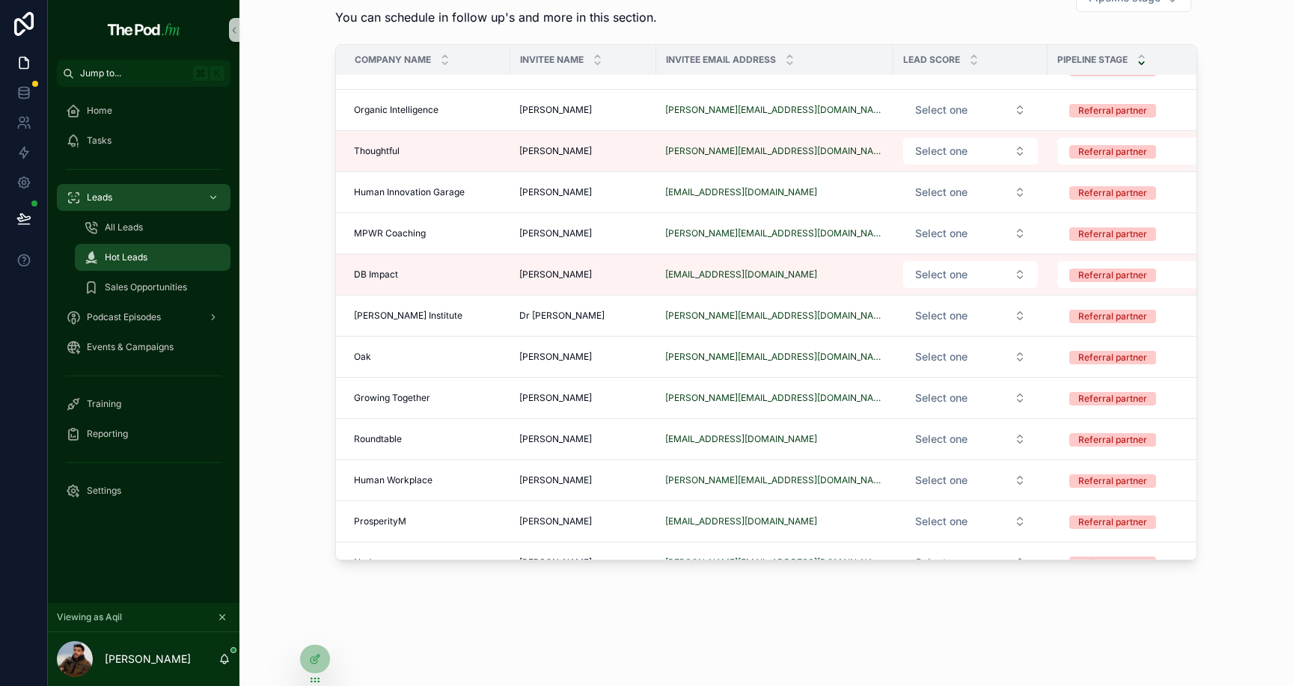
scroll to position [0, 0]
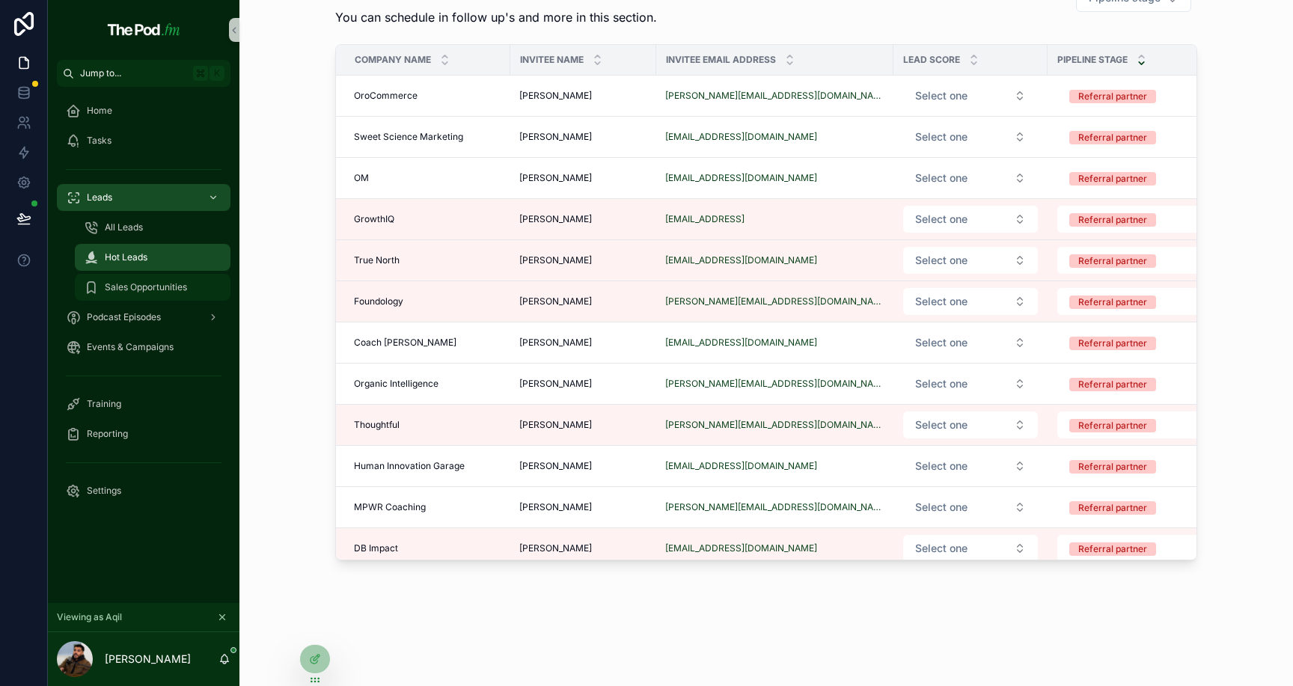
click at [189, 285] on div "Sales Opportunities" at bounding box center [153, 287] width 138 height 24
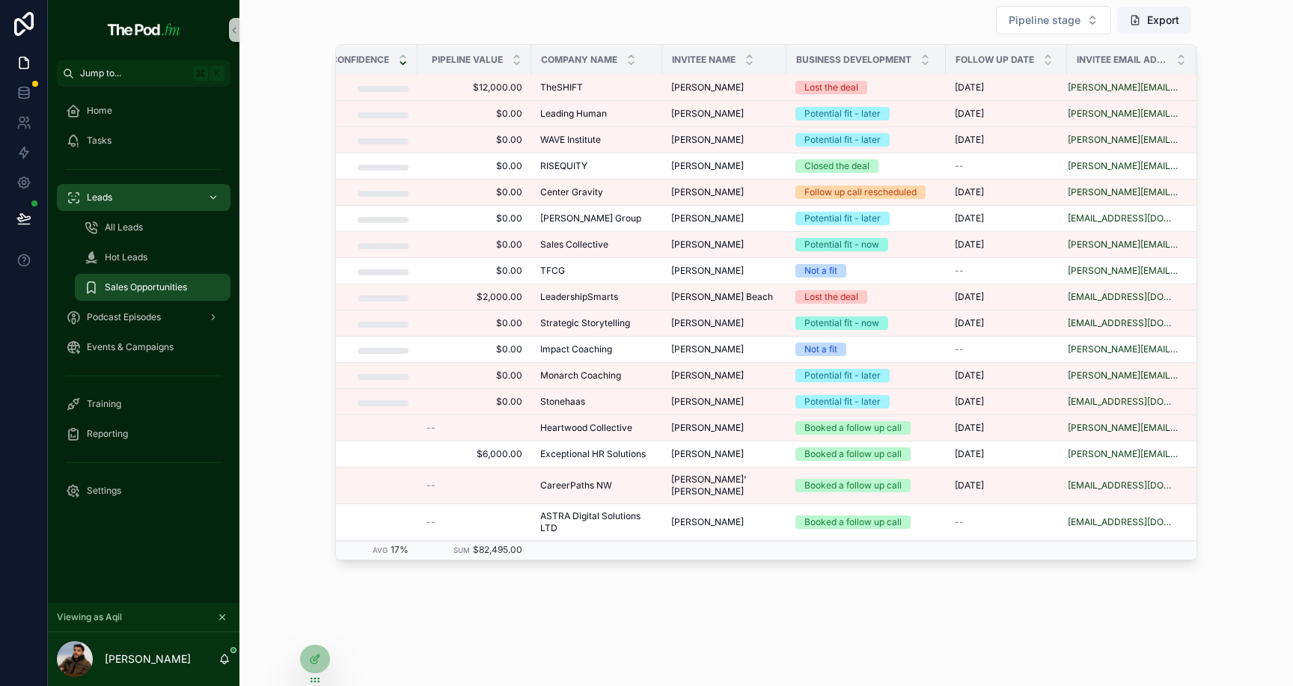
scroll to position [0, 31]
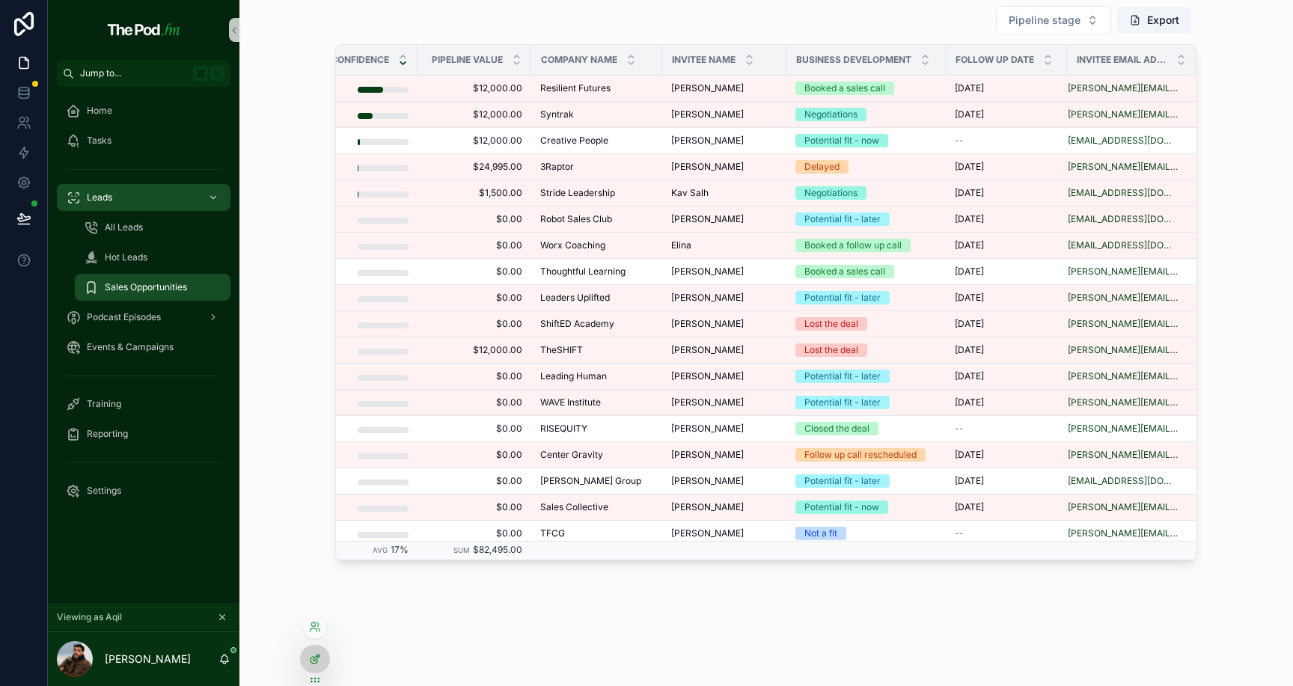
click at [317, 661] on icon at bounding box center [314, 660] width 7 height 7
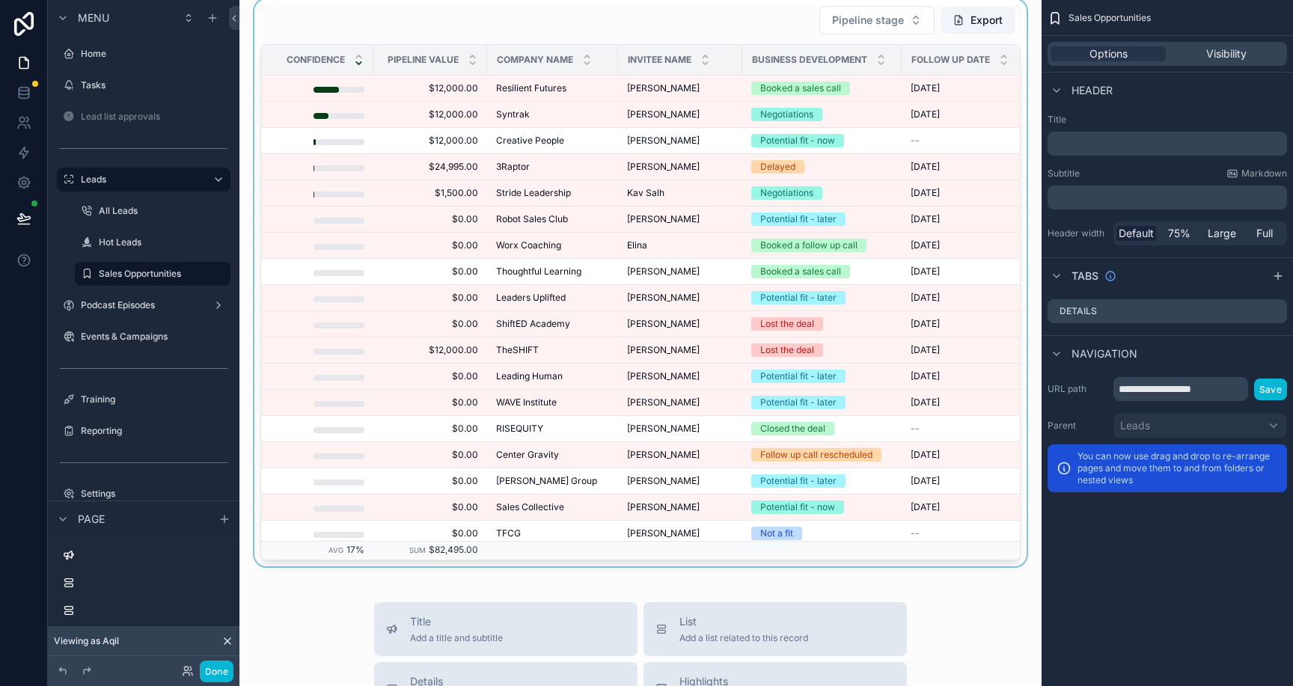
click at [703, 31] on div "scrollable content" at bounding box center [640, 282] width 778 height 567
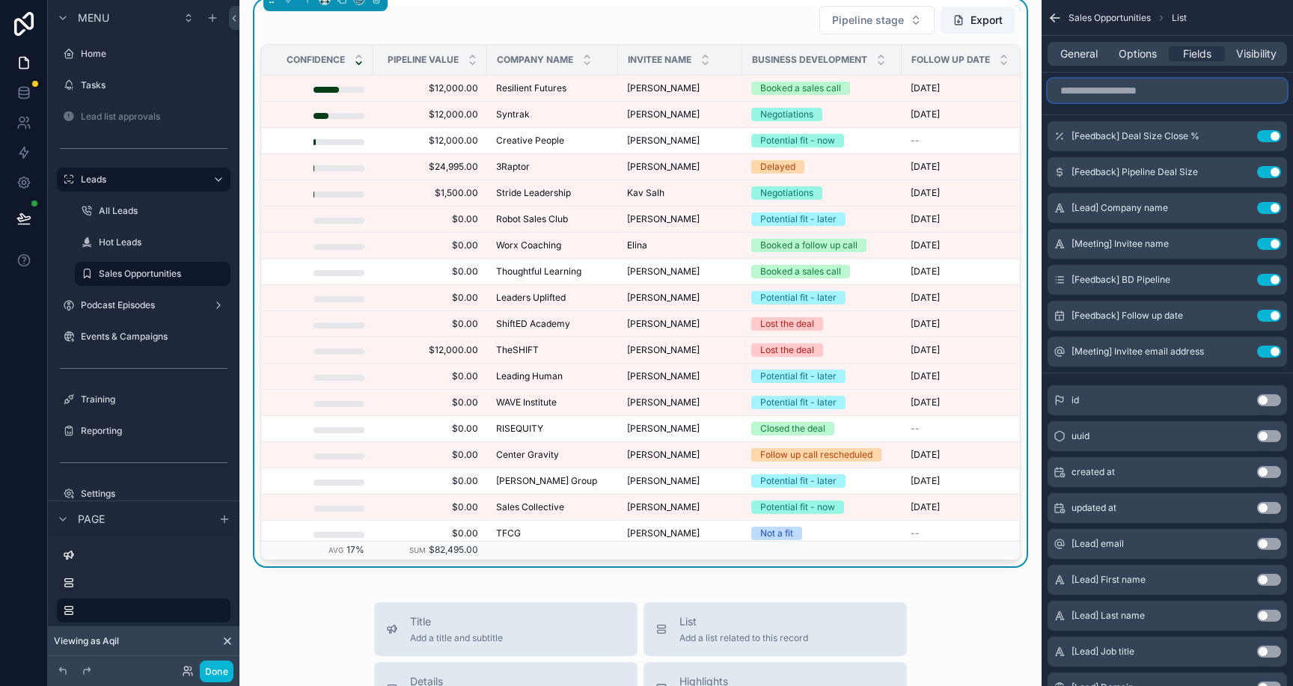
click at [1145, 93] on input "scrollable content" at bounding box center [1167, 91] width 239 height 24
click at [214, 671] on button "Done" at bounding box center [217, 672] width 34 height 22
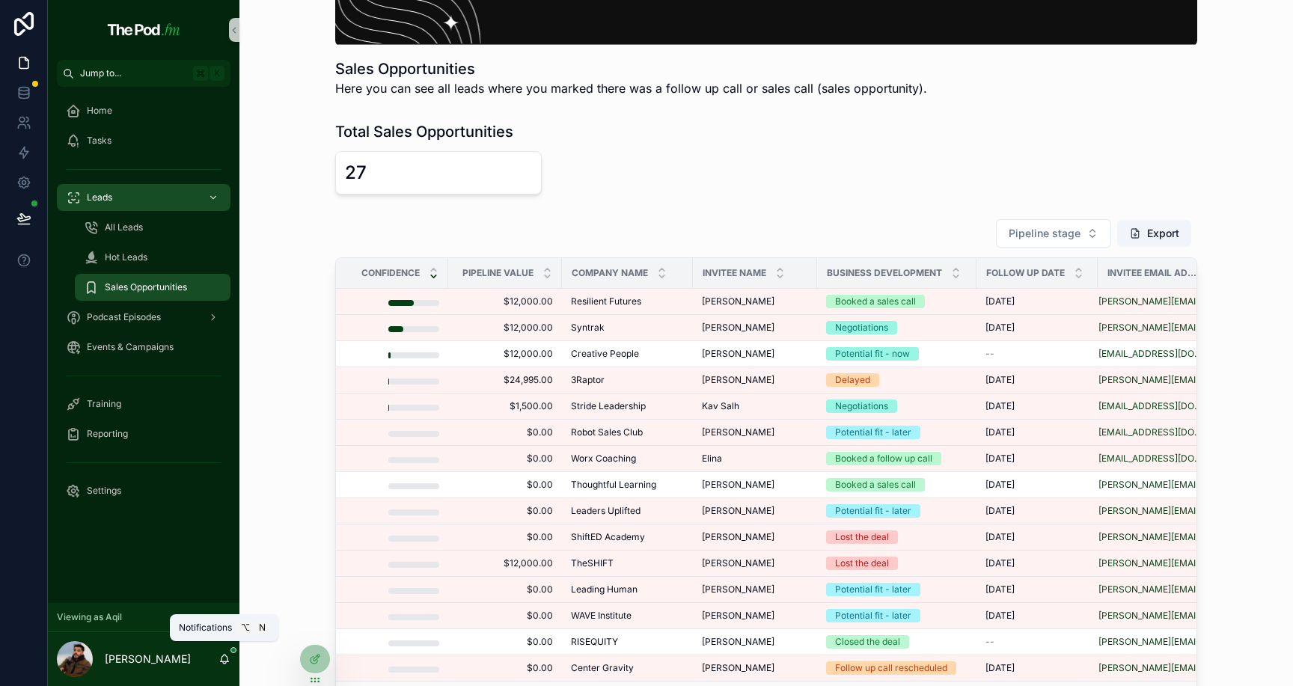
scroll to position [149, 0]
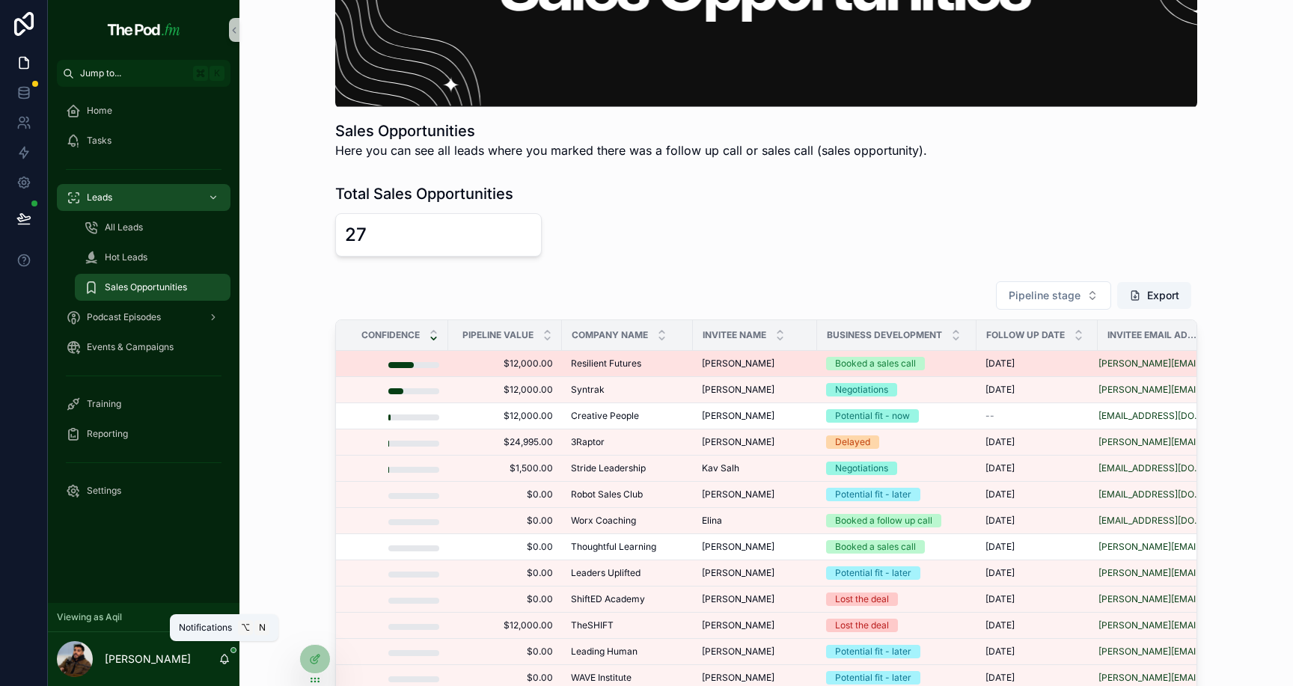
click at [637, 361] on div "Resilient Futures Resilient Futures" at bounding box center [627, 364] width 113 height 12
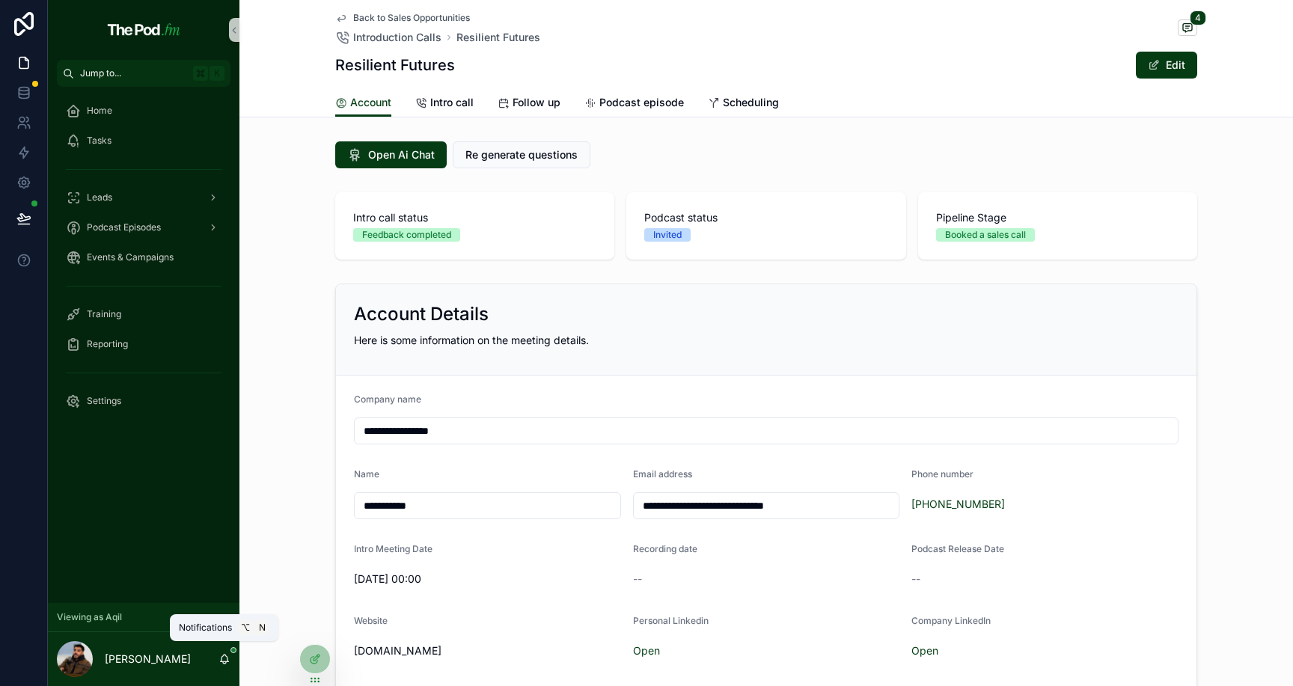
scroll to position [100, 0]
click at [425, 19] on span "Back to Sales Opportunities" at bounding box center [411, 18] width 117 height 12
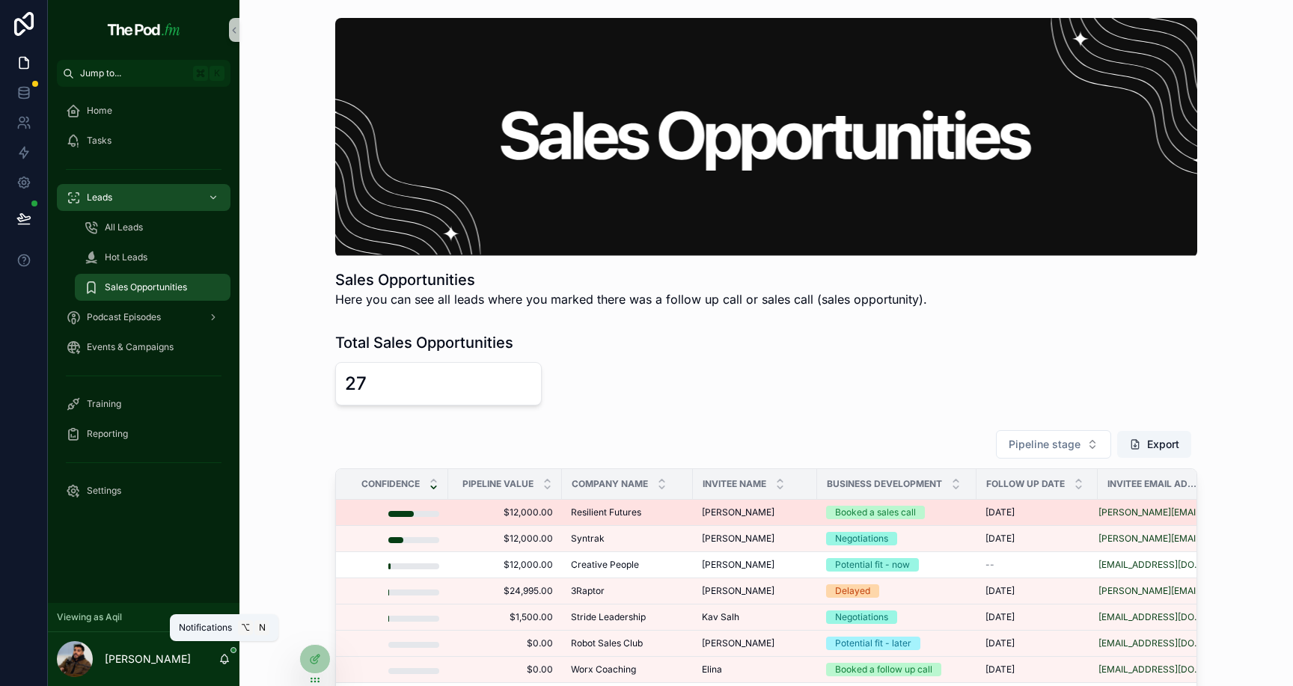
click at [653, 502] on td "Resilient Futures Resilient Futures" at bounding box center [627, 513] width 131 height 26
click at [646, 512] on div "Resilient Futures Resilient Futures" at bounding box center [627, 513] width 113 height 12
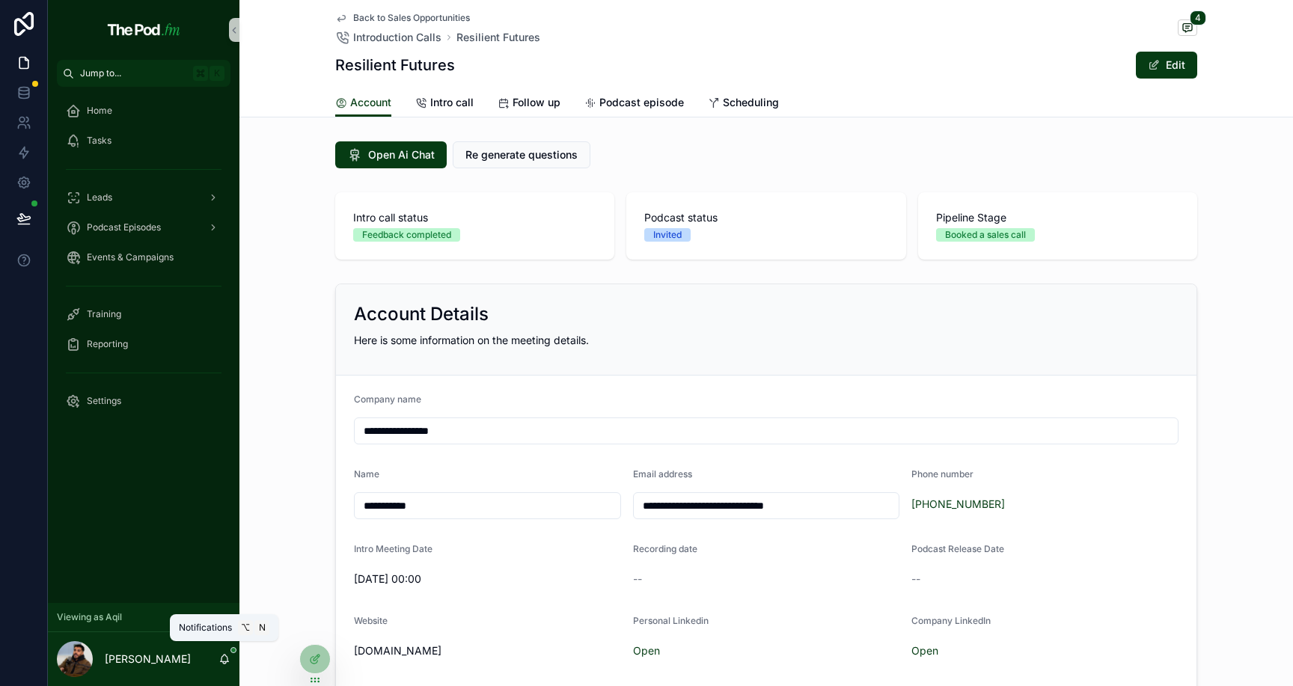
scroll to position [100, 0]
click at [454, 100] on span "Intro call" at bounding box center [451, 102] width 43 height 15
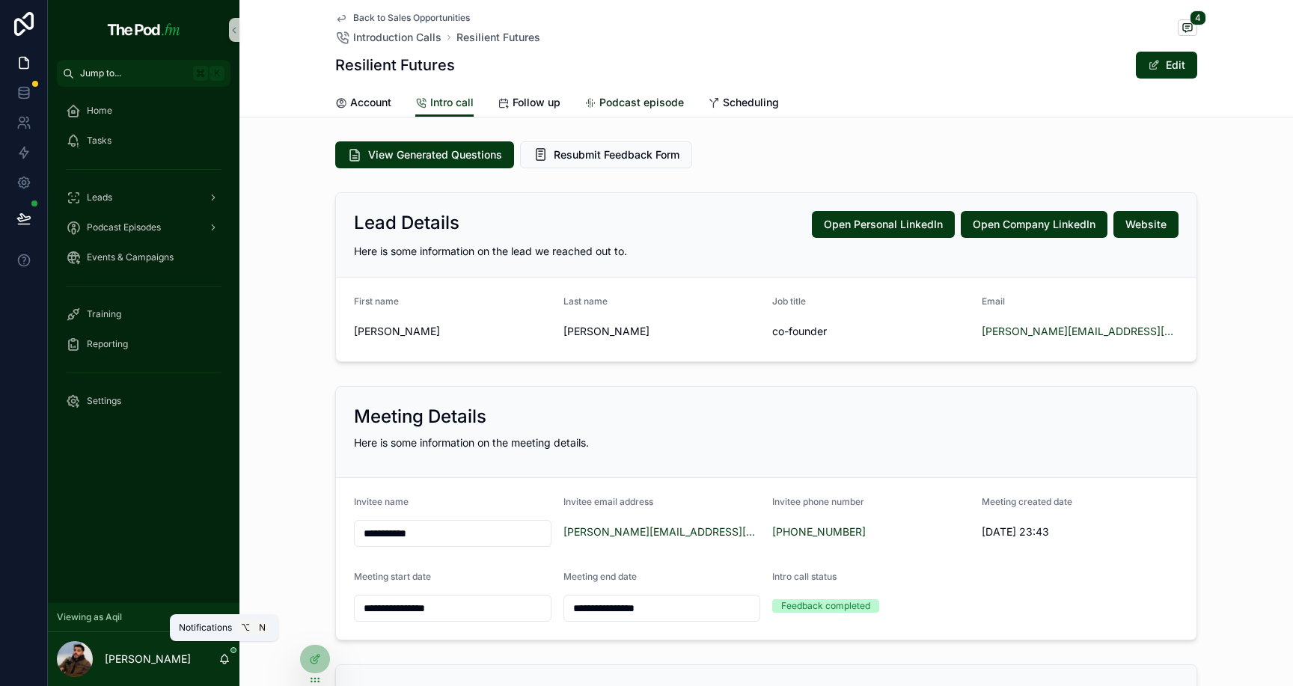
click at [612, 102] on span "Podcast episode" at bounding box center [641, 102] width 85 height 15
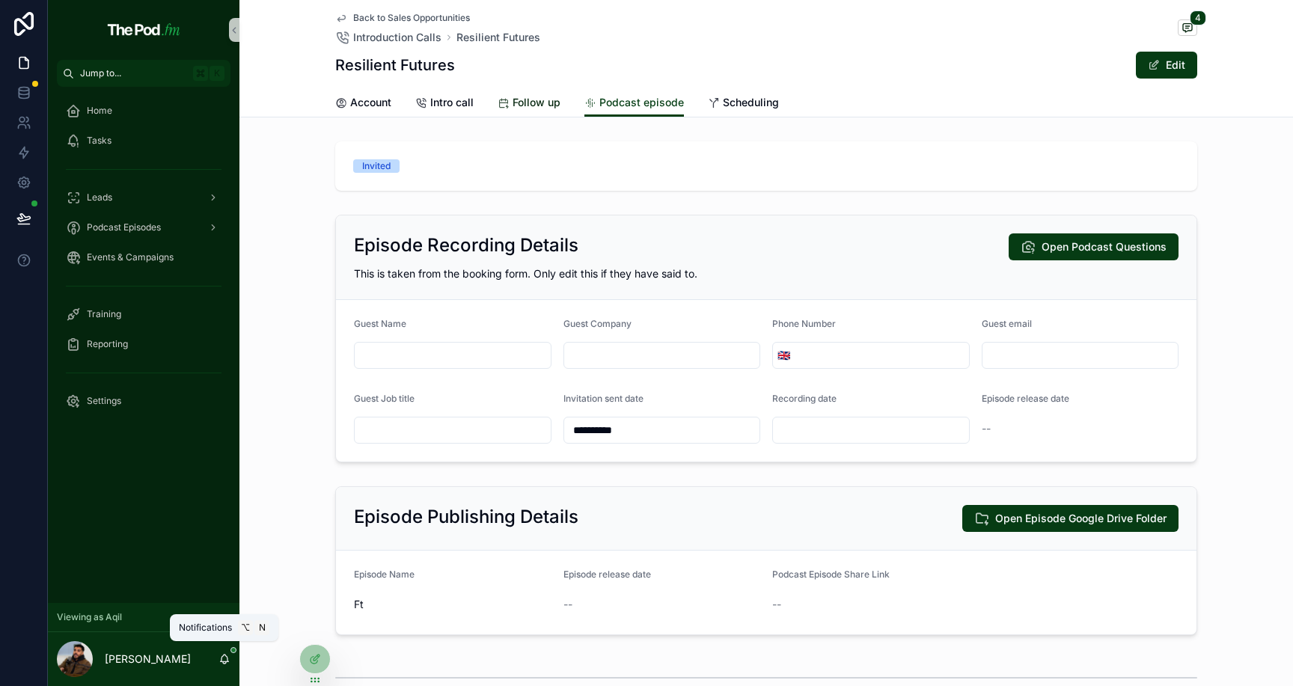
click at [549, 102] on span "Follow up" at bounding box center [537, 102] width 48 height 15
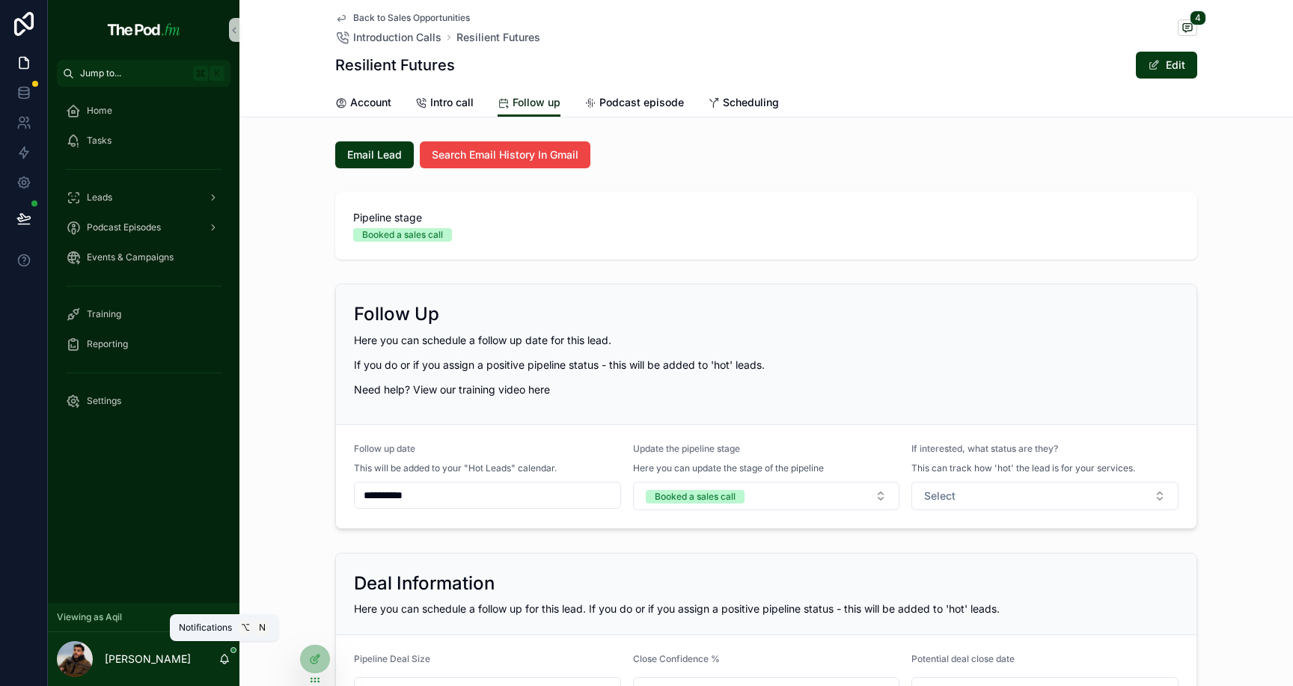
scroll to position [100, 0]
click at [970, 501] on button "Select" at bounding box center [1045, 496] width 267 height 28
click at [974, 583] on span "Interested" at bounding box center [946, 578] width 61 height 13
click at [427, 13] on span "Back to Sales Opportunities" at bounding box center [411, 18] width 117 height 12
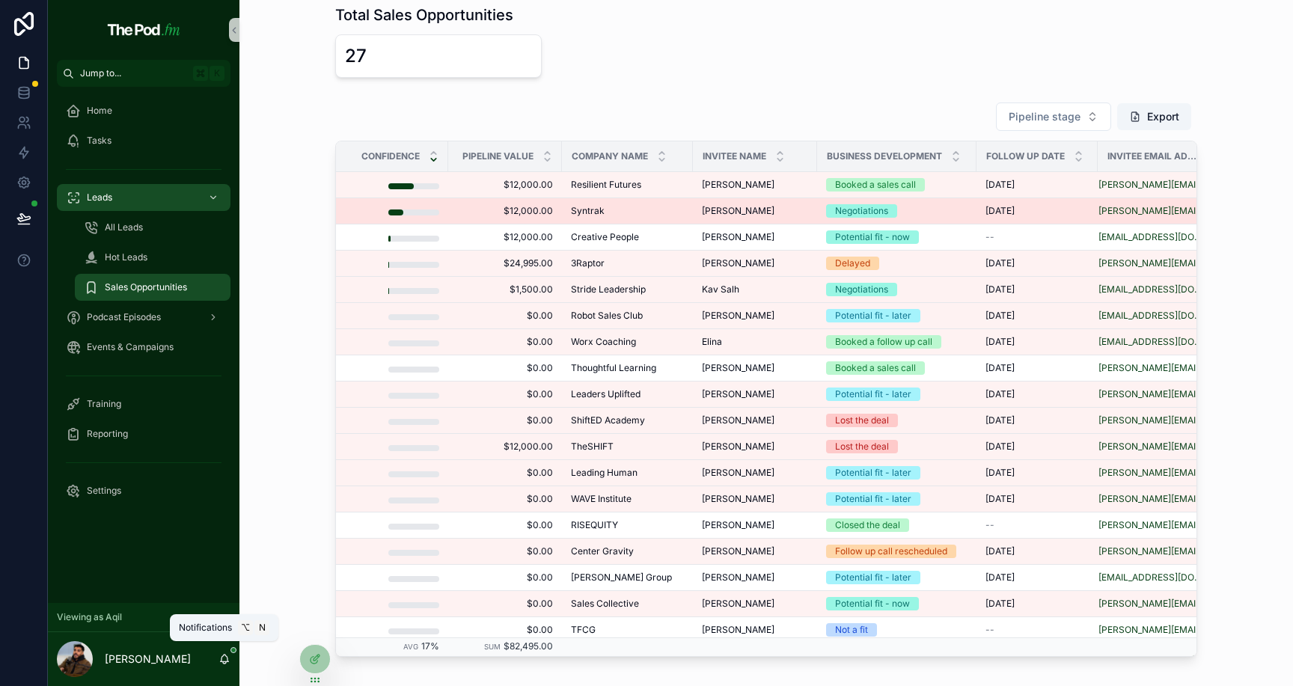
scroll to position [0, 31]
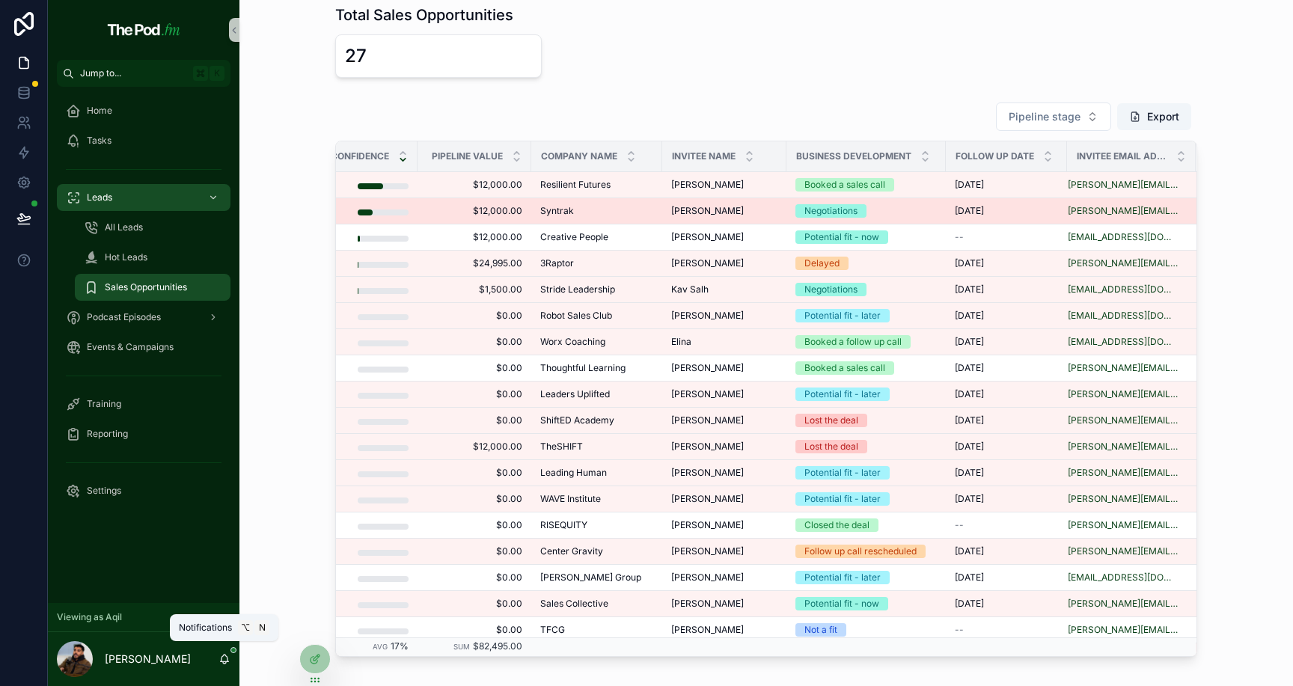
click at [718, 210] on div "[PERSON_NAME] [PERSON_NAME]" at bounding box center [724, 211] width 106 height 12
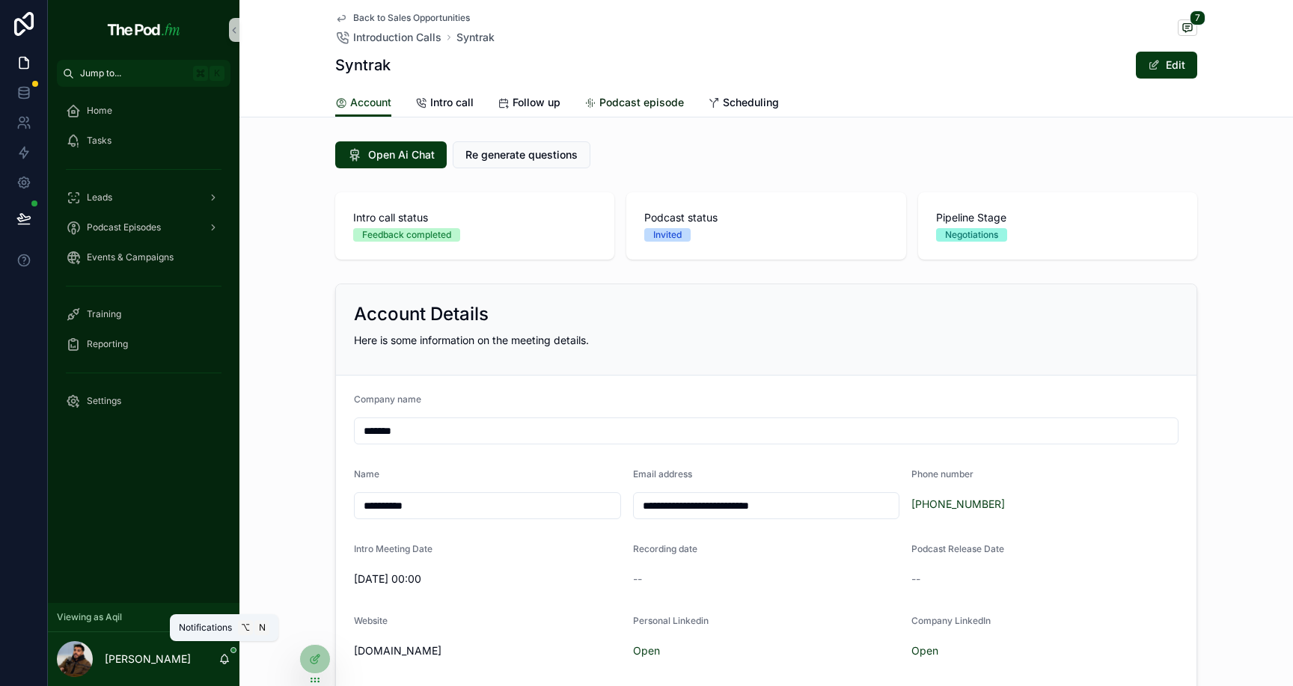
scroll to position [49, 0]
click at [632, 96] on span "Podcast episode" at bounding box center [641, 102] width 85 height 15
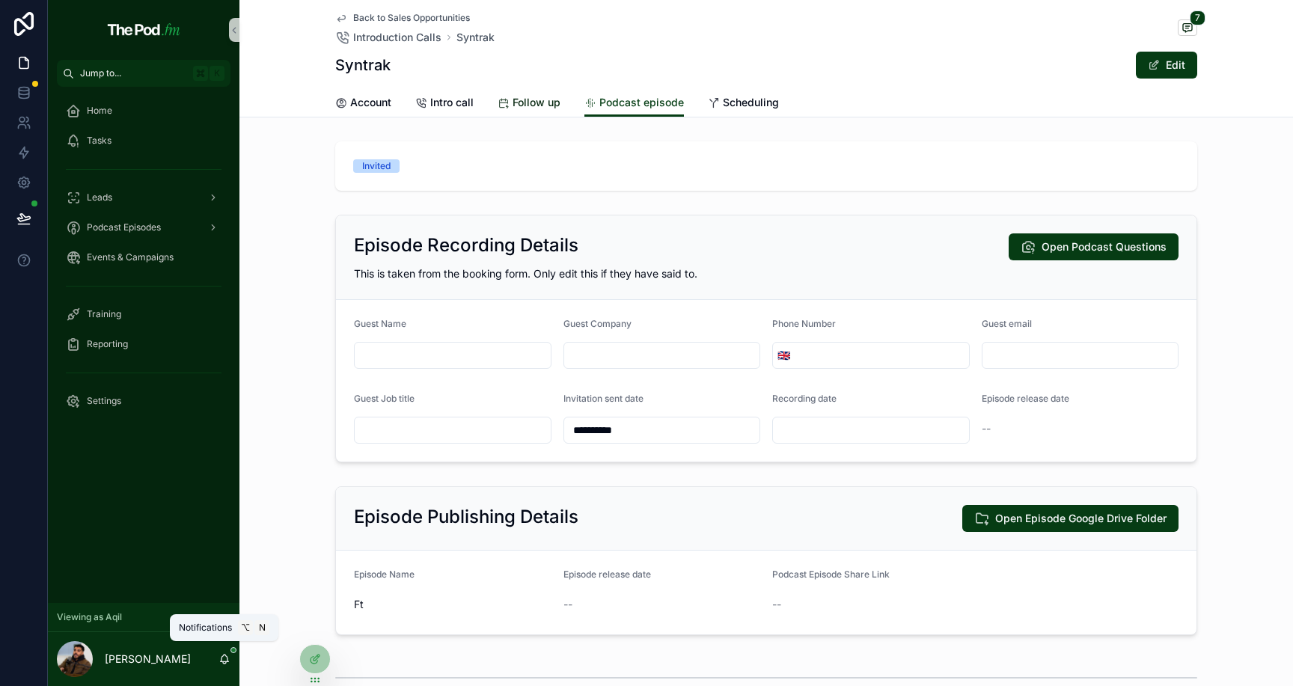
click at [537, 102] on span "Follow up" at bounding box center [537, 102] width 48 height 15
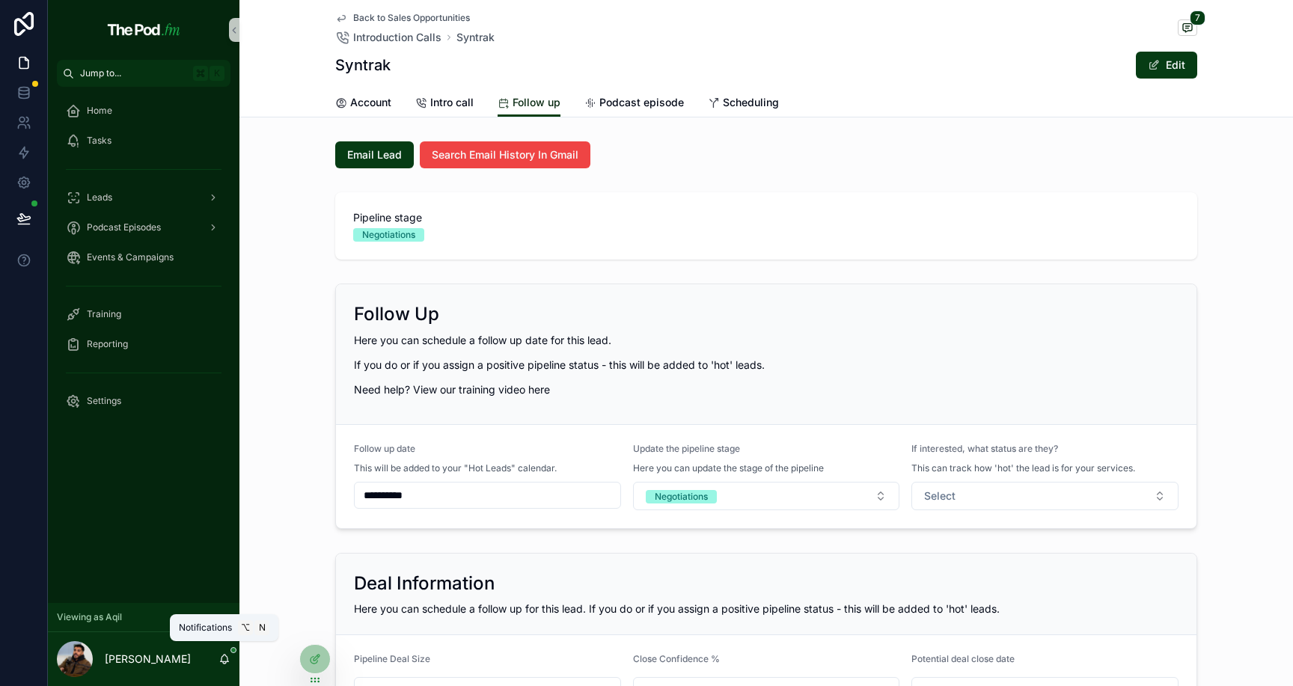
scroll to position [49, 0]
click at [968, 499] on button "Select" at bounding box center [1045, 496] width 267 height 28
drag, startPoint x: 971, startPoint y: 555, endPoint x: 793, endPoint y: 540, distance: 178.0
click at [793, 540] on div "**********" at bounding box center [670, 343] width 1245 height 686
